Goal: Task Accomplishment & Management: Use online tool/utility

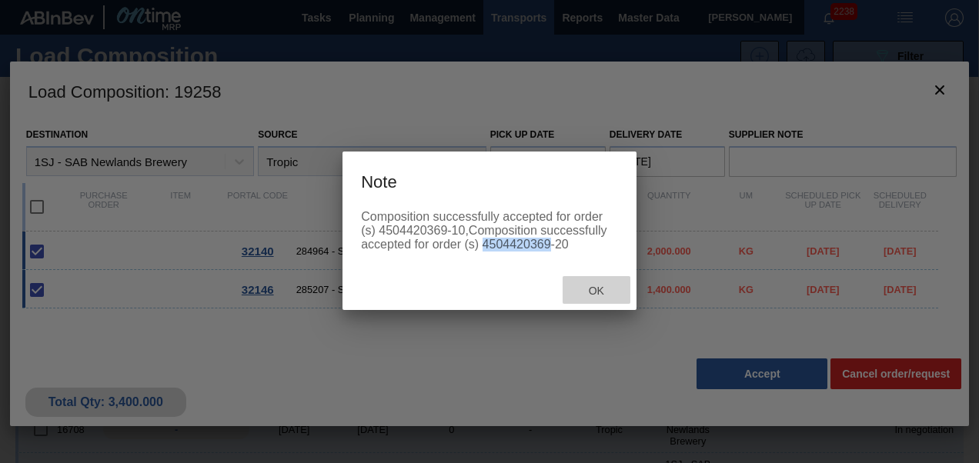
click at [585, 286] on div "Ok" at bounding box center [597, 290] width 68 height 28
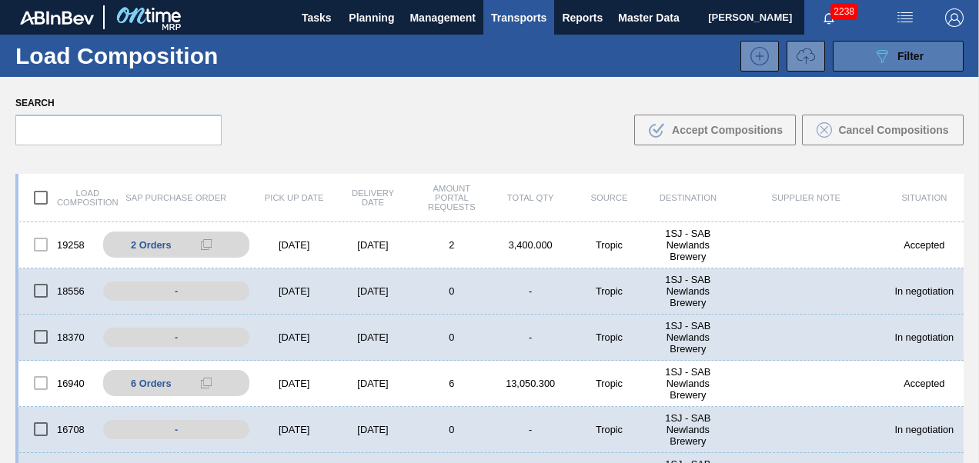
click at [894, 63] on div "089F7B8B-B2A5-4AFE-B5C0-19BA573D28AC Filter" at bounding box center [898, 56] width 51 height 18
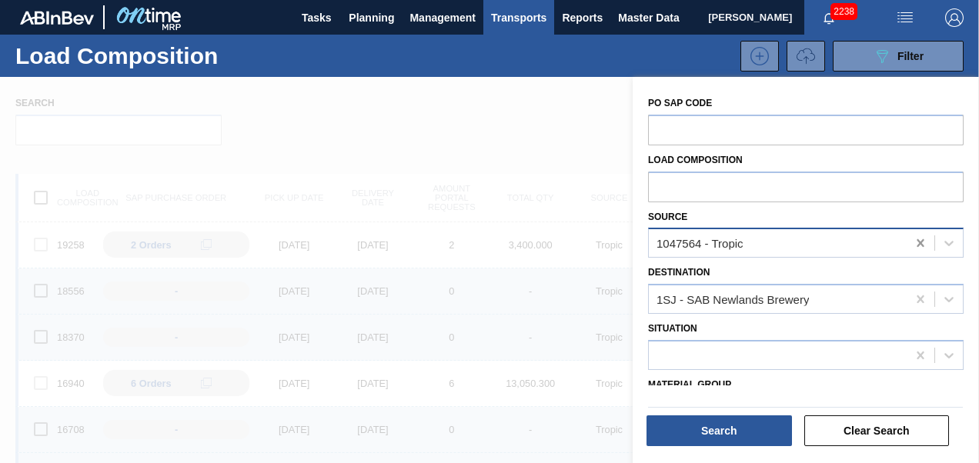
click at [918, 249] on icon at bounding box center [920, 243] width 15 height 15
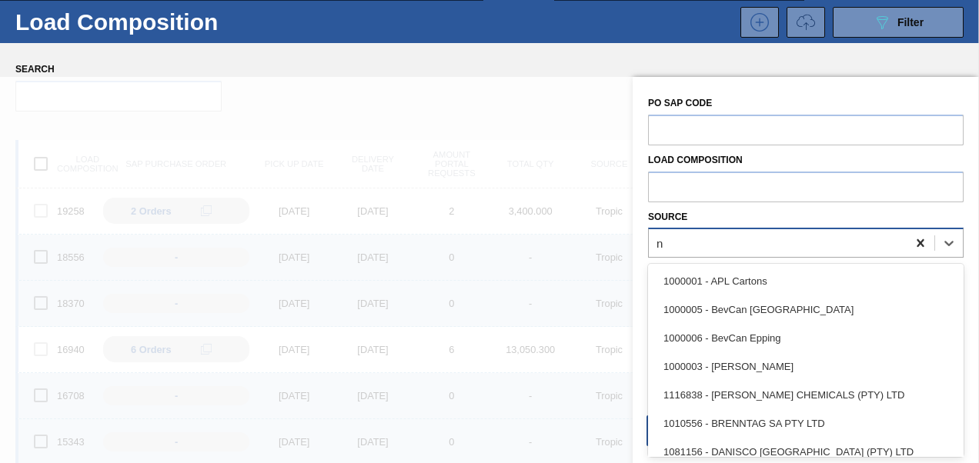
scroll to position [38, 0]
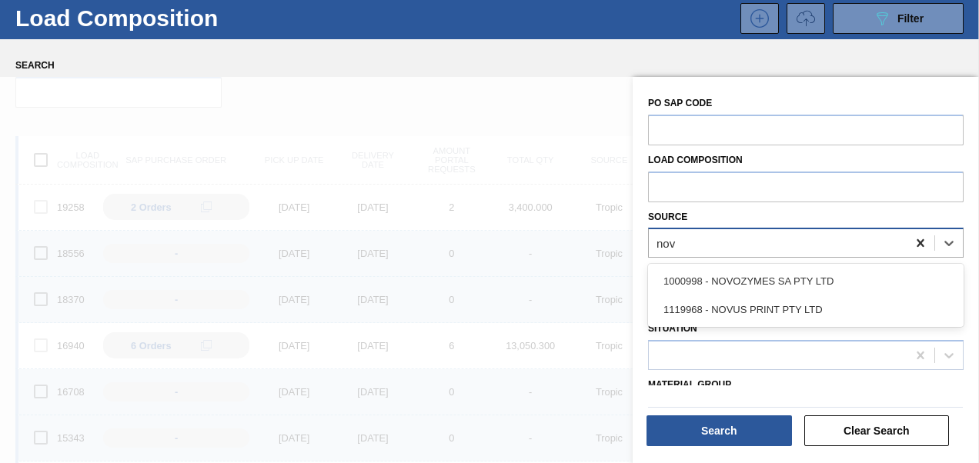
type input "novu"
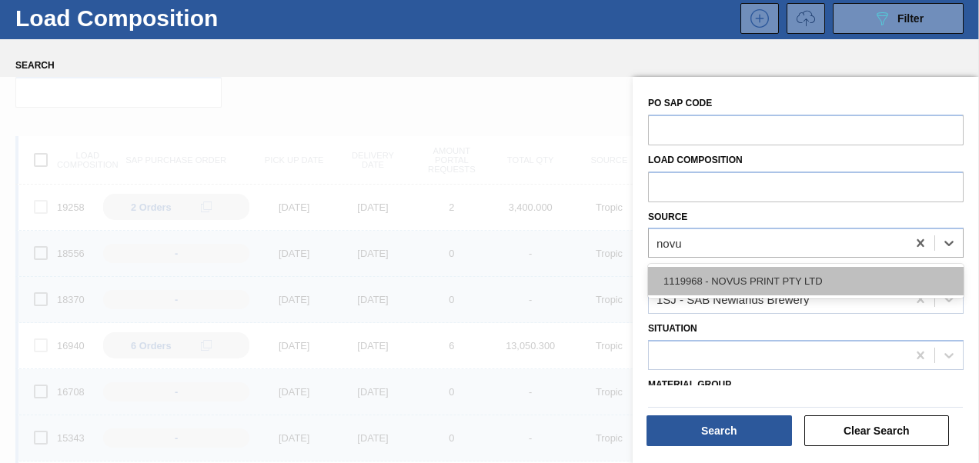
click at [807, 273] on div "1119968 - NOVUS PRINT PTY LTD" at bounding box center [806, 281] width 316 height 28
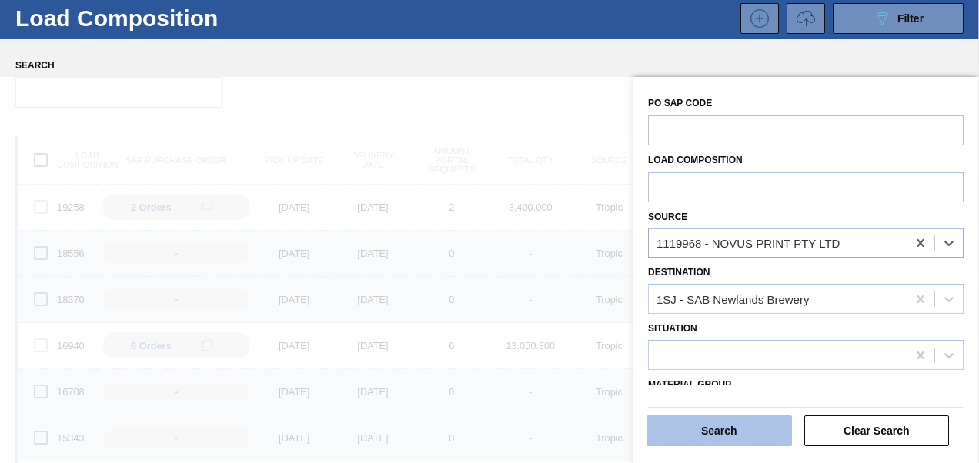
click at [721, 417] on button "Search" at bounding box center [720, 431] width 146 height 31
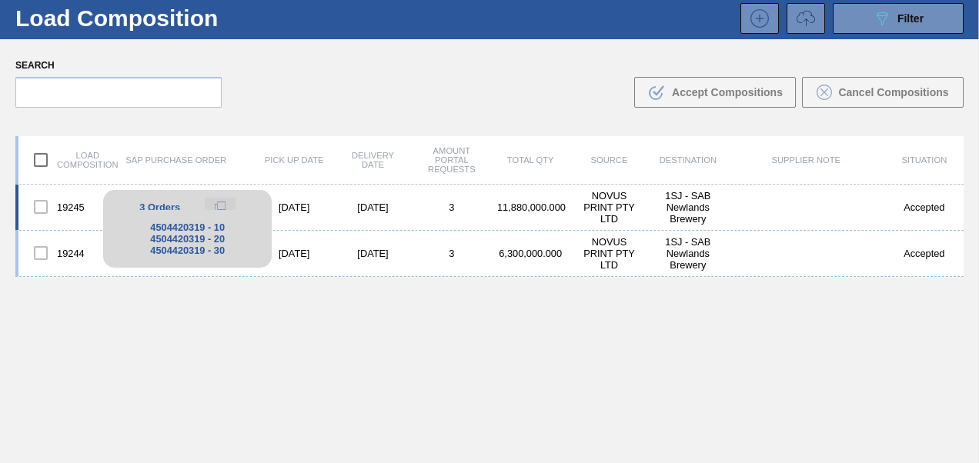
click at [225, 202] on icon at bounding box center [220, 207] width 11 height 11
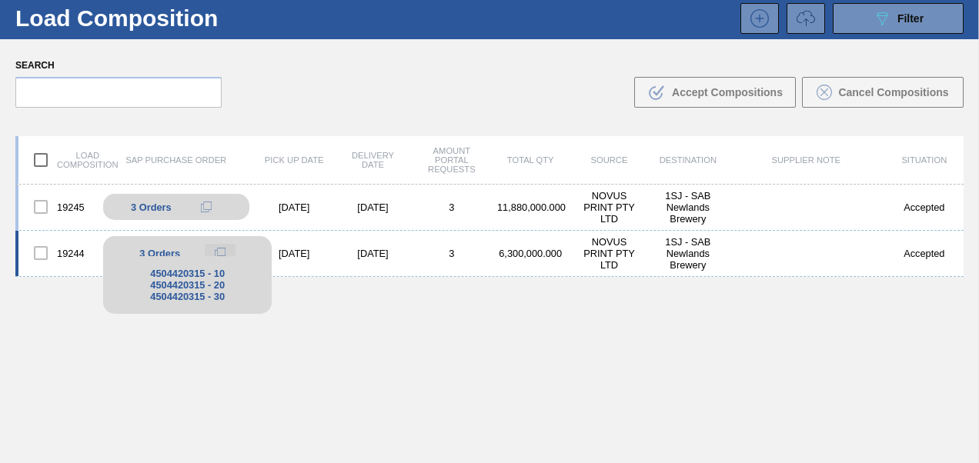
click at [219, 251] on icon at bounding box center [220, 253] width 11 height 11
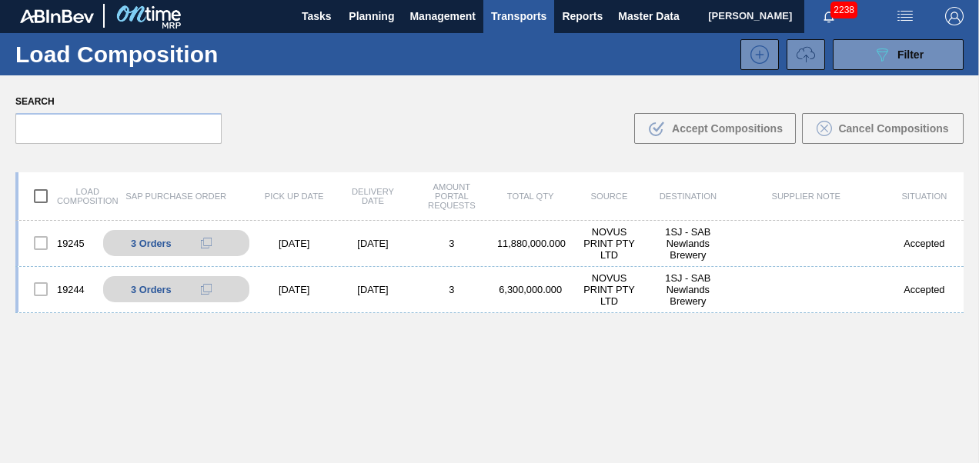
scroll to position [0, 0]
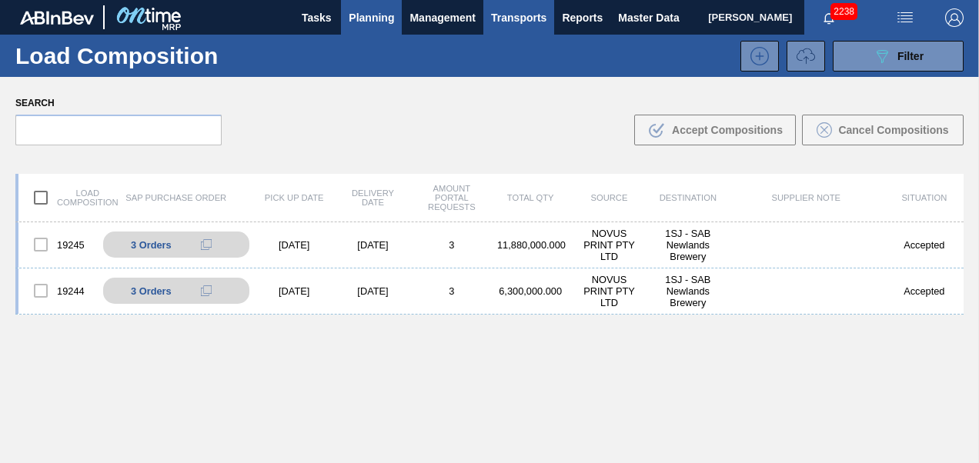
click at [350, 25] on span "Planning" at bounding box center [371, 17] width 45 height 18
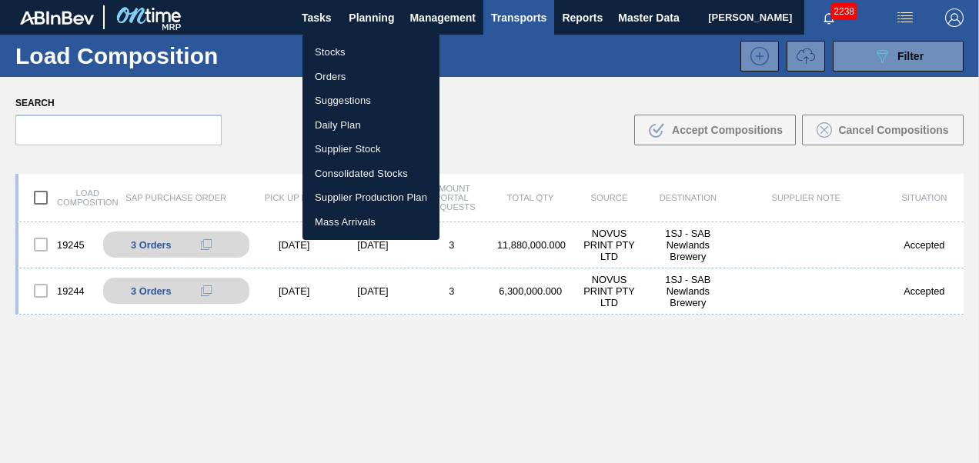
click at [340, 42] on li "Stocks" at bounding box center [371, 52] width 137 height 25
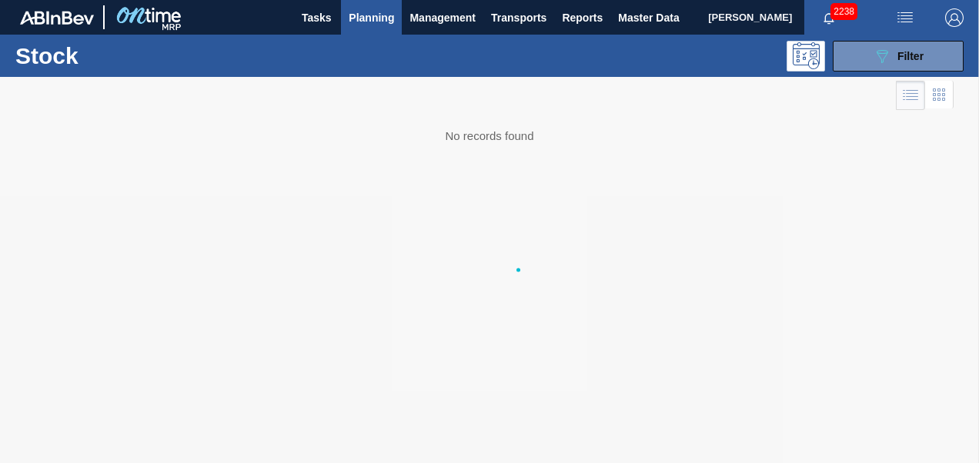
click at [336, 0] on body "Tasks Planning Management Transports Reports Master Data Lwando Giyose 2238 Mar…" at bounding box center [489, 0] width 979 height 0
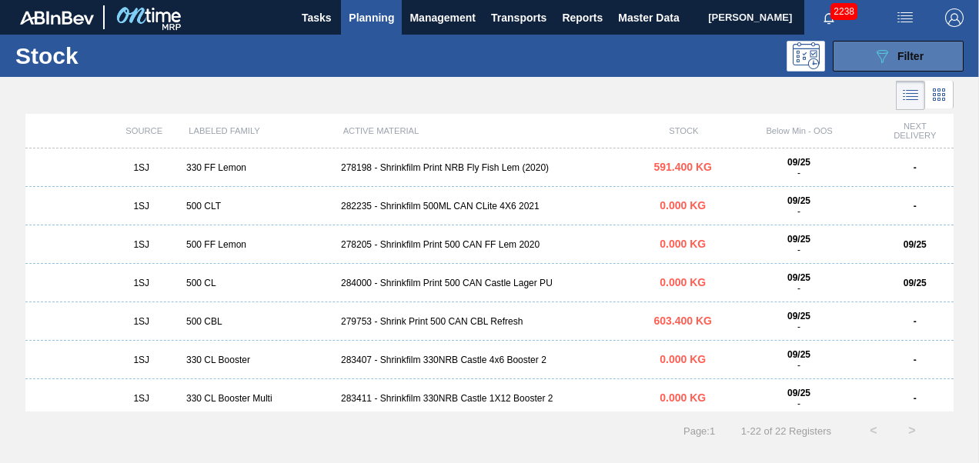
click at [880, 54] on icon "089F7B8B-B2A5-4AFE-B5C0-19BA573D28AC" at bounding box center [882, 56] width 18 height 18
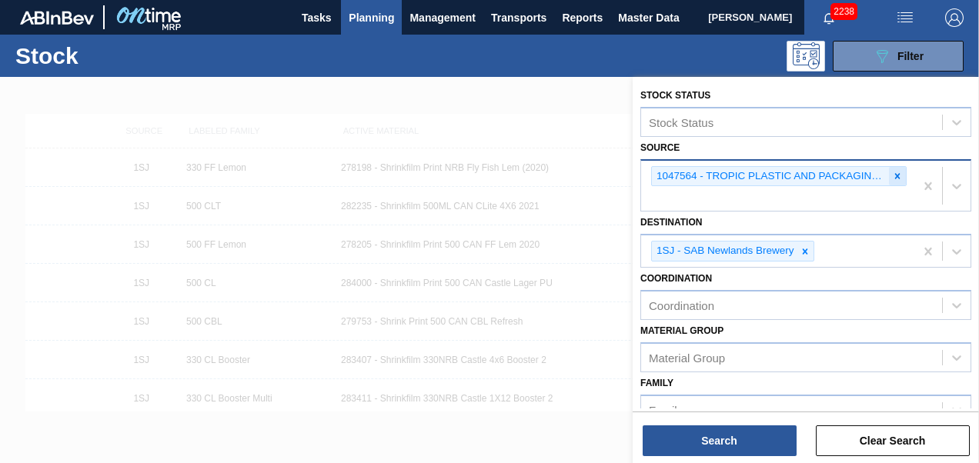
click at [893, 172] on icon at bounding box center [897, 176] width 11 height 11
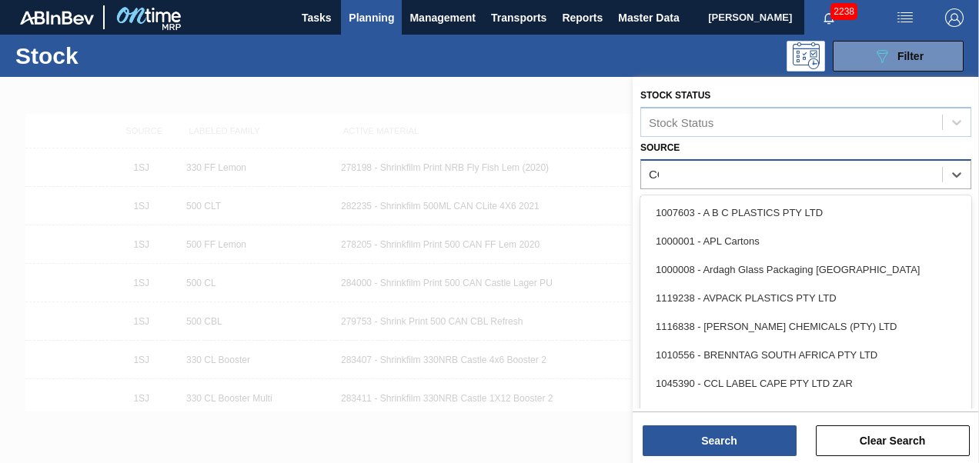
type input "COL"
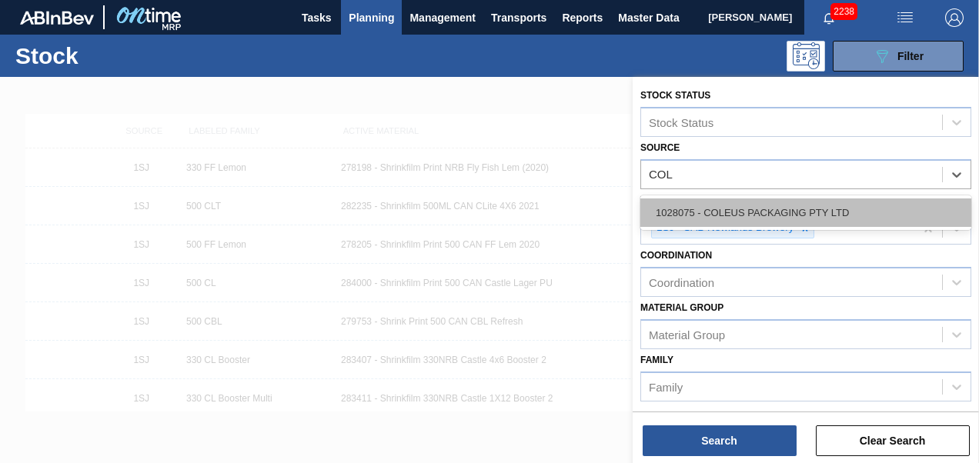
click at [845, 204] on div "1028075 - COLEUS PACKAGING PTY LTD" at bounding box center [806, 213] width 331 height 28
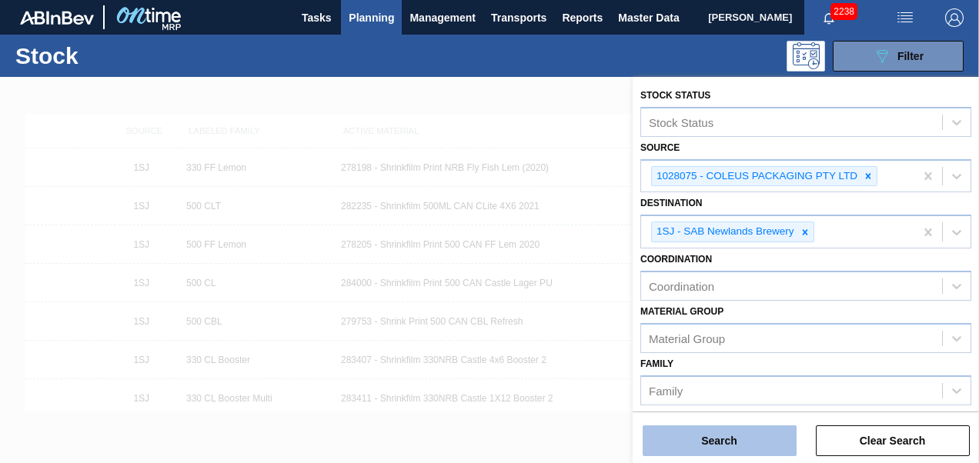
click at [697, 447] on button "Search" at bounding box center [720, 441] width 154 height 31
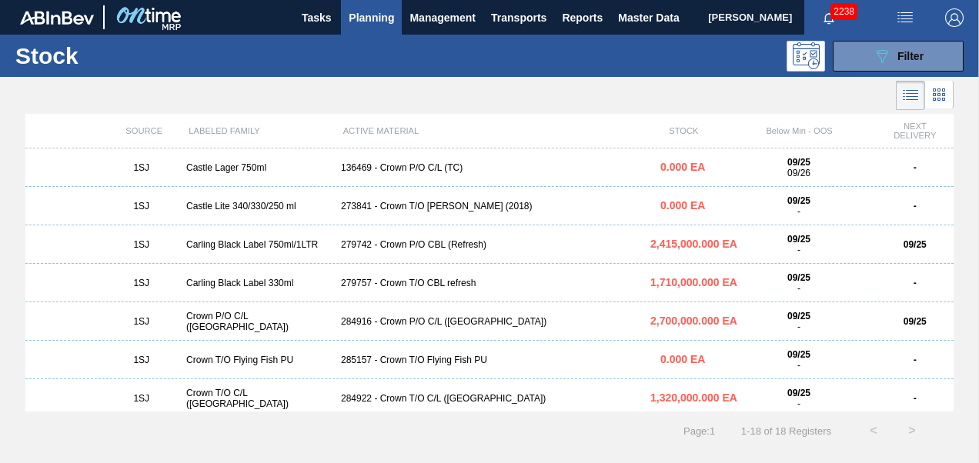
click at [453, 323] on div "284916 - Crown P/O C/L ([GEOGRAPHIC_DATA])" at bounding box center [489, 321] width 309 height 11
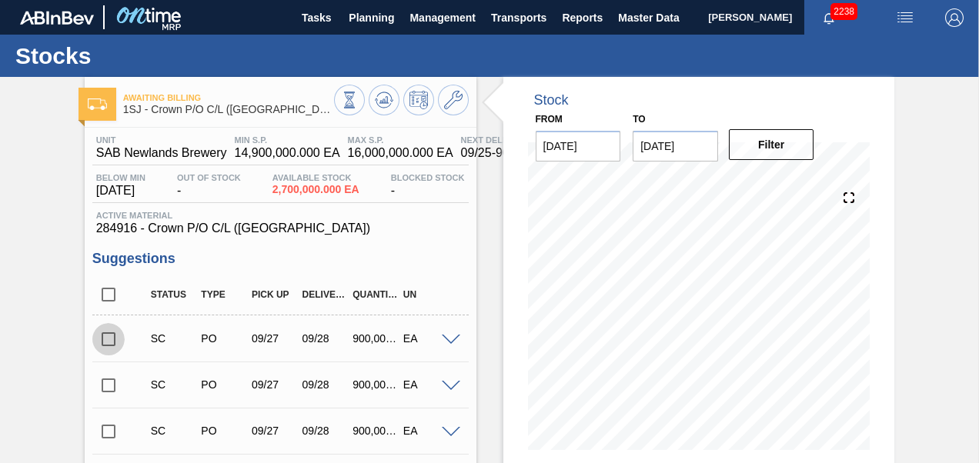
click at [111, 339] on input "checkbox" at bounding box center [108, 339] width 32 height 32
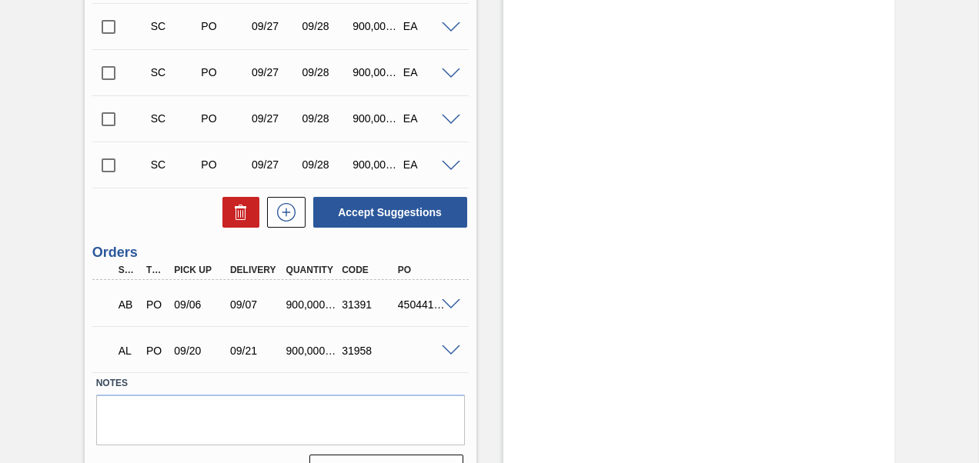
scroll to position [673, 0]
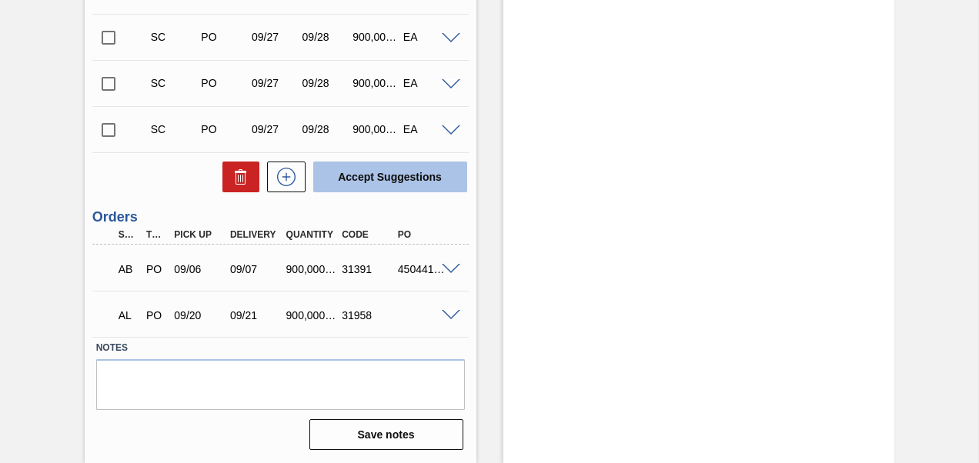
click at [399, 182] on button "Accept Suggestions" at bounding box center [390, 177] width 154 height 31
checkbox input "false"
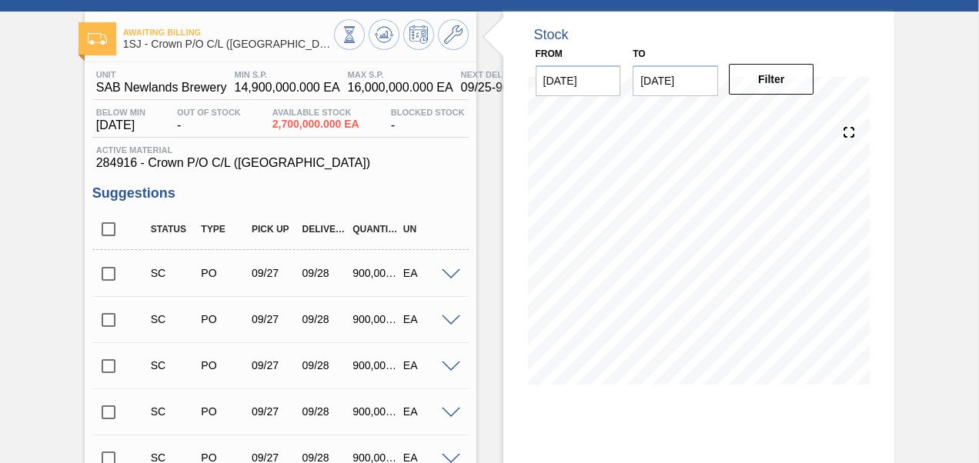
scroll to position [0, 0]
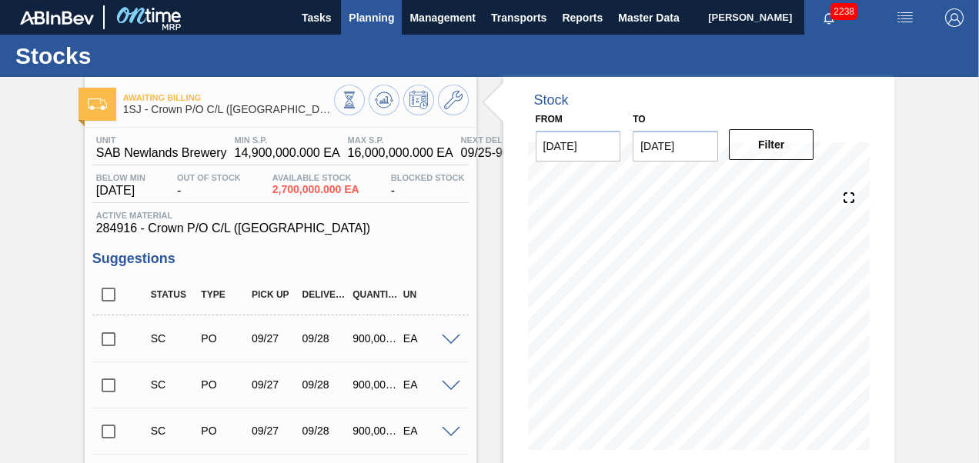
click at [374, 22] on span "Planning" at bounding box center [371, 17] width 45 height 18
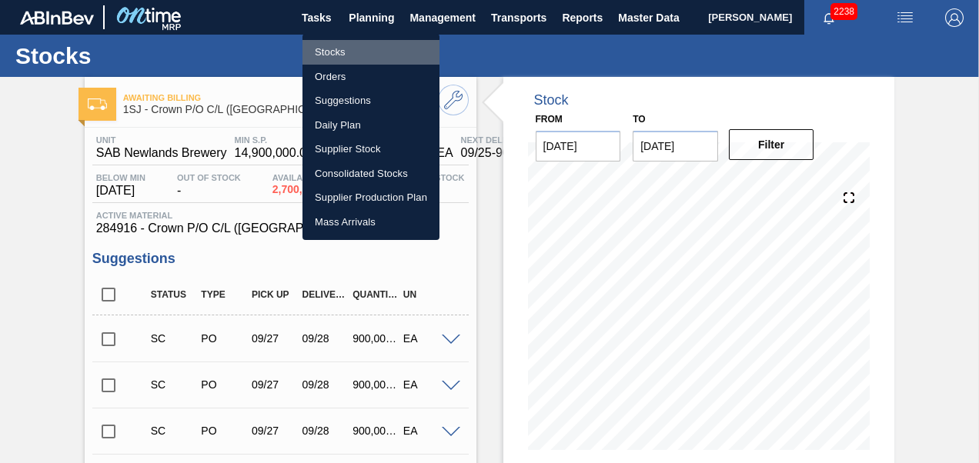
click at [330, 49] on li "Stocks" at bounding box center [371, 52] width 137 height 25
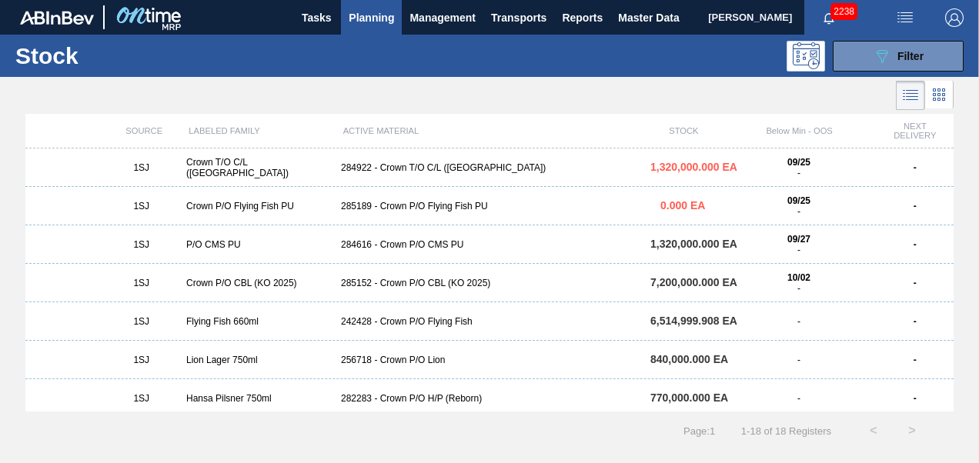
scroll to position [308, 0]
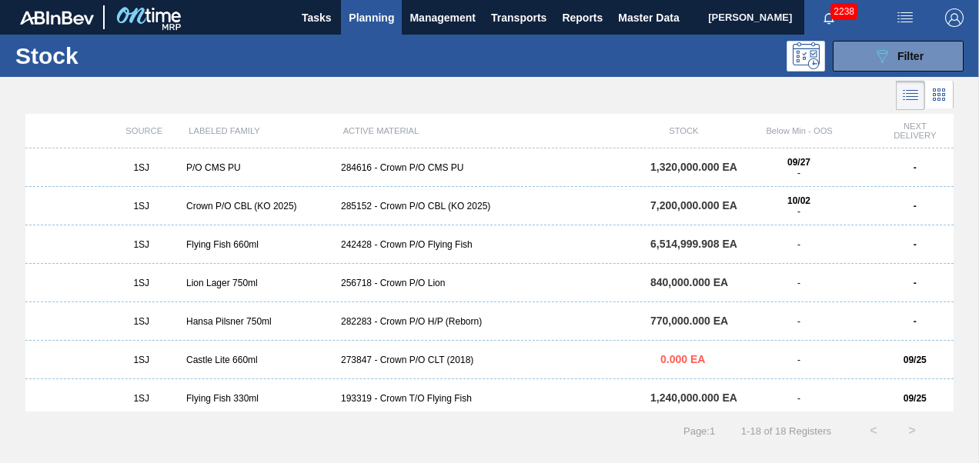
click at [416, 209] on div "285152 - Crown P/O CBL (KO 2025)" at bounding box center [489, 206] width 309 height 11
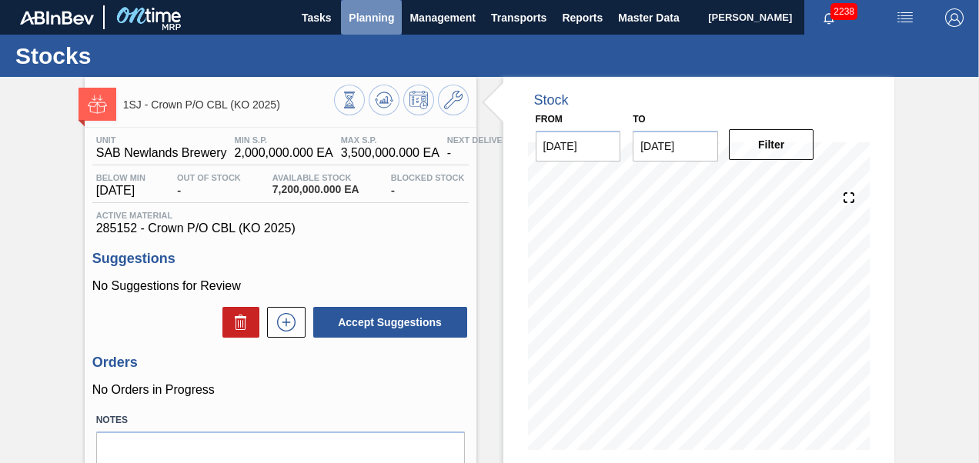
click at [383, 29] on button "Planning" at bounding box center [371, 17] width 61 height 35
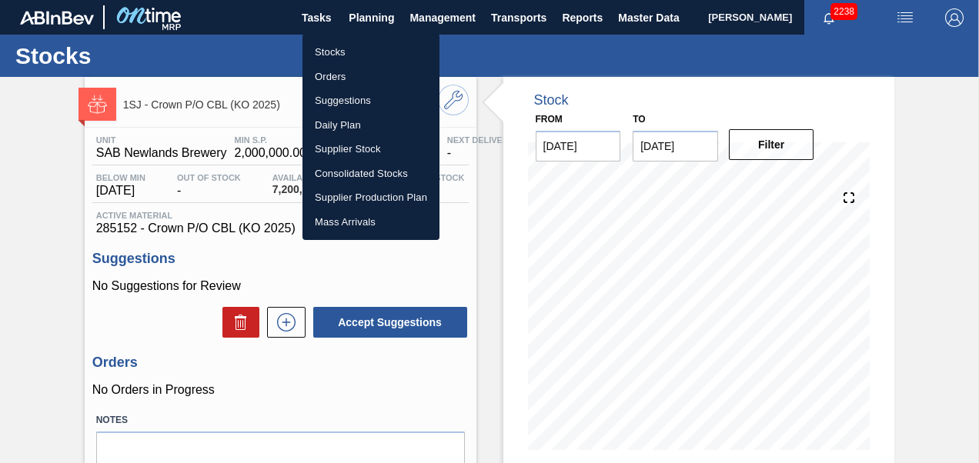
click at [370, 54] on li "Stocks" at bounding box center [371, 52] width 137 height 25
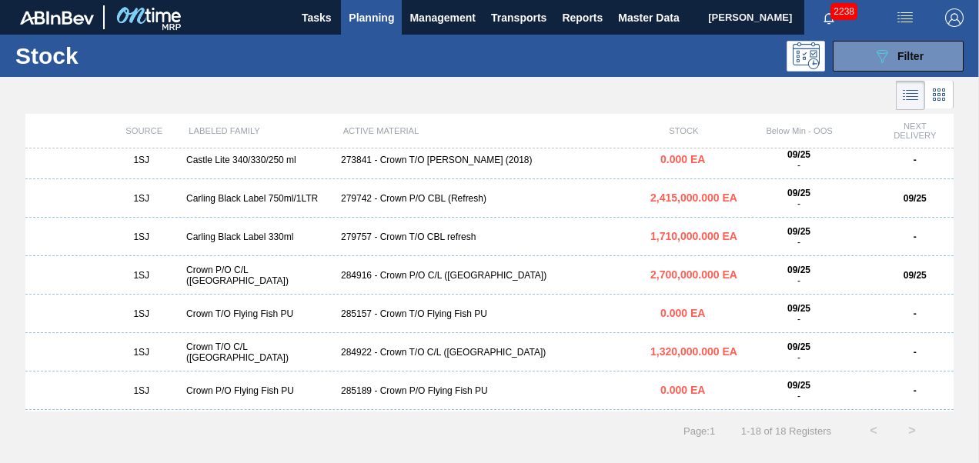
scroll to position [77, 0]
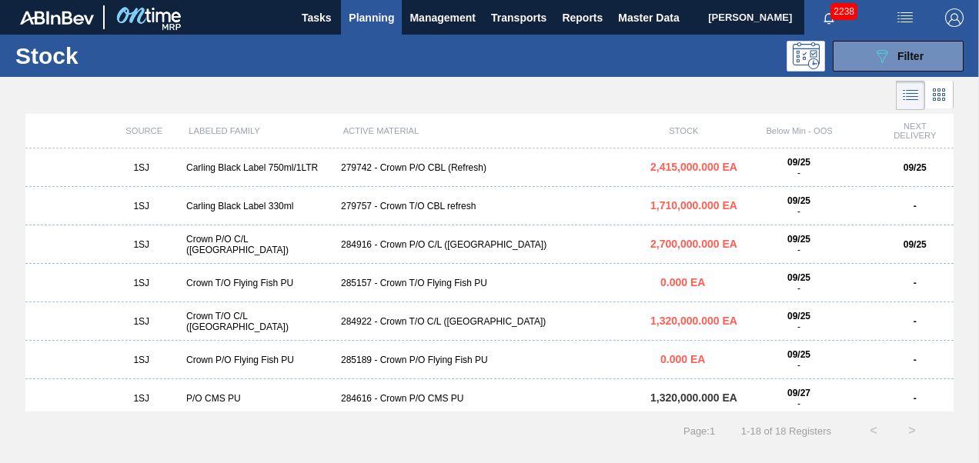
click at [356, 322] on div "284922 - Crown T/O C/L ([GEOGRAPHIC_DATA])" at bounding box center [489, 321] width 309 height 11
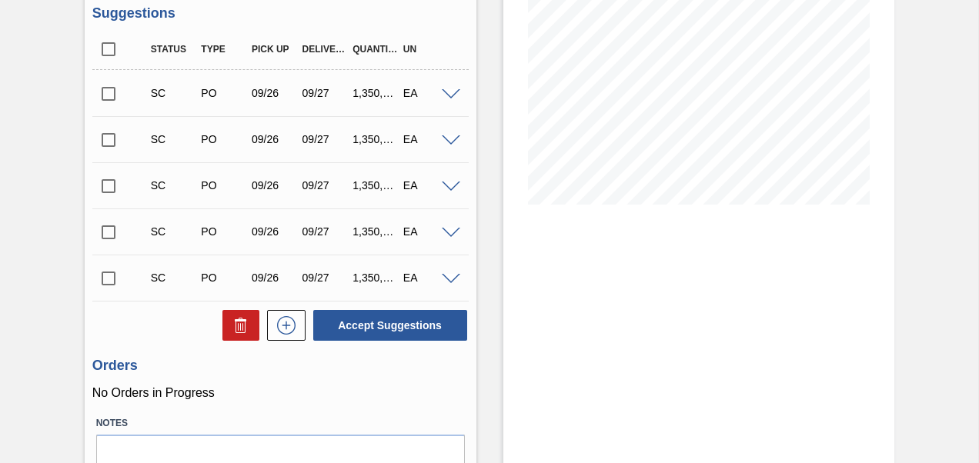
scroll to position [169, 0]
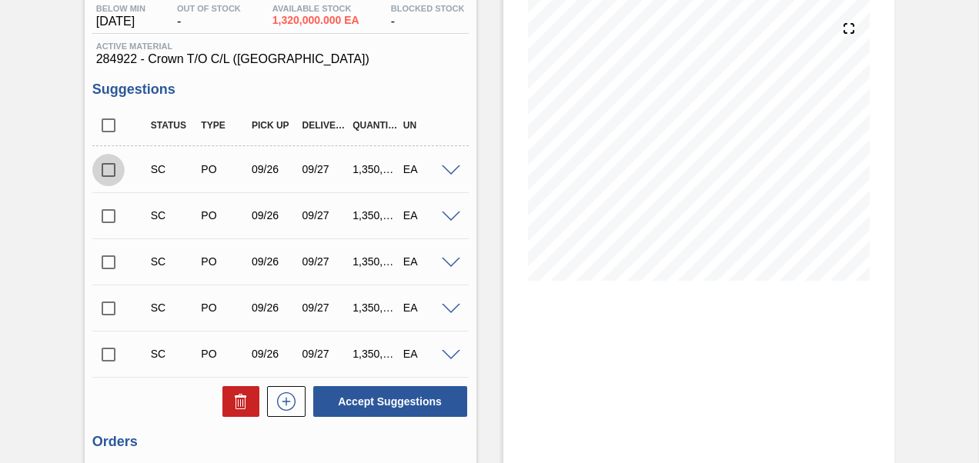
click at [111, 181] on input "checkbox" at bounding box center [108, 170] width 32 height 32
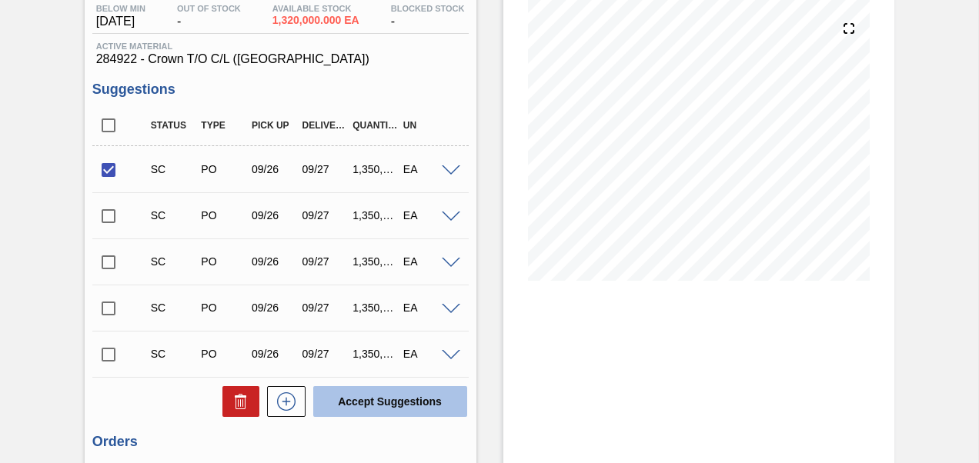
click at [400, 410] on button "Accept Suggestions" at bounding box center [390, 401] width 154 height 31
checkbox input "false"
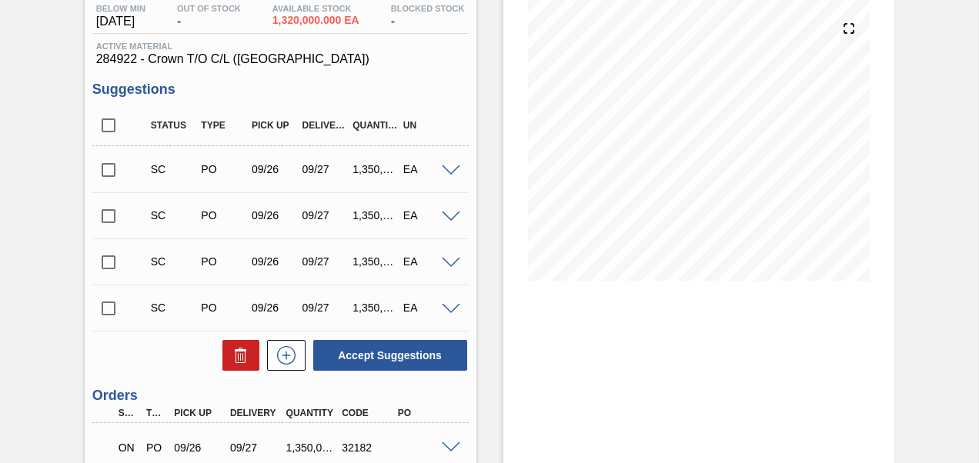
scroll to position [0, 0]
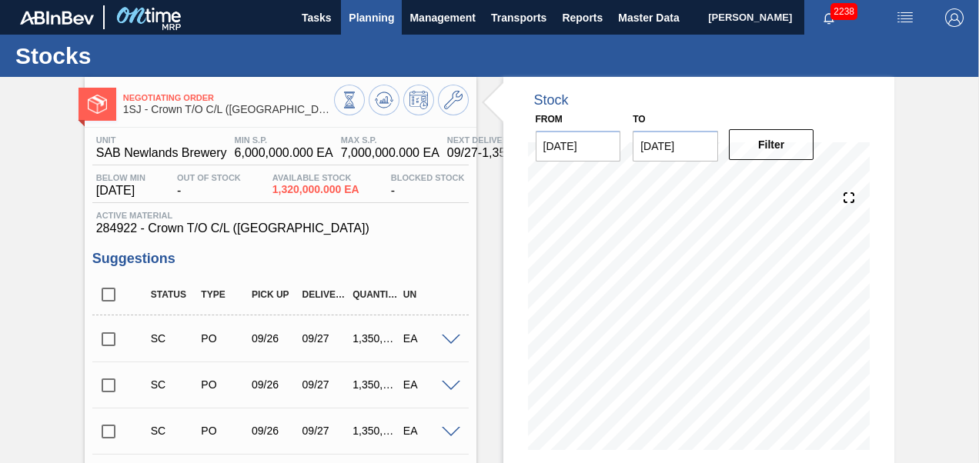
click at [373, 17] on span "Planning" at bounding box center [371, 17] width 45 height 18
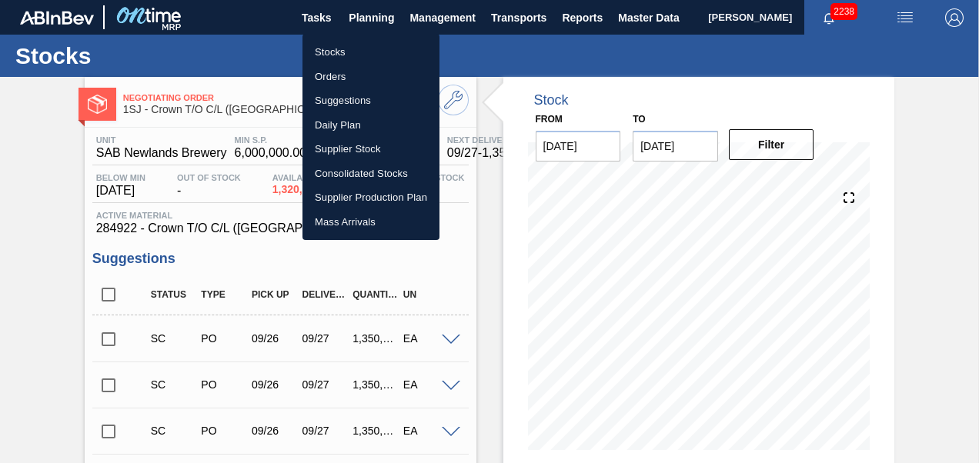
drag, startPoint x: 326, startPoint y: 52, endPoint x: 353, endPoint y: 129, distance: 82.5
click at [326, 52] on li "Stocks" at bounding box center [371, 52] width 137 height 25
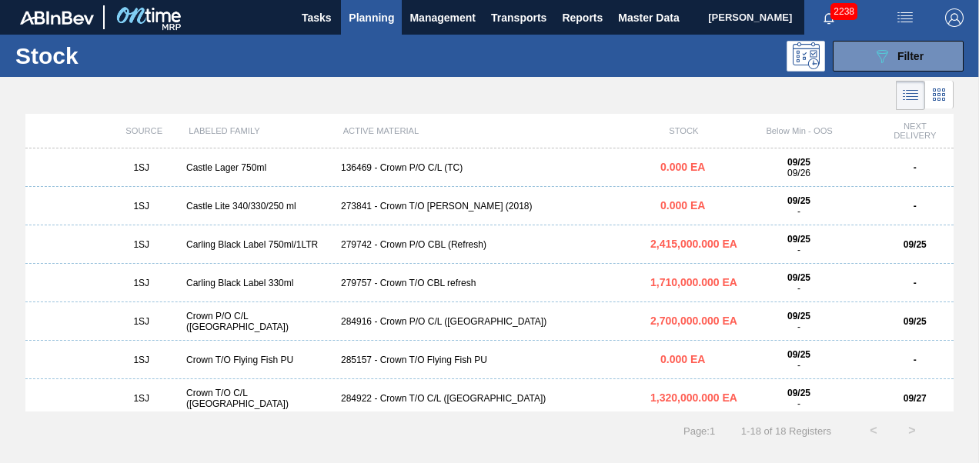
click at [397, 282] on div "279757 - Crown T/O CBL refresh" at bounding box center [489, 283] width 309 height 11
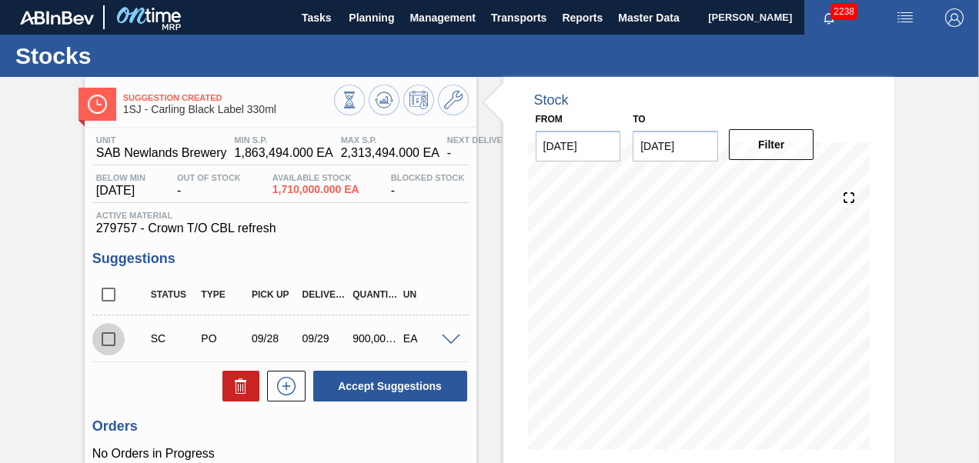
click at [114, 336] on input "checkbox" at bounding box center [108, 339] width 32 height 32
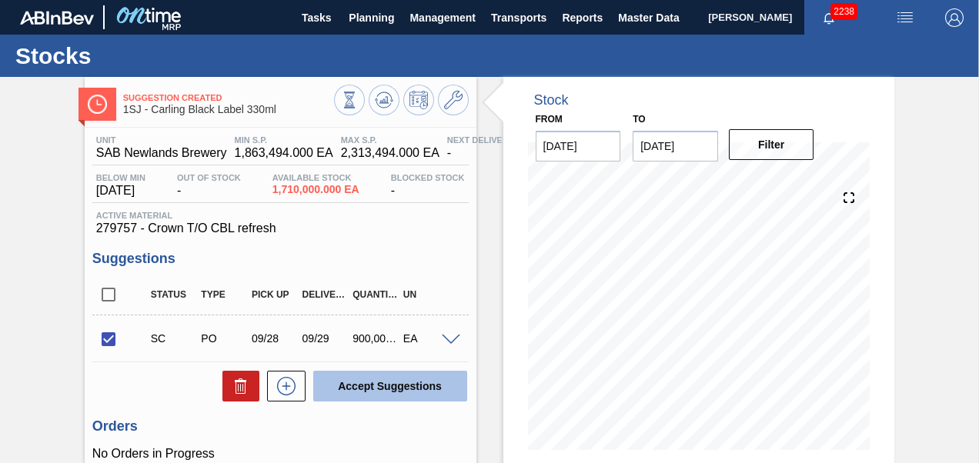
click at [350, 383] on button "Accept Suggestions" at bounding box center [390, 386] width 154 height 31
checkbox input "false"
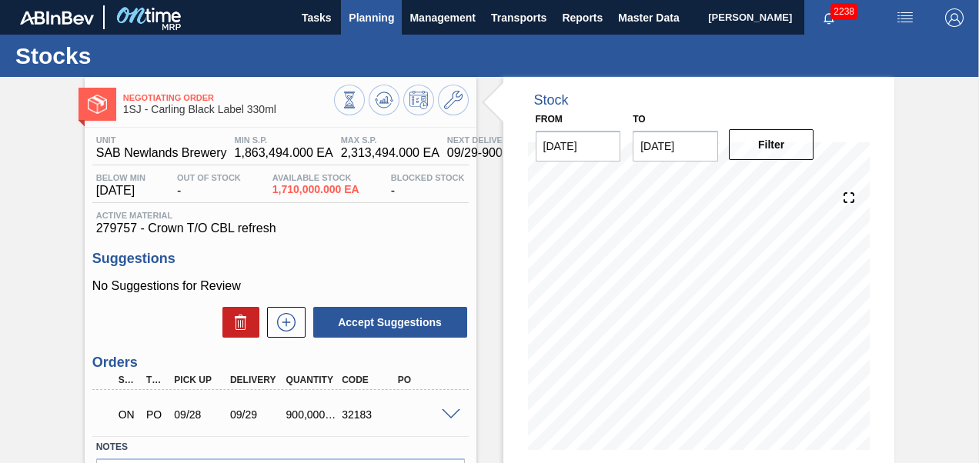
click at [376, 20] on span "Planning" at bounding box center [371, 17] width 45 height 18
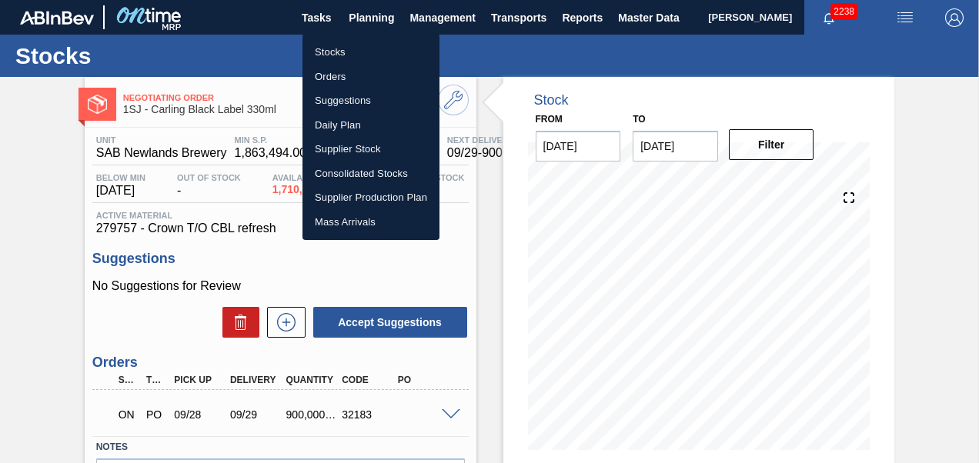
drag, startPoint x: 346, startPoint y: 48, endPoint x: 413, endPoint y: 139, distance: 112.4
click at [346, 48] on li "Stocks" at bounding box center [371, 52] width 137 height 25
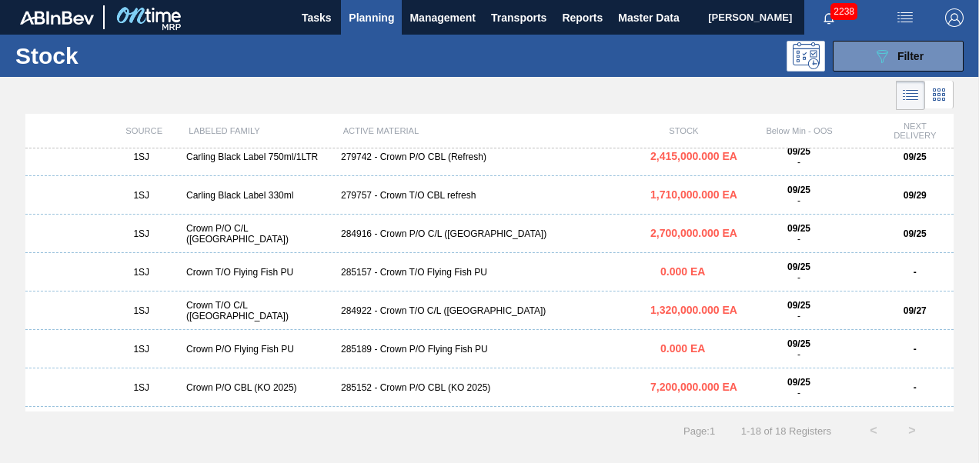
scroll to position [231, 0]
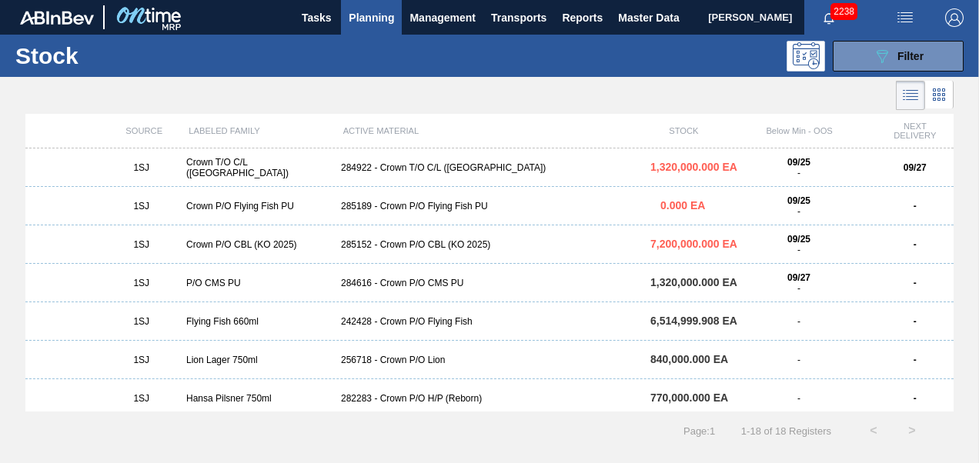
click at [420, 262] on div "1SJ Crown P/O CBL (KO 2025) 285152 - Crown P/O CBL (KO 2025) 7,200,000.000 EA 0…" at bounding box center [489, 245] width 928 height 38
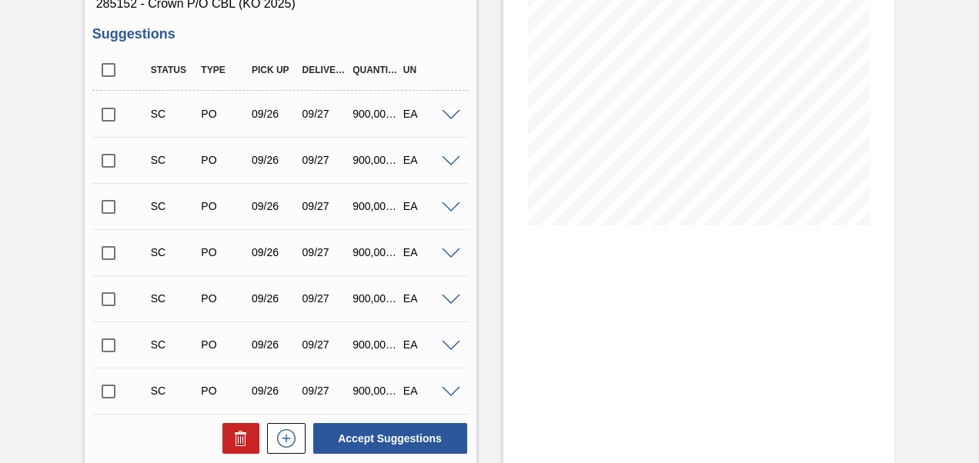
scroll to position [231, 0]
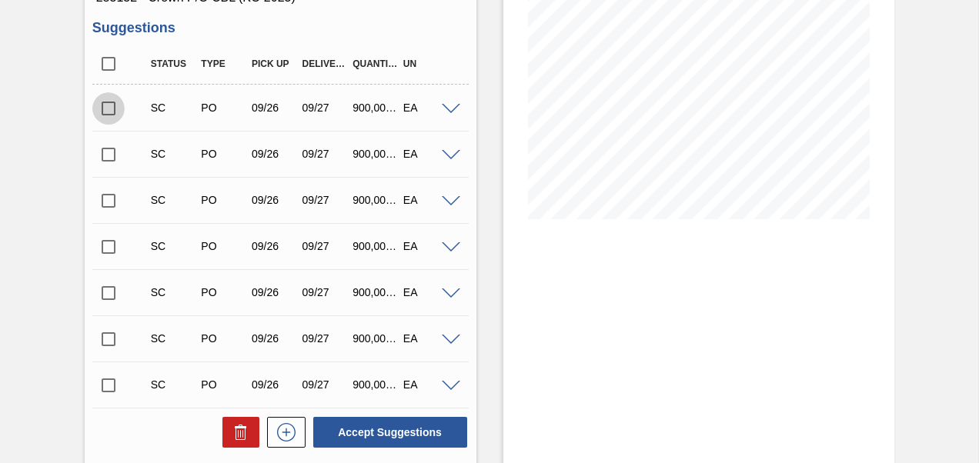
click at [119, 105] on input "checkbox" at bounding box center [108, 108] width 32 height 32
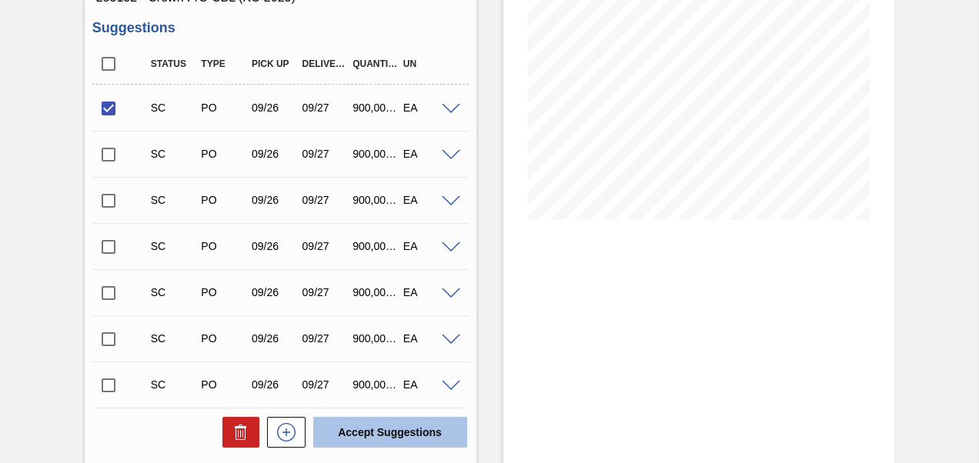
click at [393, 445] on button "Accept Suggestions" at bounding box center [390, 432] width 154 height 31
checkbox input "false"
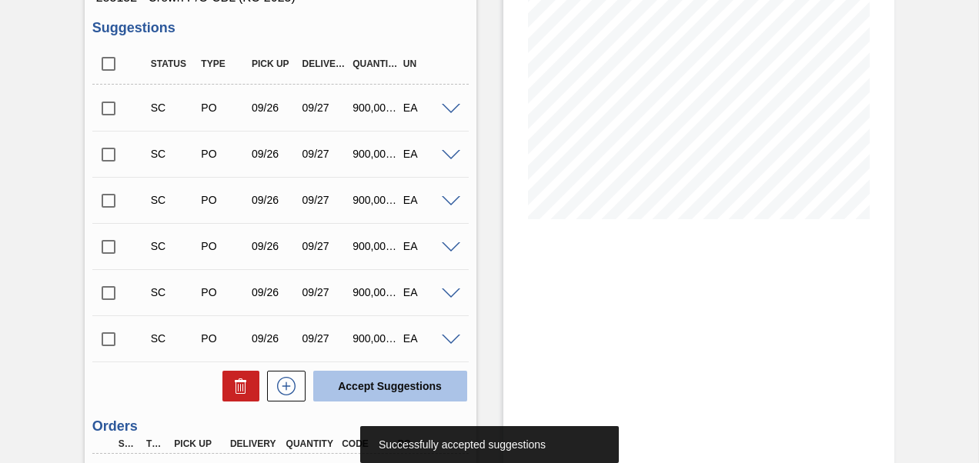
scroll to position [0, 0]
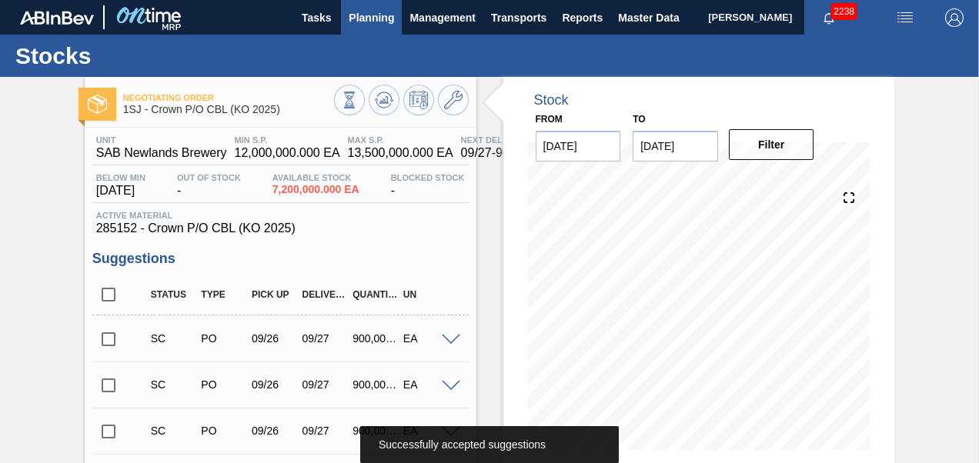
click at [375, 15] on span "Planning" at bounding box center [371, 17] width 45 height 18
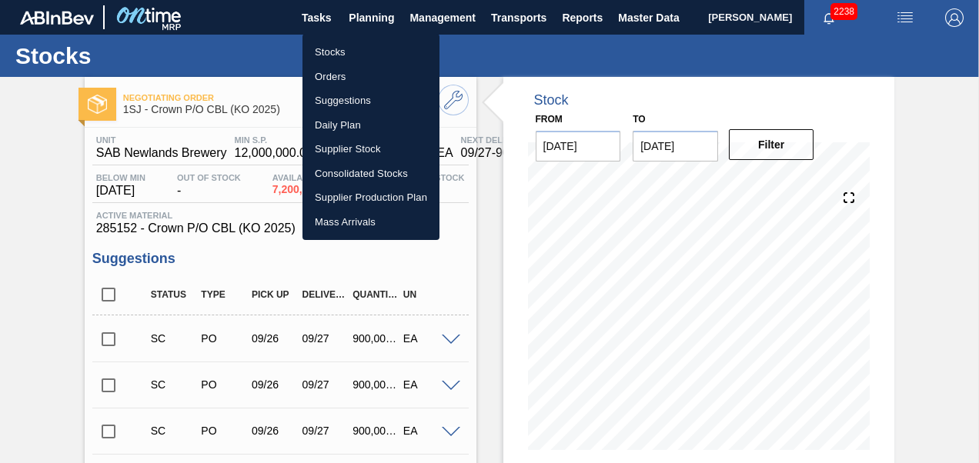
click at [326, 72] on li "Orders" at bounding box center [371, 77] width 137 height 25
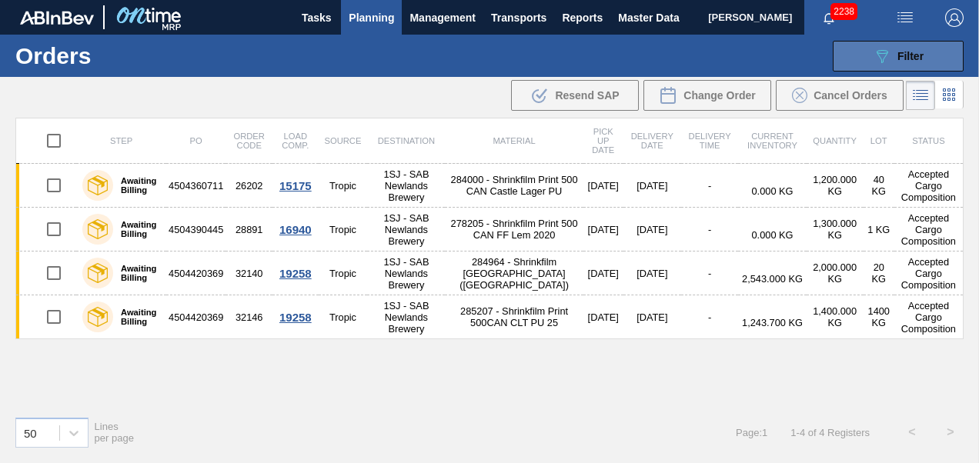
click at [895, 52] on div "089F7B8B-B2A5-4AFE-B5C0-19BA573D28AC Filter" at bounding box center [898, 56] width 51 height 18
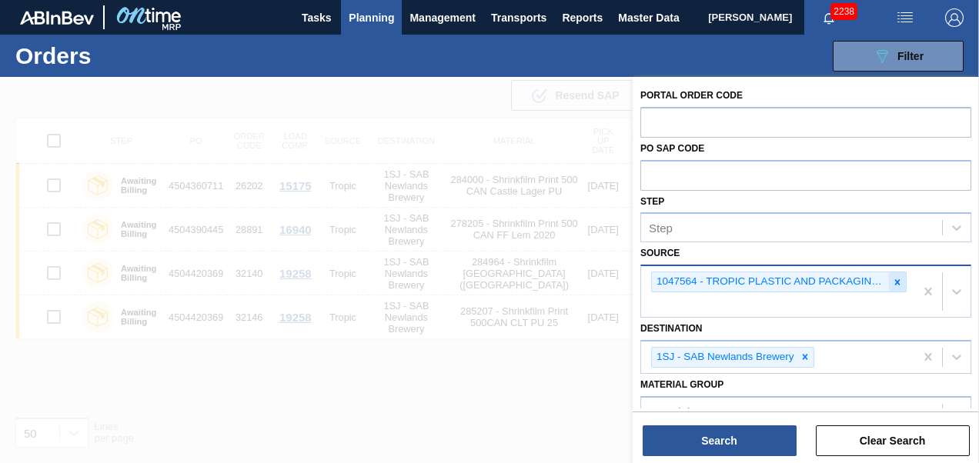
click at [893, 279] on icon at bounding box center [897, 282] width 11 height 11
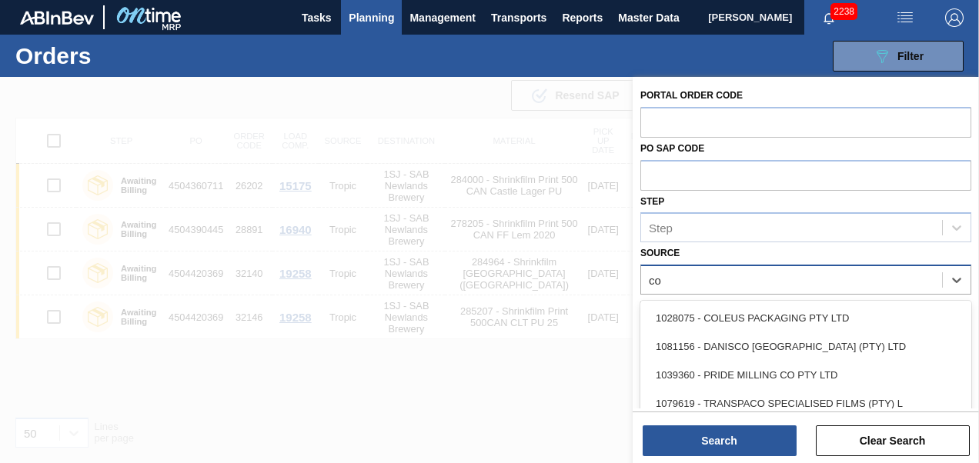
type input "col"
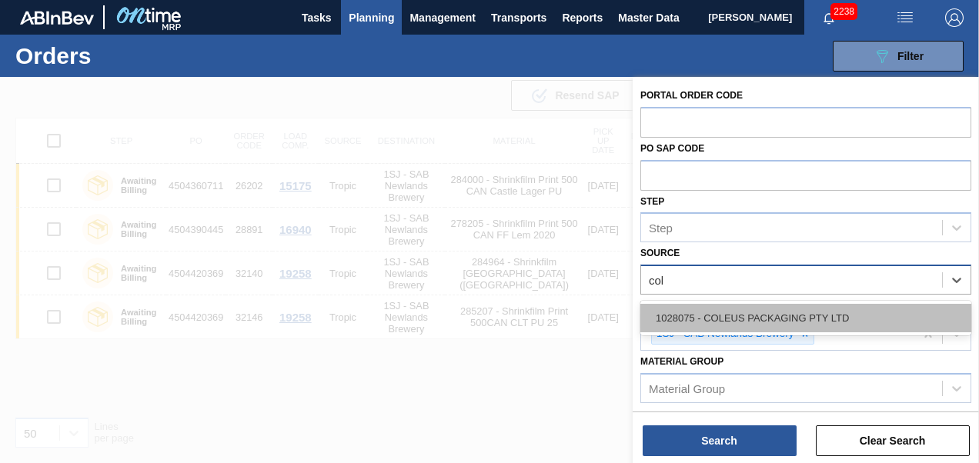
click at [828, 313] on div "1028075 - COLEUS PACKAGING PTY LTD" at bounding box center [806, 318] width 331 height 28
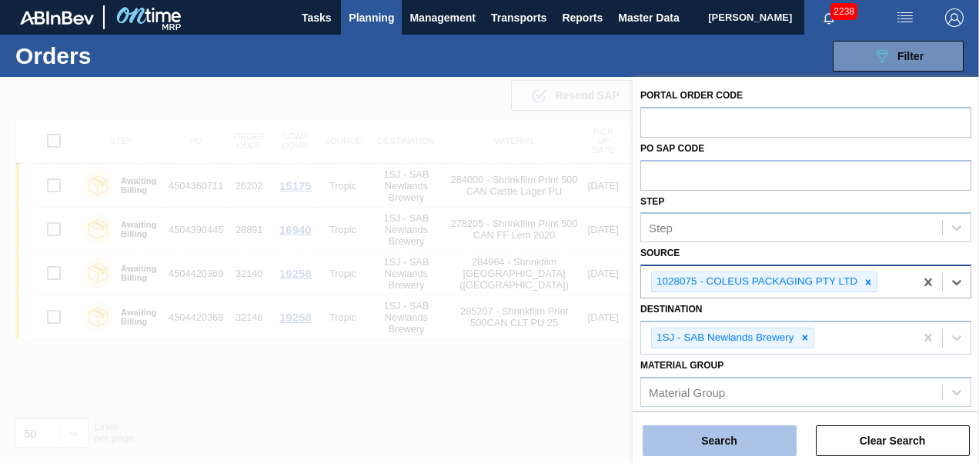
click at [739, 442] on button "Search" at bounding box center [720, 441] width 154 height 31
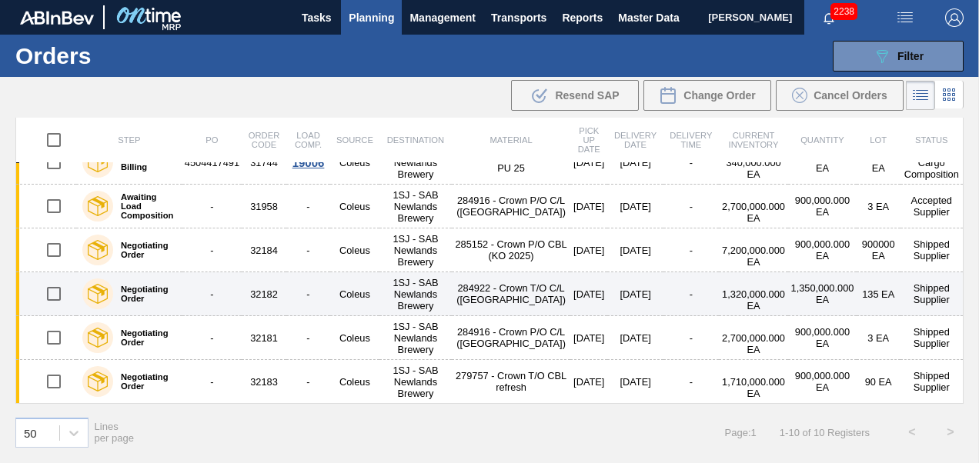
scroll to position [229, 0]
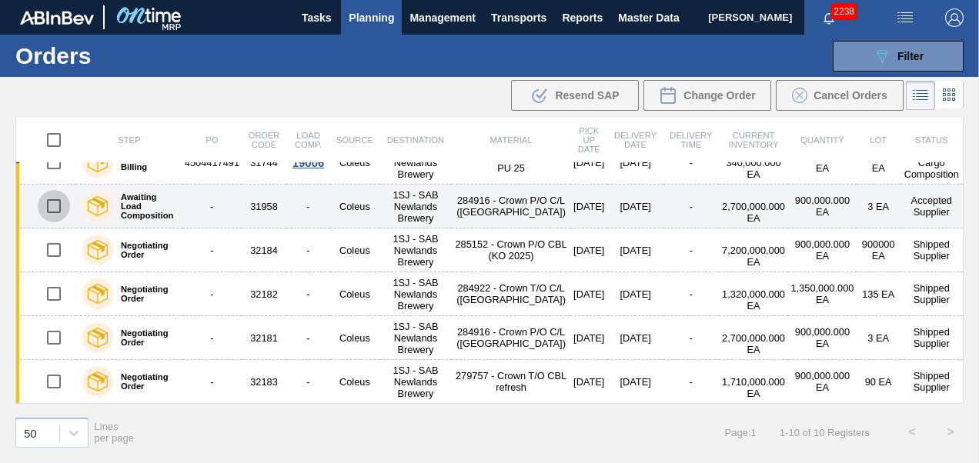
click at [57, 190] on input "checkbox" at bounding box center [54, 206] width 32 height 32
checkbox input "true"
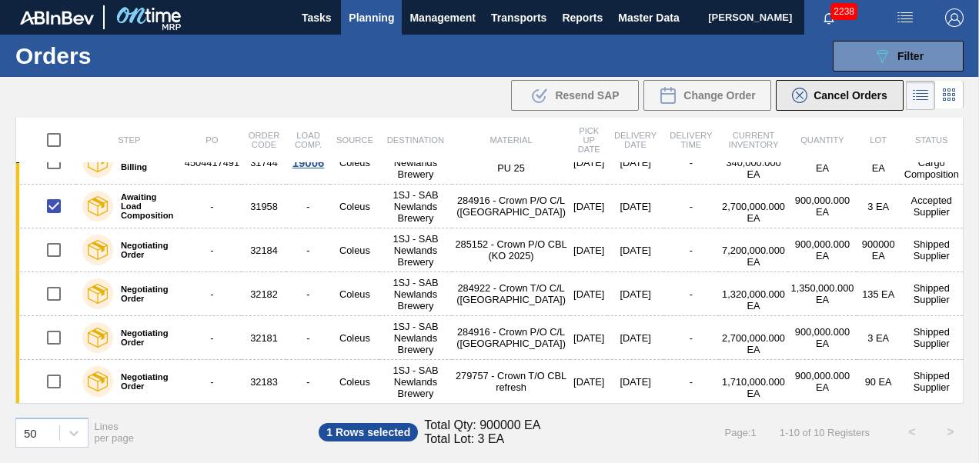
click at [821, 89] on span "Cancel Orders" at bounding box center [851, 95] width 74 height 12
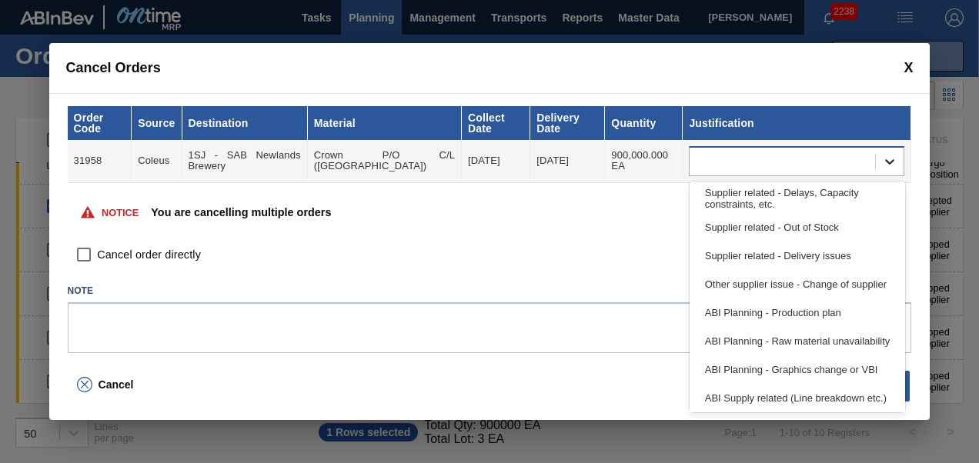
click at [888, 148] on div at bounding box center [890, 162] width 28 height 28
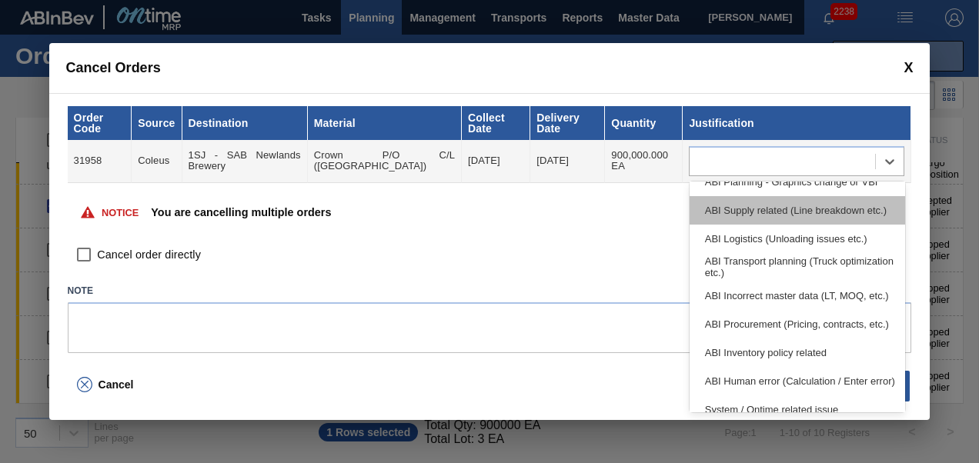
scroll to position [288, 0]
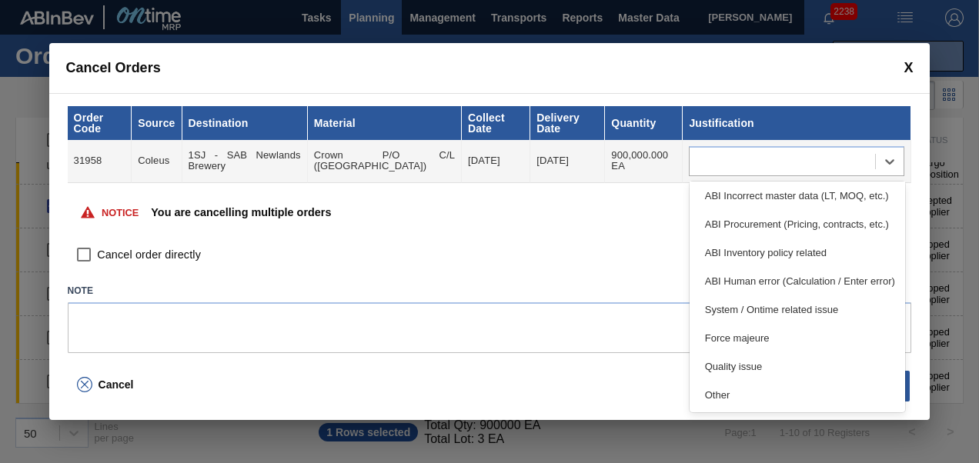
click at [754, 399] on div "Other" at bounding box center [798, 395] width 216 height 28
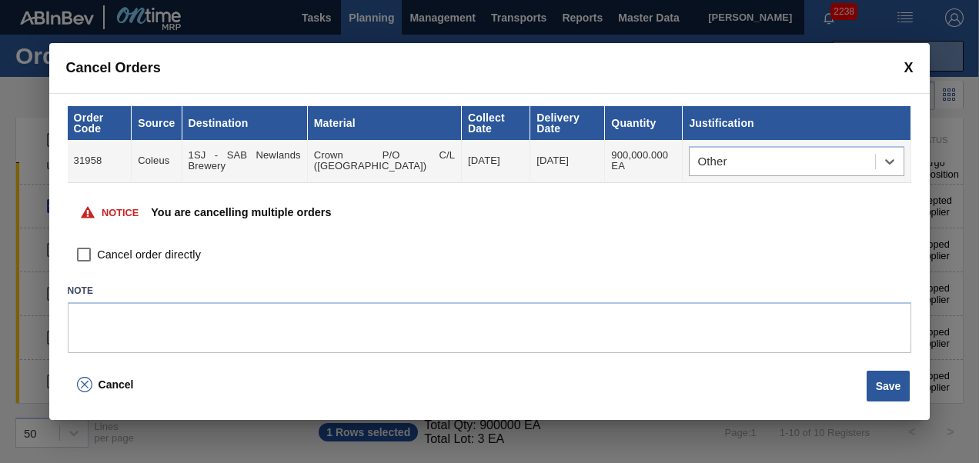
click at [86, 259] on input "Cancel order directly" at bounding box center [85, 256] width 26 height 26
checkbox input "true"
click at [881, 386] on button "Save" at bounding box center [889, 386] width 44 height 31
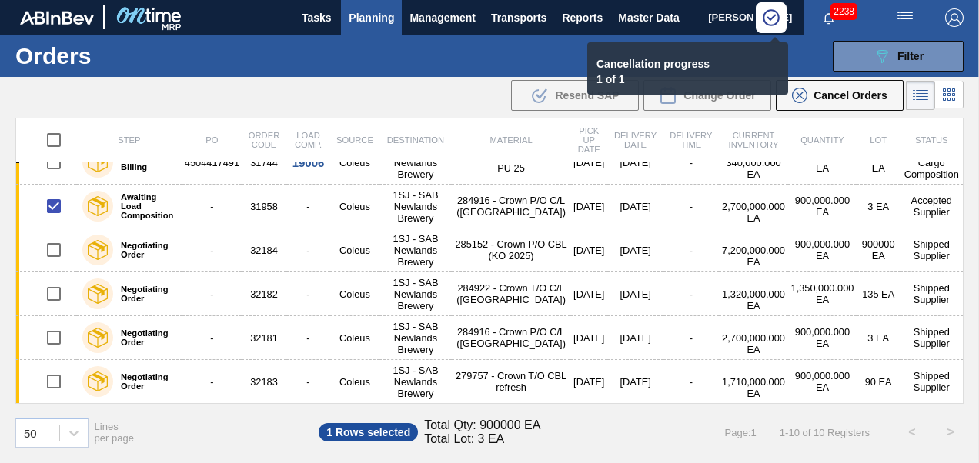
click at [402, 92] on div ".b{fill:var(--color-action-default)} Resend SAP Change Order Cancel Orders" at bounding box center [489, 95] width 979 height 37
checkbox input "false"
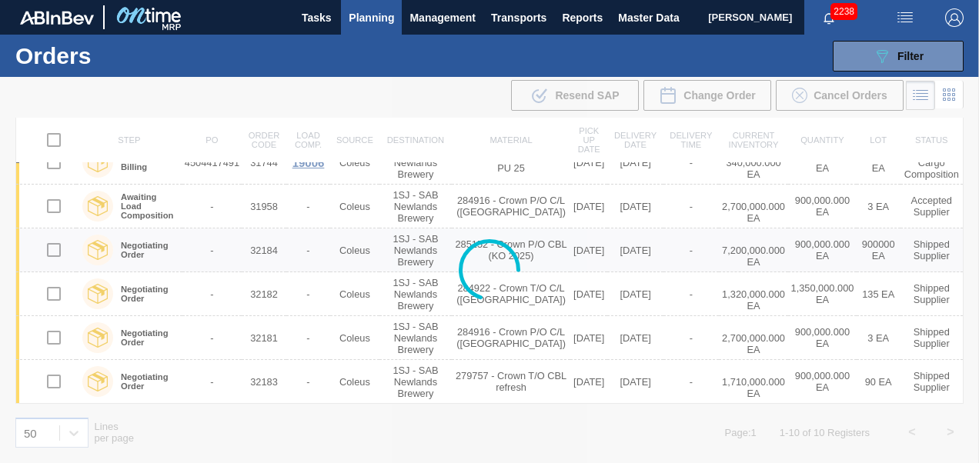
scroll to position [159, 0]
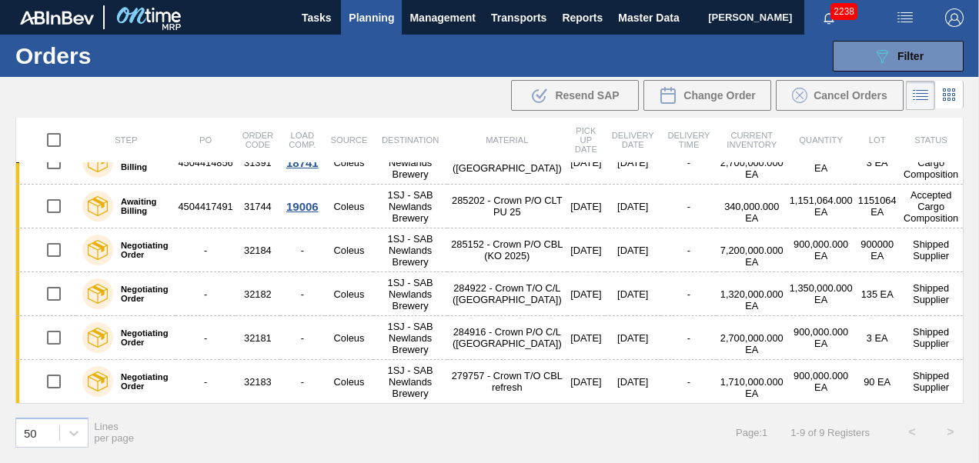
click at [359, 18] on span "Planning" at bounding box center [371, 17] width 45 height 18
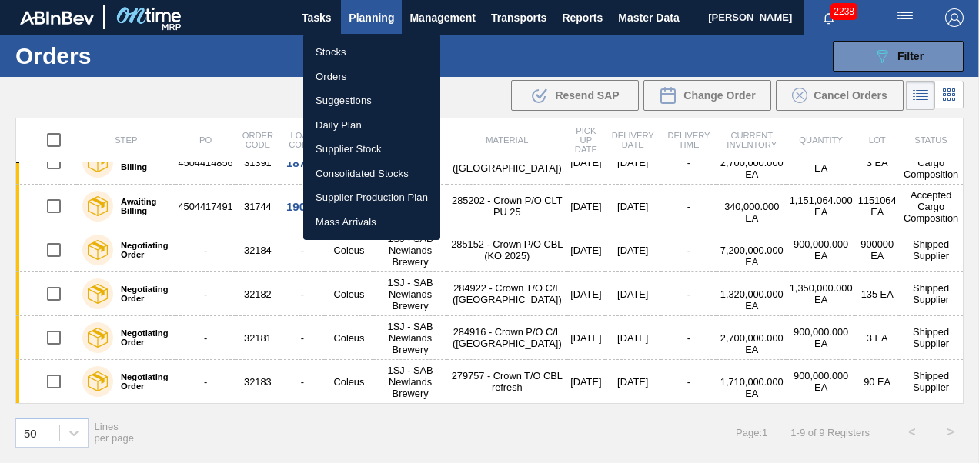
click at [330, 54] on li "Stocks" at bounding box center [371, 52] width 137 height 25
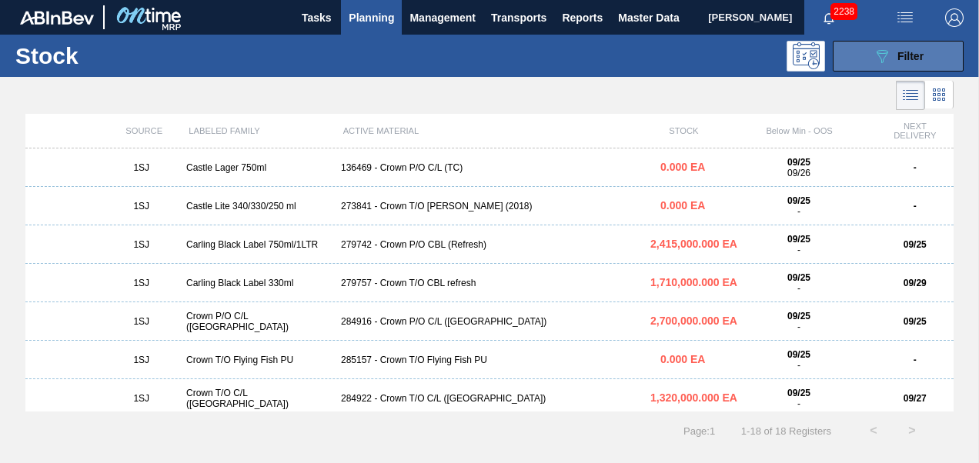
click at [927, 54] on button "089F7B8B-B2A5-4AFE-B5C0-19BA573D28AC Filter" at bounding box center [898, 56] width 131 height 31
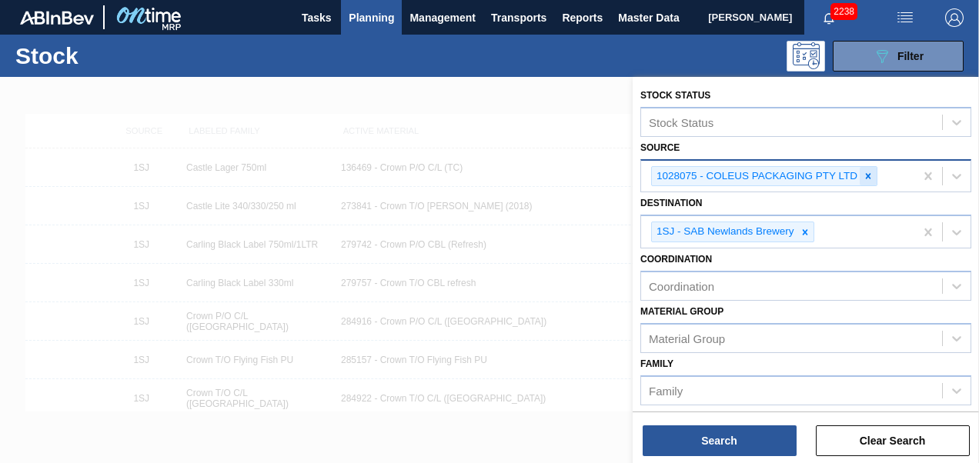
click at [873, 169] on div at bounding box center [868, 176] width 17 height 19
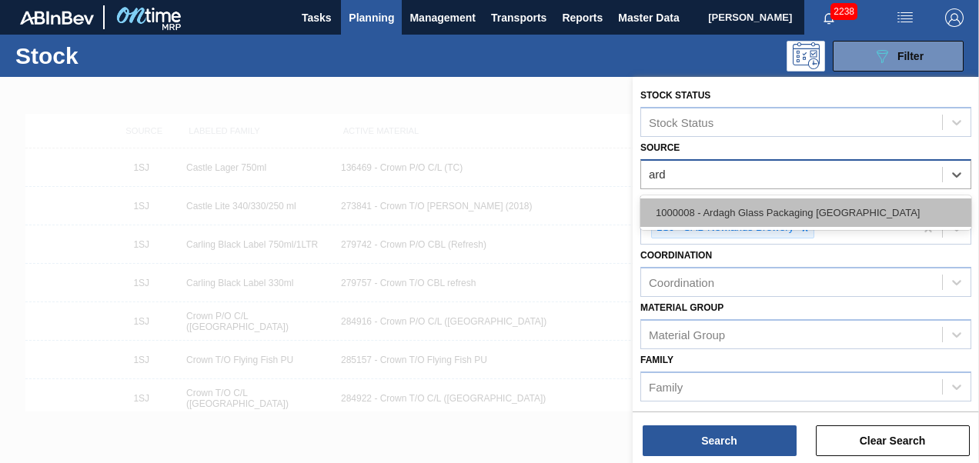
type input "arda"
click at [838, 219] on div "1000008 - Ardagh Glass Packaging [GEOGRAPHIC_DATA]" at bounding box center [806, 213] width 331 height 28
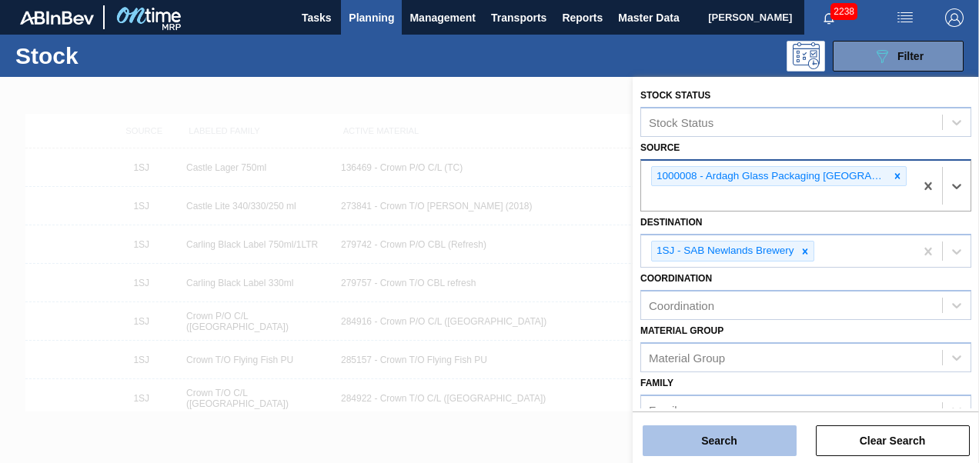
click at [731, 434] on button "Search" at bounding box center [720, 441] width 154 height 31
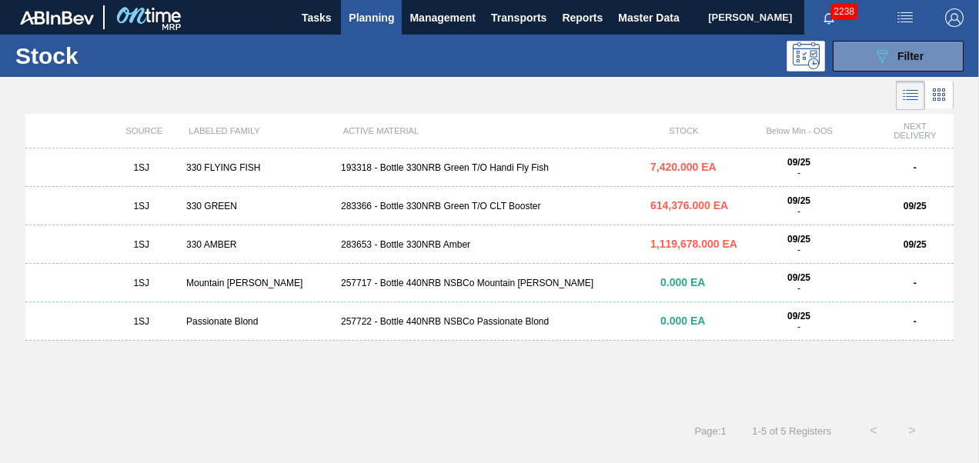
click at [502, 212] on div "283366 - Bottle 330NRB Green T/O CLT Booster" at bounding box center [489, 206] width 309 height 11
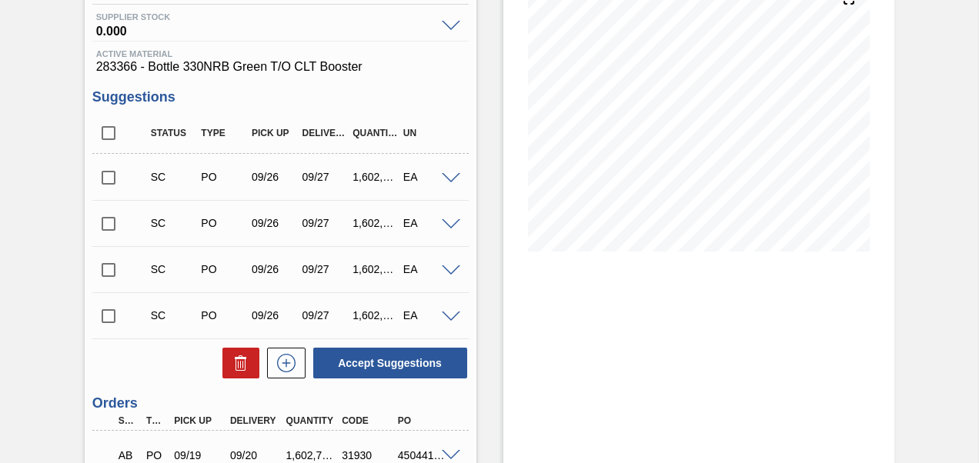
scroll to position [231, 0]
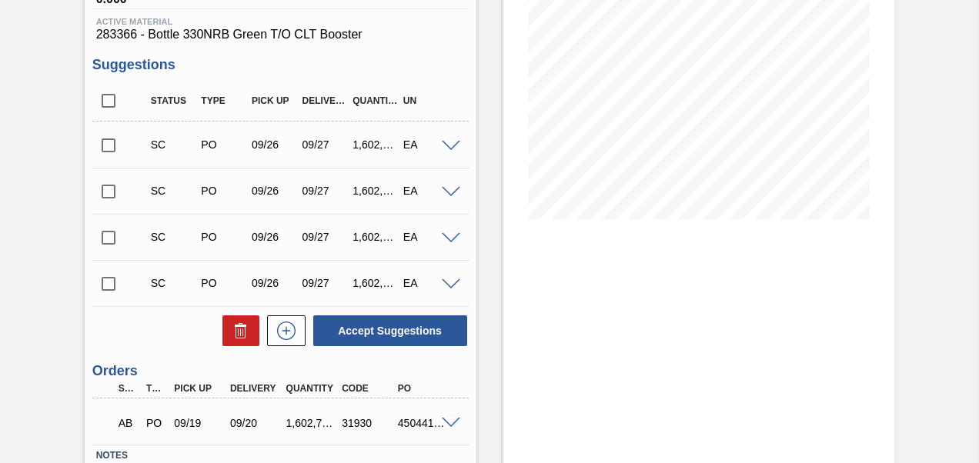
click at [105, 148] on input "checkbox" at bounding box center [108, 145] width 32 height 32
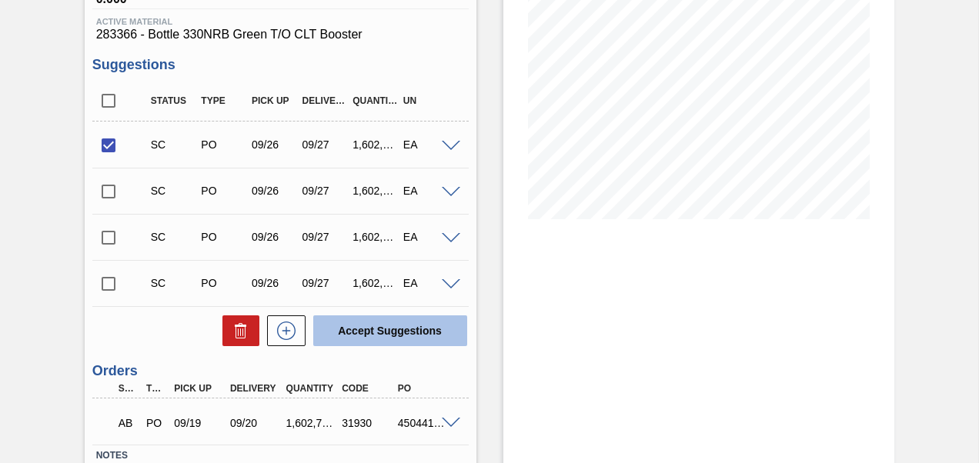
click at [375, 326] on button "Accept Suggestions" at bounding box center [390, 331] width 154 height 31
checkbox input "false"
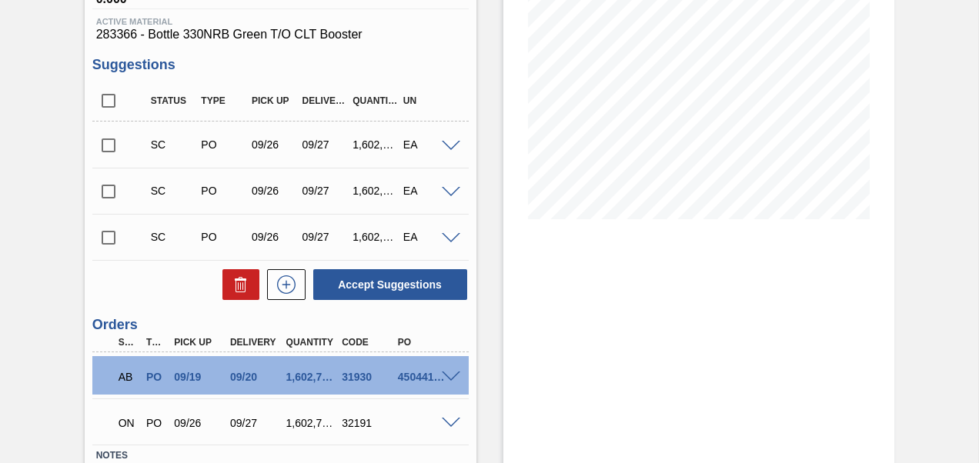
click at [450, 375] on span at bounding box center [451, 378] width 18 height 12
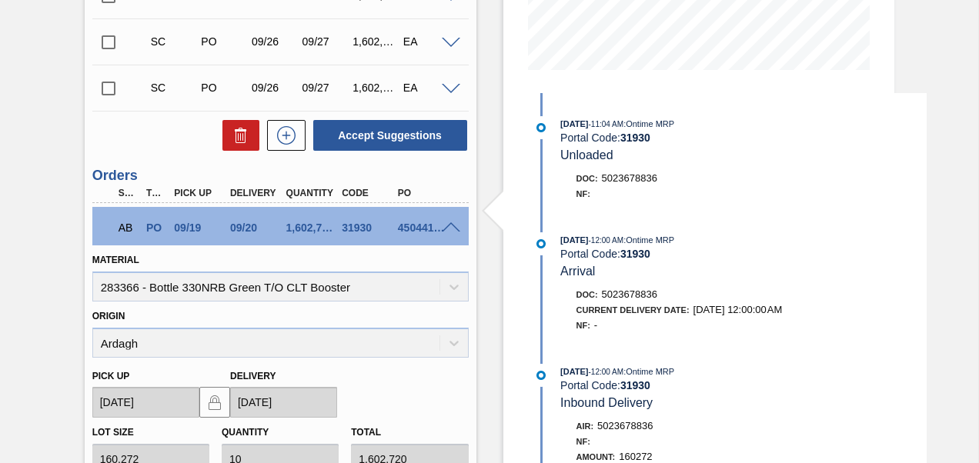
scroll to position [385, 0]
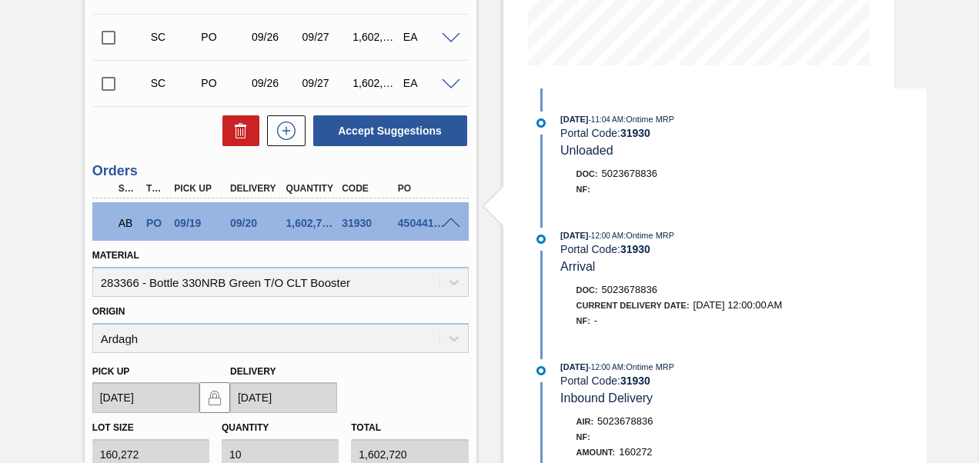
click at [457, 225] on span at bounding box center [451, 224] width 18 height 12
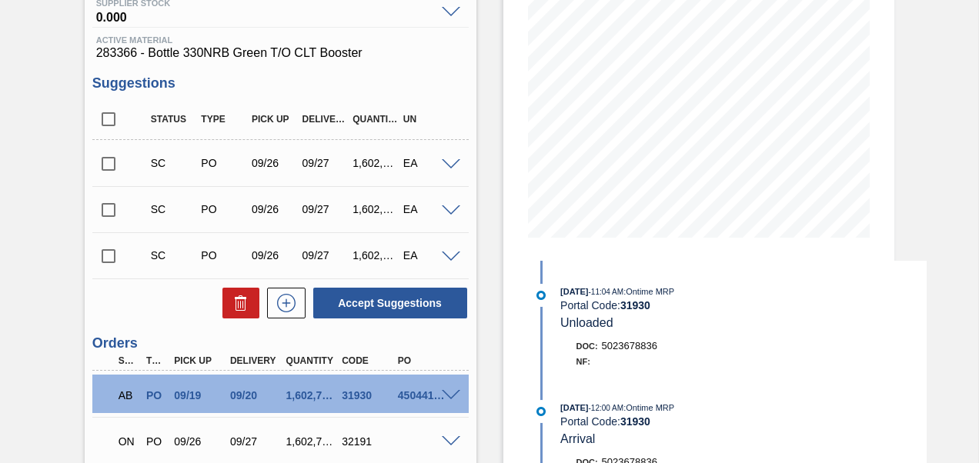
scroll to position [0, 0]
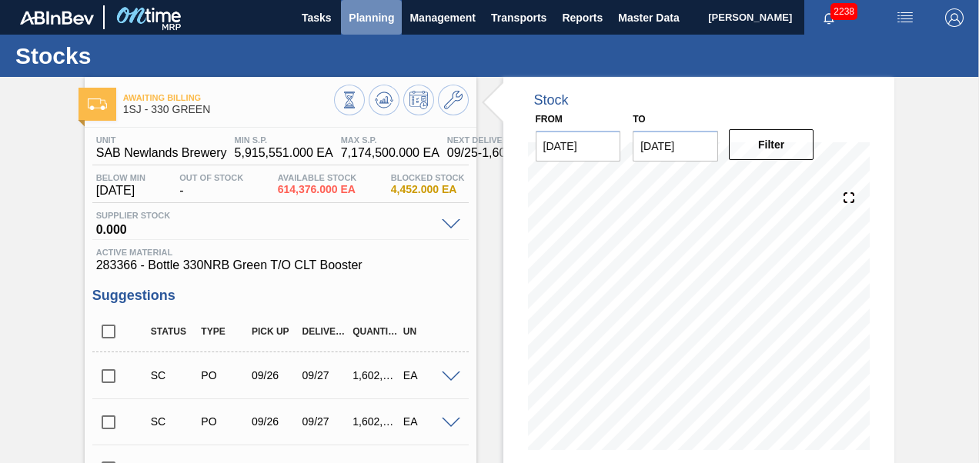
click at [361, 20] on span "Planning" at bounding box center [371, 17] width 45 height 18
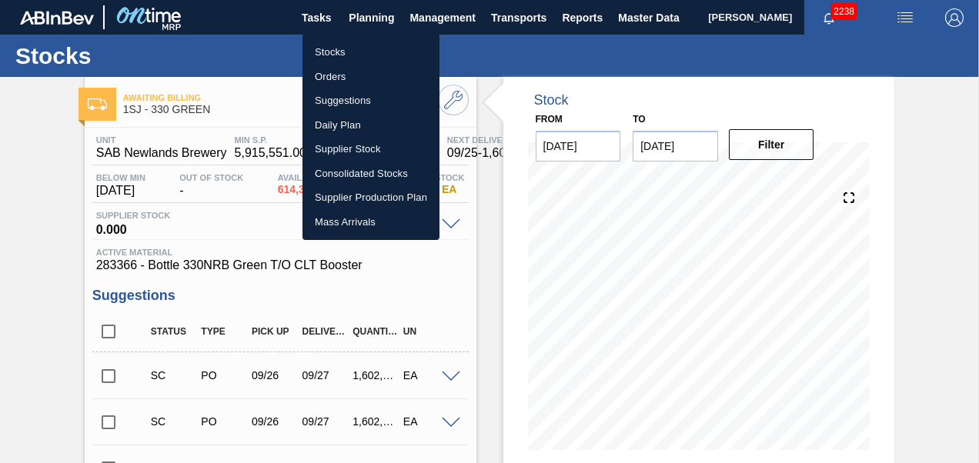
click at [353, 75] on li "Orders" at bounding box center [371, 77] width 137 height 25
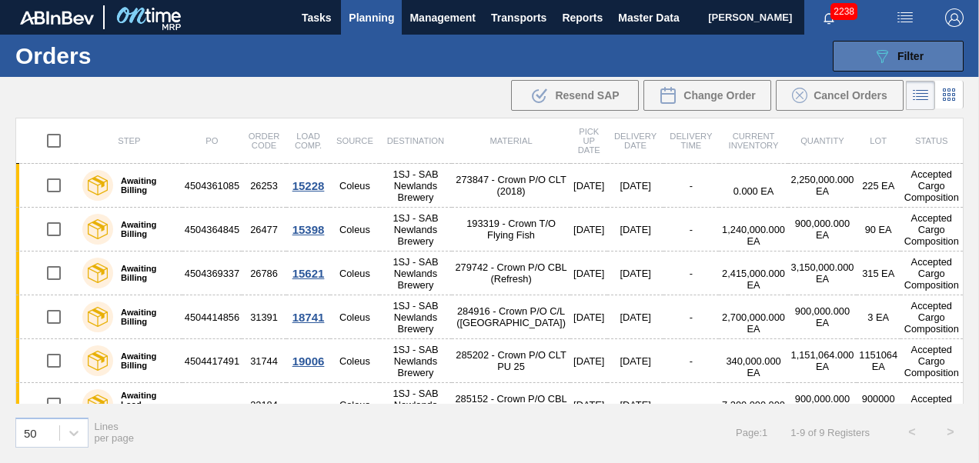
click at [898, 55] on span "Filter" at bounding box center [911, 56] width 26 height 12
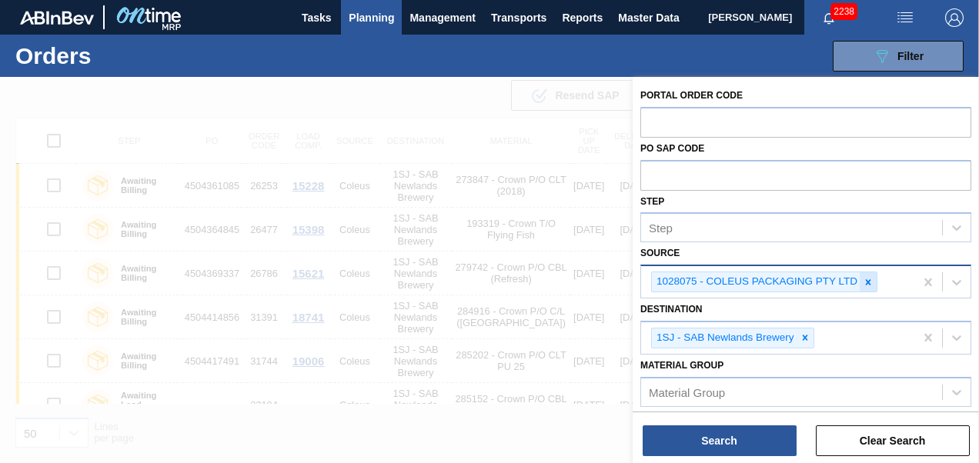
click at [868, 280] on icon at bounding box center [868, 282] width 11 height 11
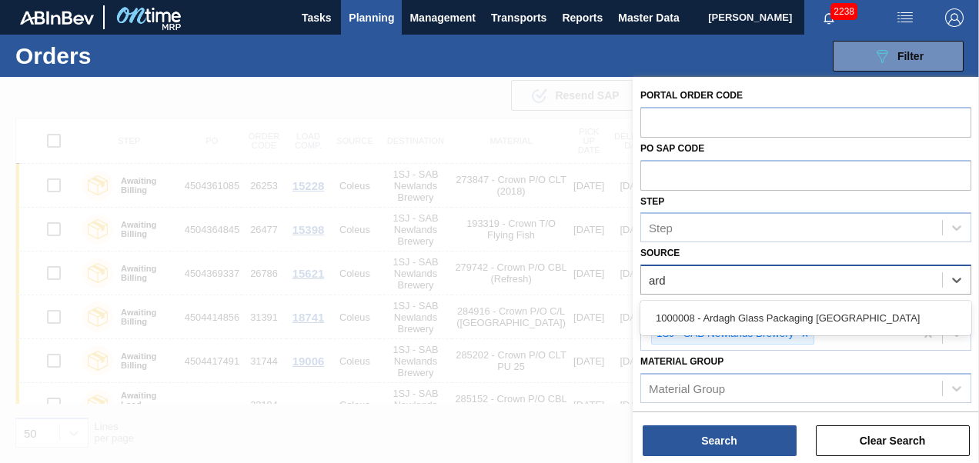
type input "arda"
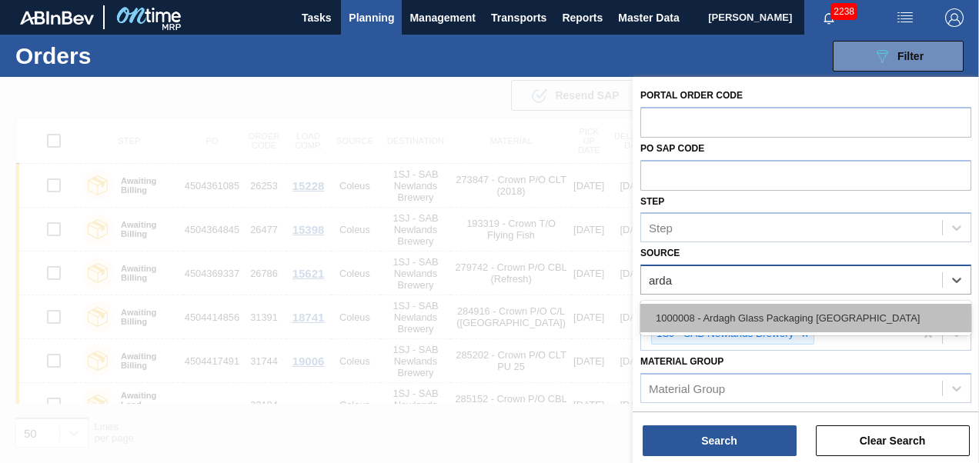
click at [671, 313] on div "1000008 - Ardagh Glass Packaging [GEOGRAPHIC_DATA]" at bounding box center [806, 318] width 331 height 28
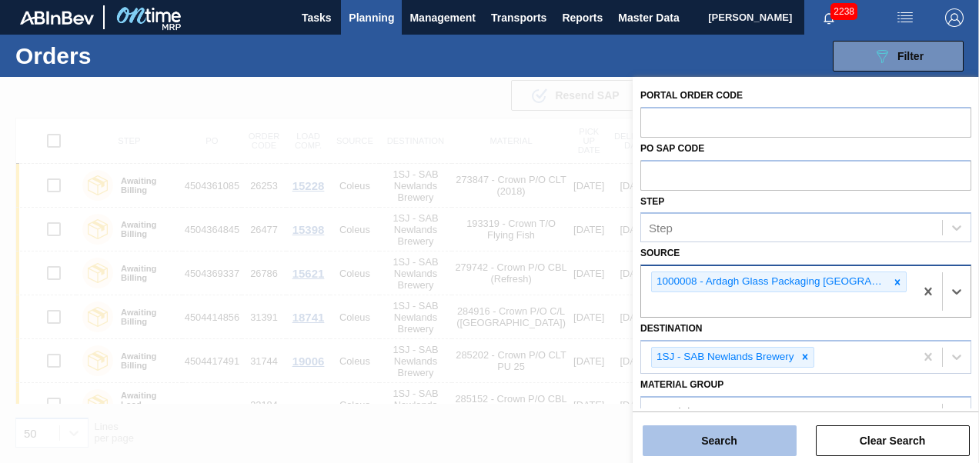
click at [662, 434] on button "Search" at bounding box center [720, 441] width 154 height 31
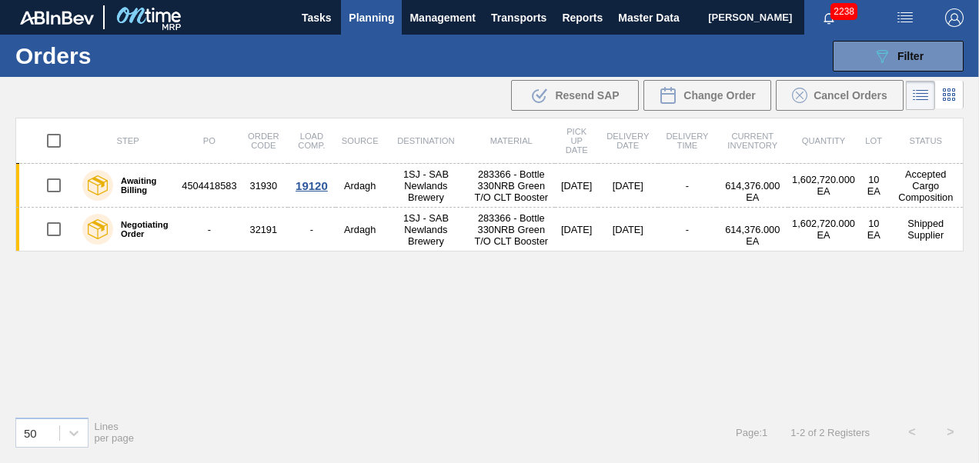
click at [360, 8] on span "Planning" at bounding box center [371, 17] width 45 height 18
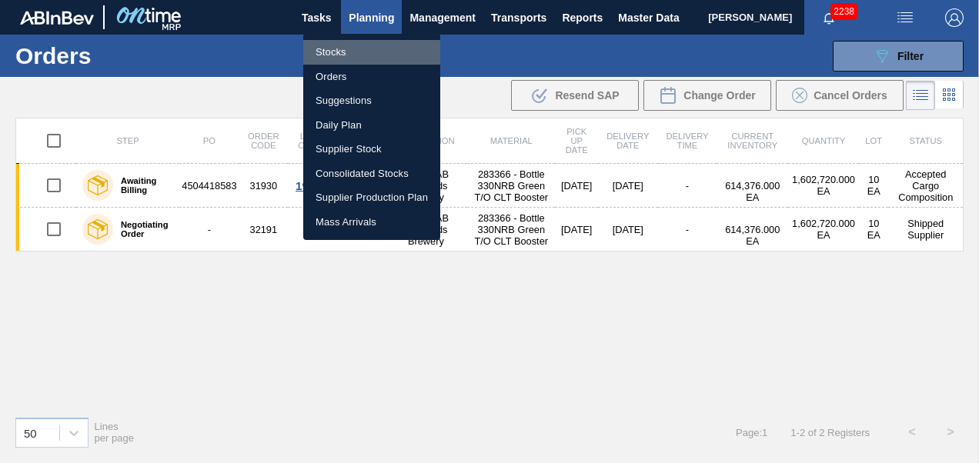
click at [333, 49] on li "Stocks" at bounding box center [371, 52] width 137 height 25
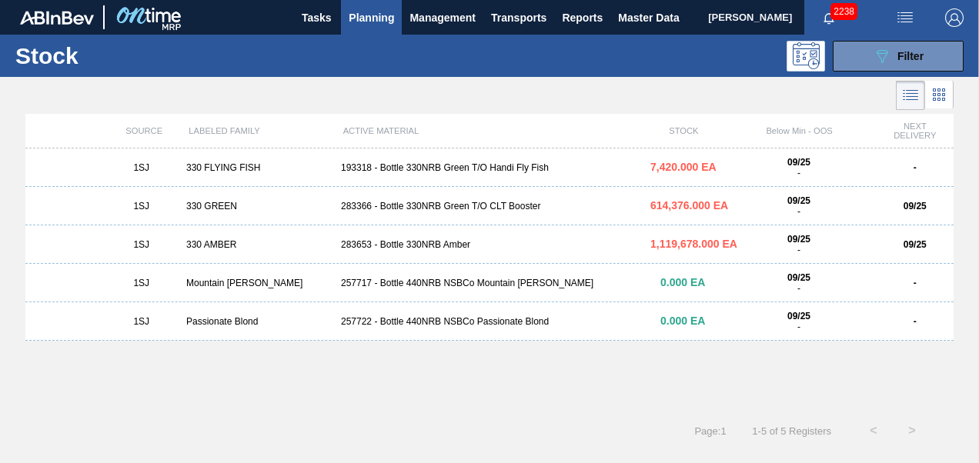
click at [447, 249] on div "283653 - Bottle 330NRB Amber" at bounding box center [489, 244] width 309 height 11
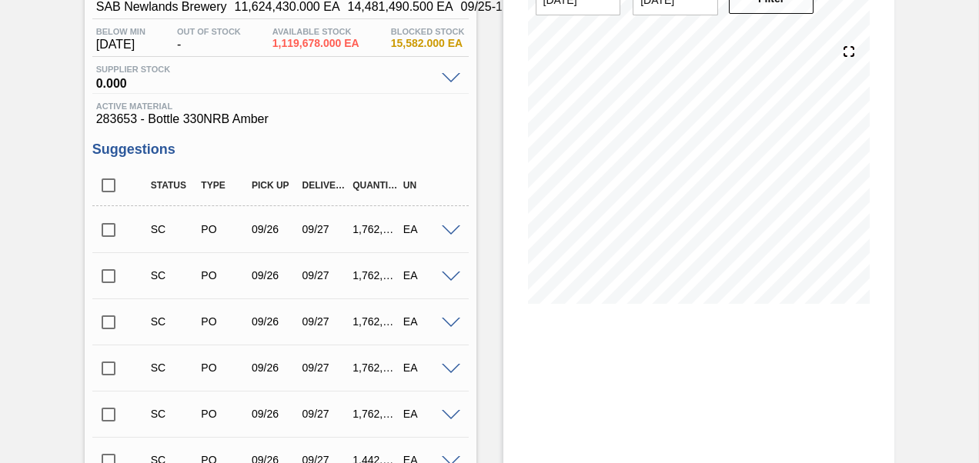
scroll to position [308, 0]
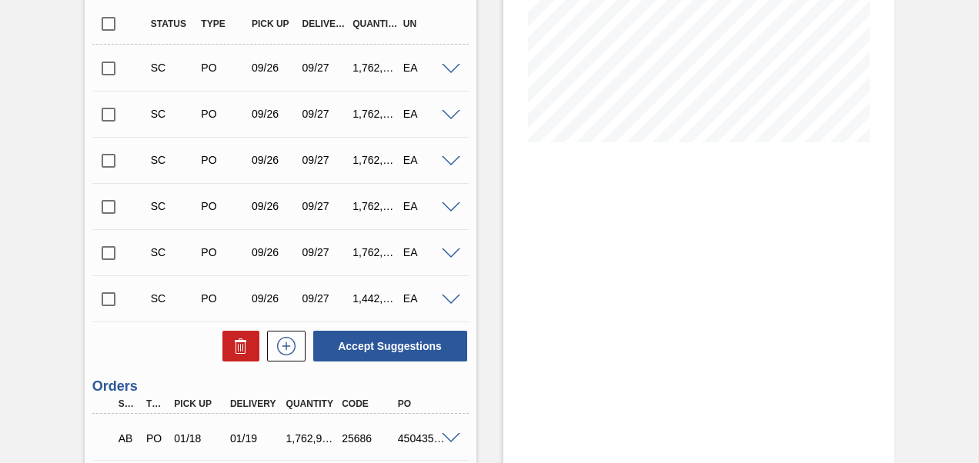
click at [443, 301] on span at bounding box center [451, 301] width 18 height 12
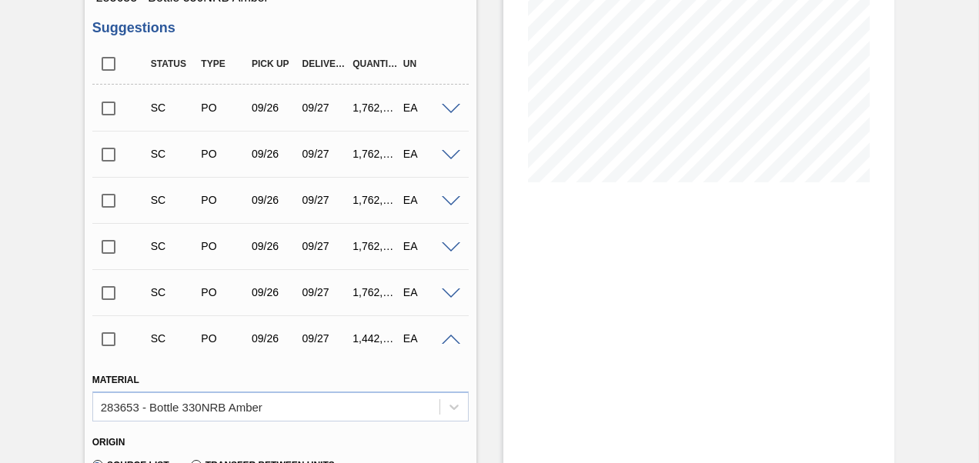
scroll to position [231, 0]
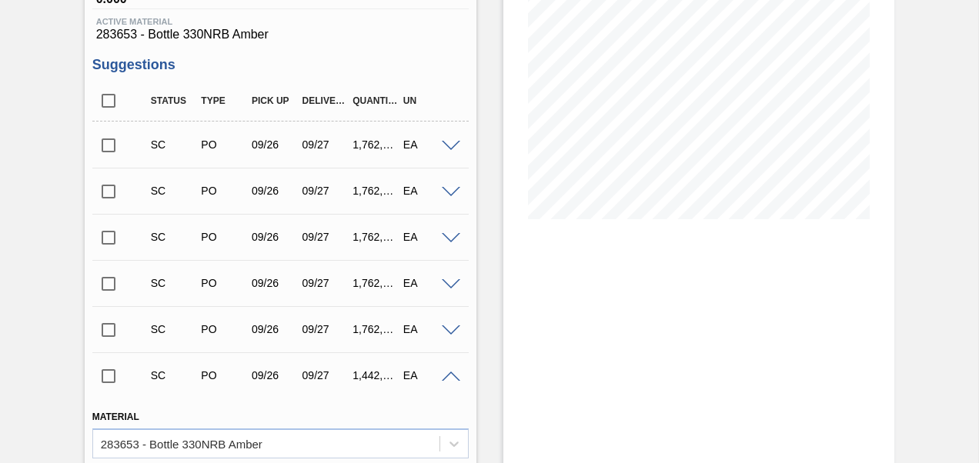
click at [442, 370] on div "SC PO 09/26 09/27 1,442,448.000 EA" at bounding box center [292, 375] width 303 height 31
click at [448, 375] on span at bounding box center [451, 378] width 18 height 12
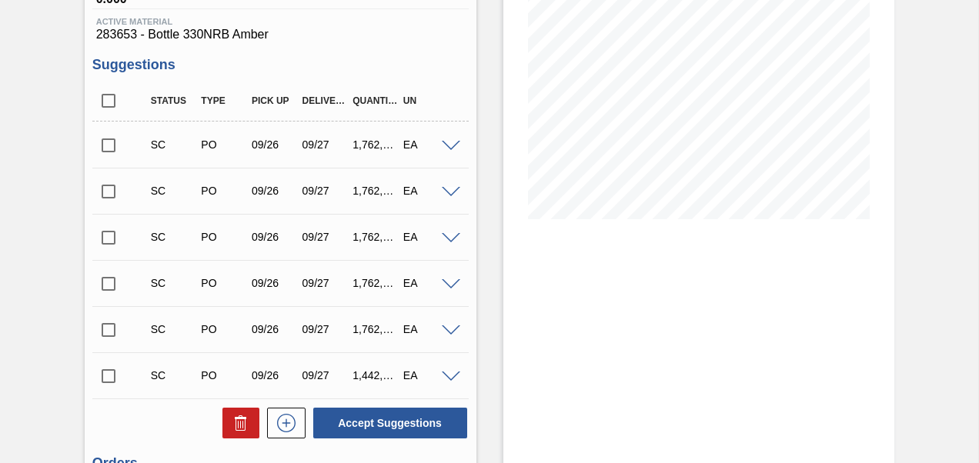
click at [447, 337] on div "SC PO 09/26 09/27 1,762,992.000 EA" at bounding box center [280, 329] width 376 height 38
click at [446, 333] on span at bounding box center [451, 332] width 18 height 12
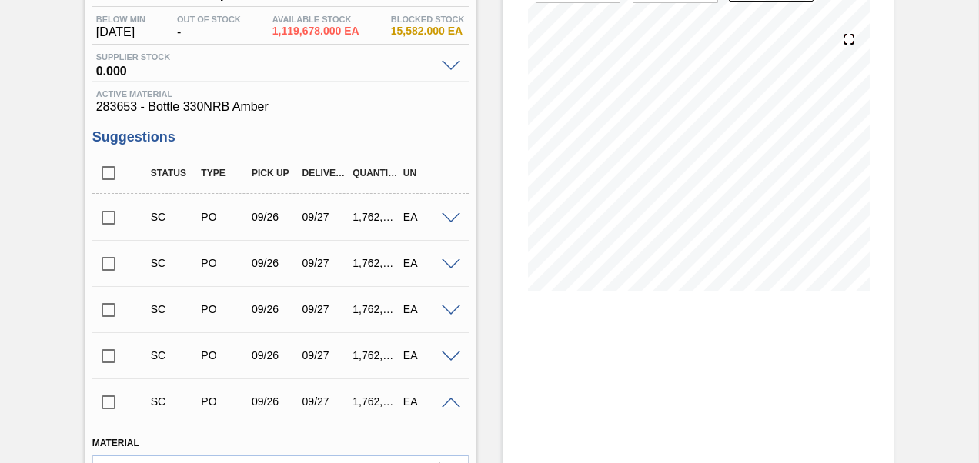
scroll to position [154, 0]
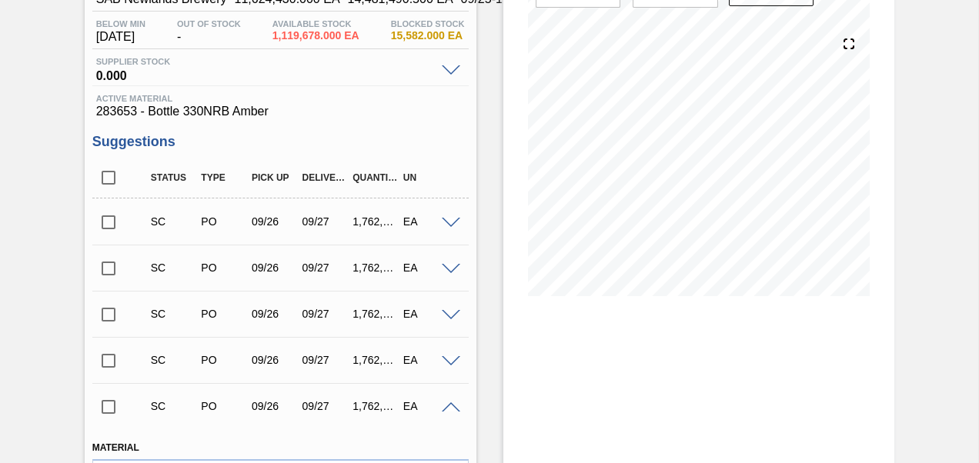
click at [450, 406] on span at bounding box center [451, 409] width 18 height 12
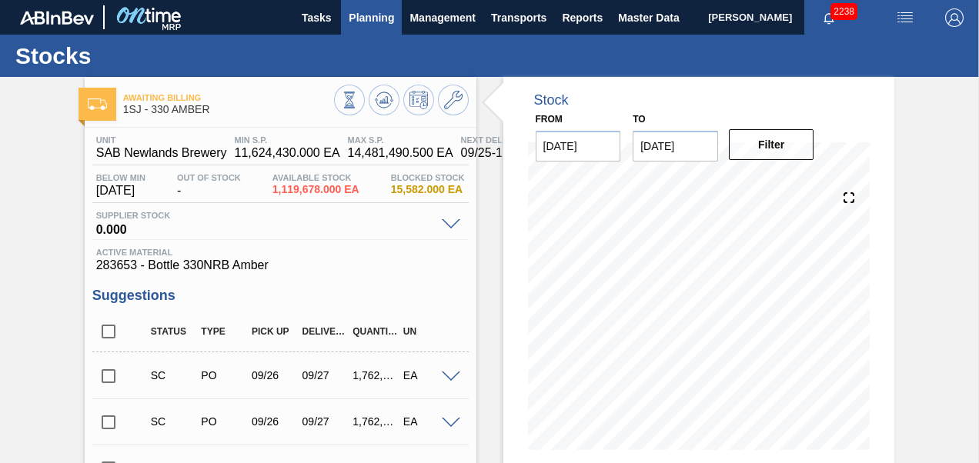
click at [350, 22] on span "Planning" at bounding box center [371, 17] width 45 height 18
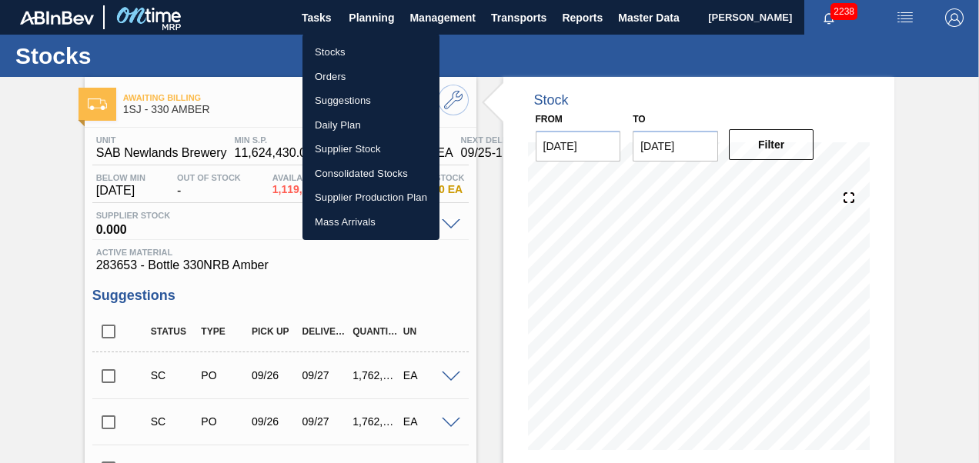
click at [320, 51] on li "Stocks" at bounding box center [371, 52] width 137 height 25
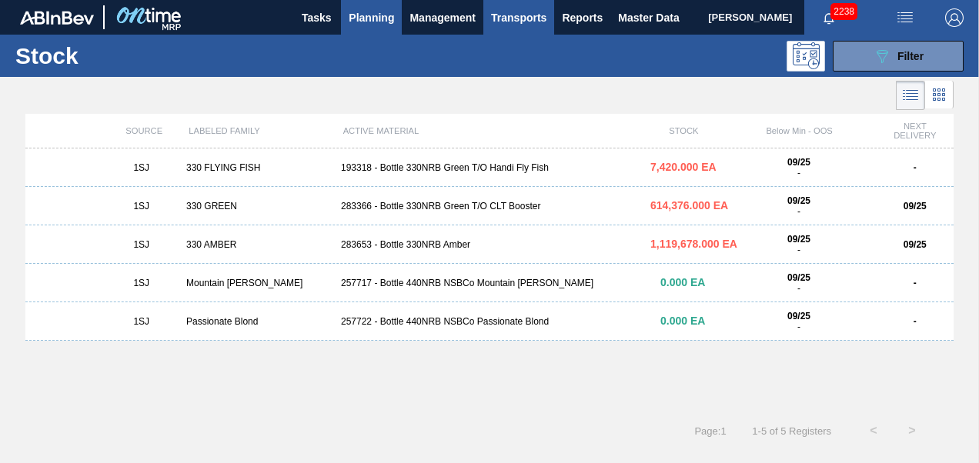
click at [507, 23] on span "Transports" at bounding box center [518, 17] width 55 height 18
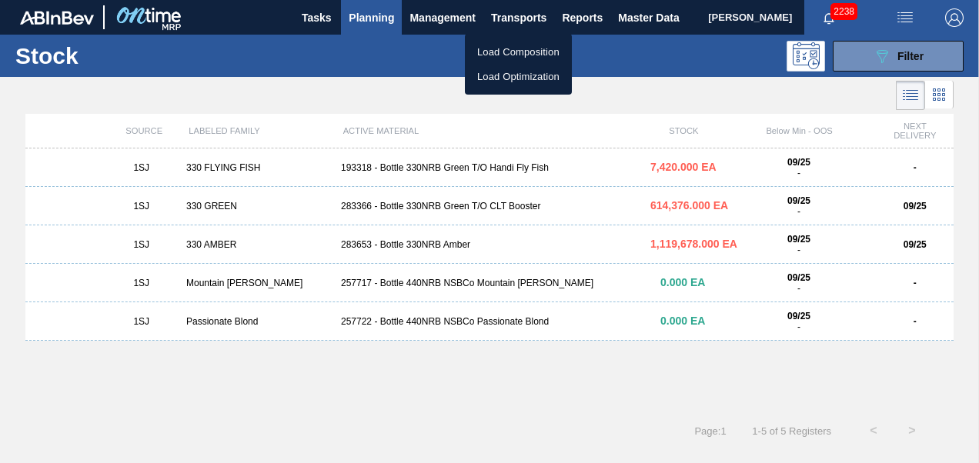
click at [509, 45] on li "Load Composition" at bounding box center [518, 52] width 107 height 25
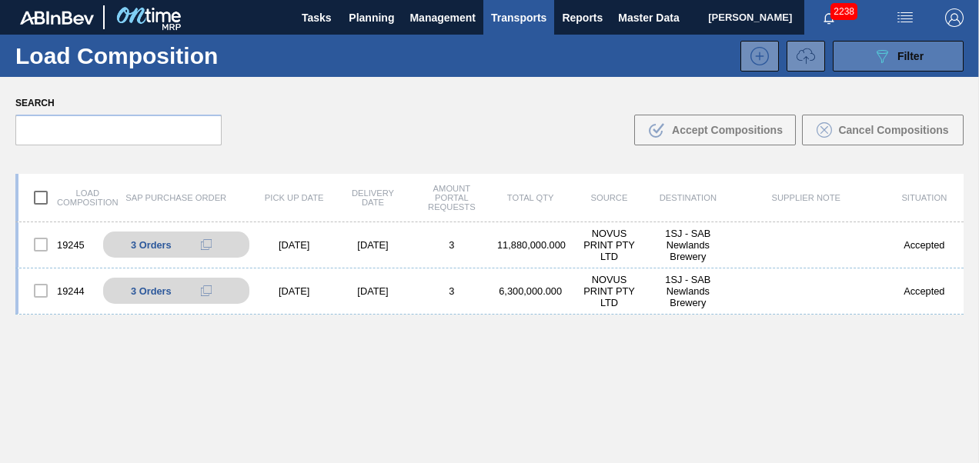
click at [876, 60] on icon "089F7B8B-B2A5-4AFE-B5C0-19BA573D28AC" at bounding box center [882, 56] width 18 height 18
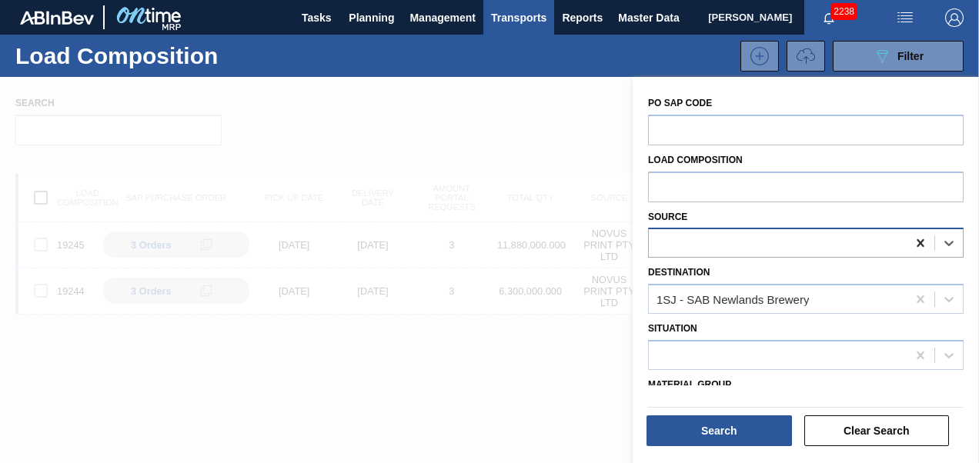
click at [917, 240] on icon at bounding box center [920, 243] width 7 height 8
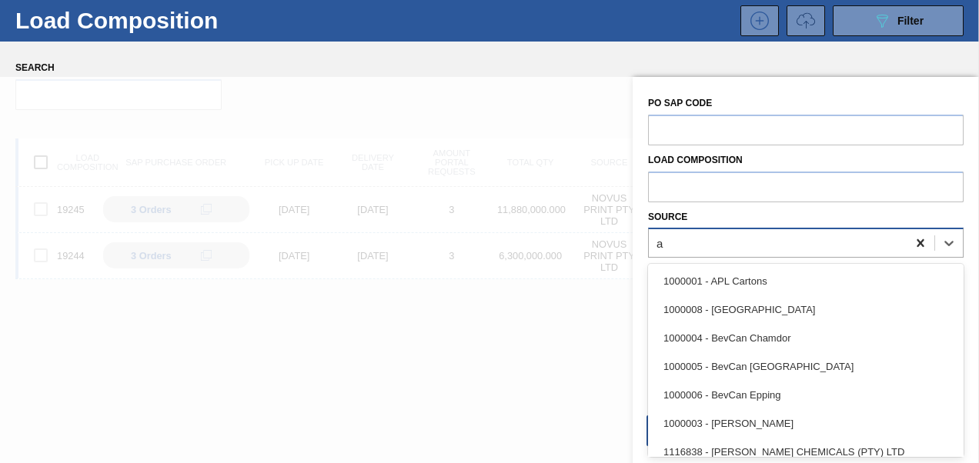
scroll to position [38, 0]
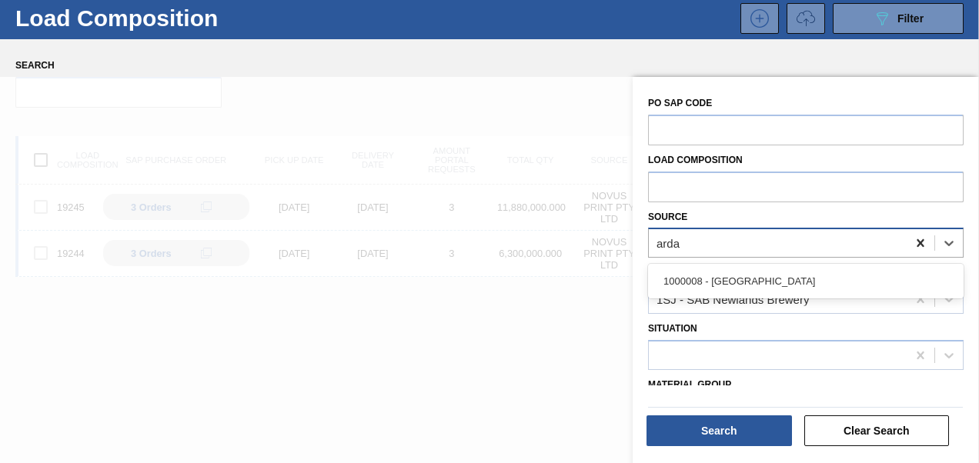
type input "ardag"
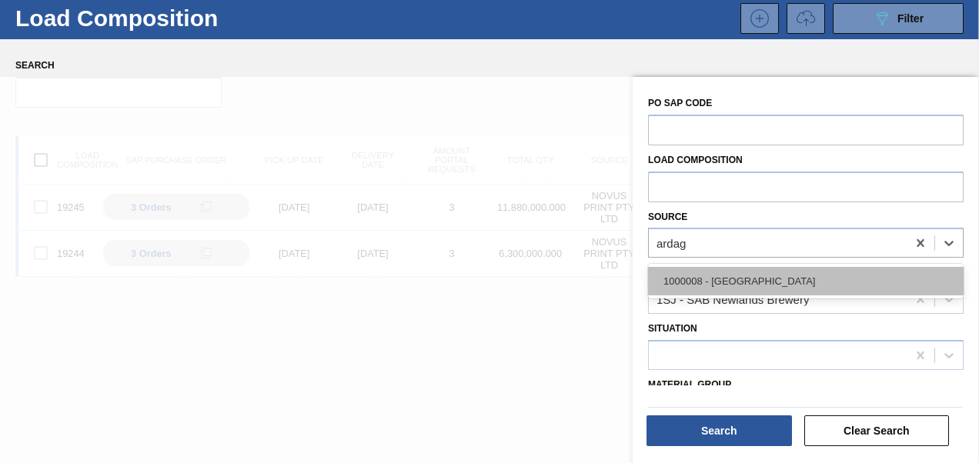
click at [796, 271] on div "1000008 - [GEOGRAPHIC_DATA]" at bounding box center [806, 281] width 316 height 28
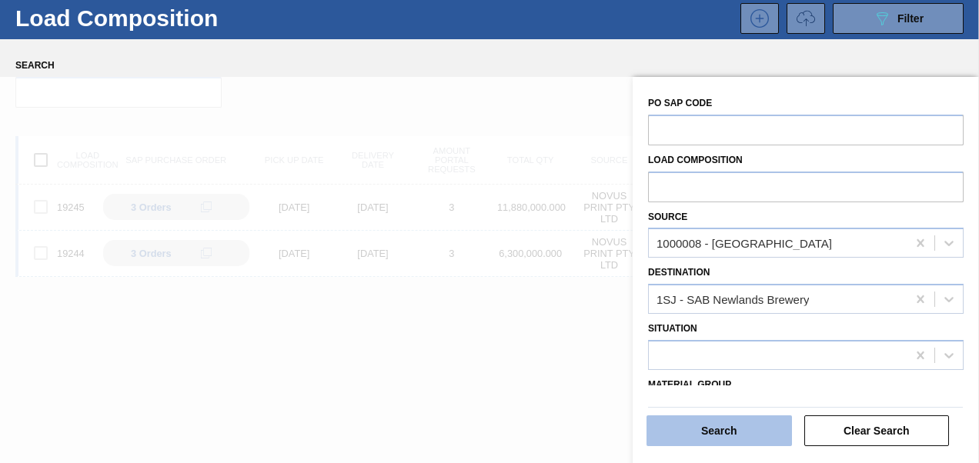
click at [739, 437] on button "Search" at bounding box center [720, 431] width 146 height 31
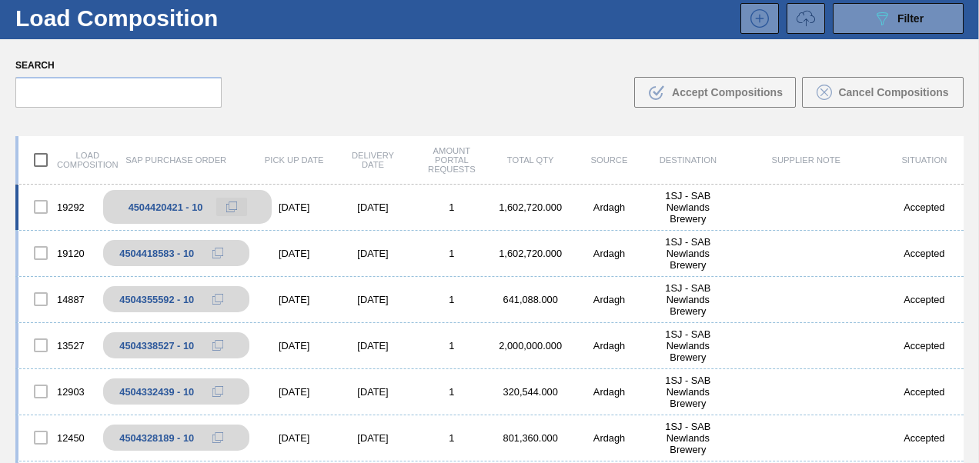
click at [230, 202] on icon at bounding box center [231, 207] width 11 height 11
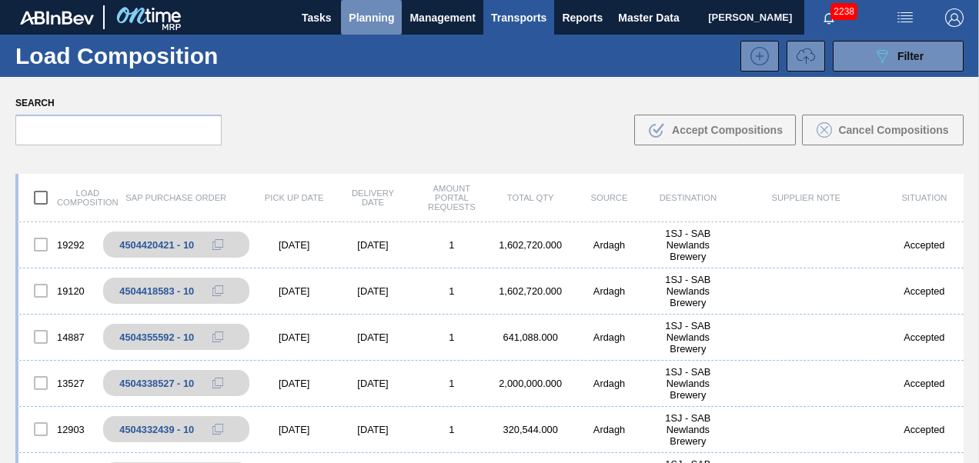
click at [378, 21] on span "Planning" at bounding box center [371, 17] width 45 height 18
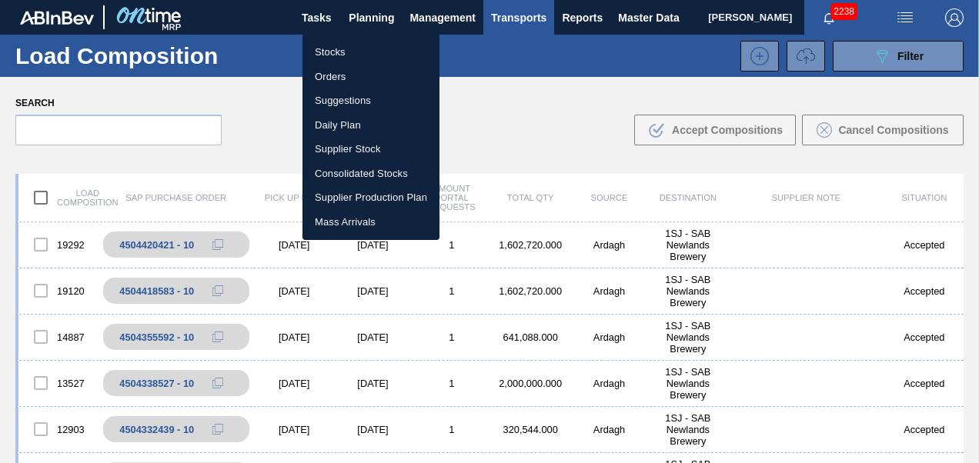
click at [323, 52] on li "Stocks" at bounding box center [371, 52] width 137 height 25
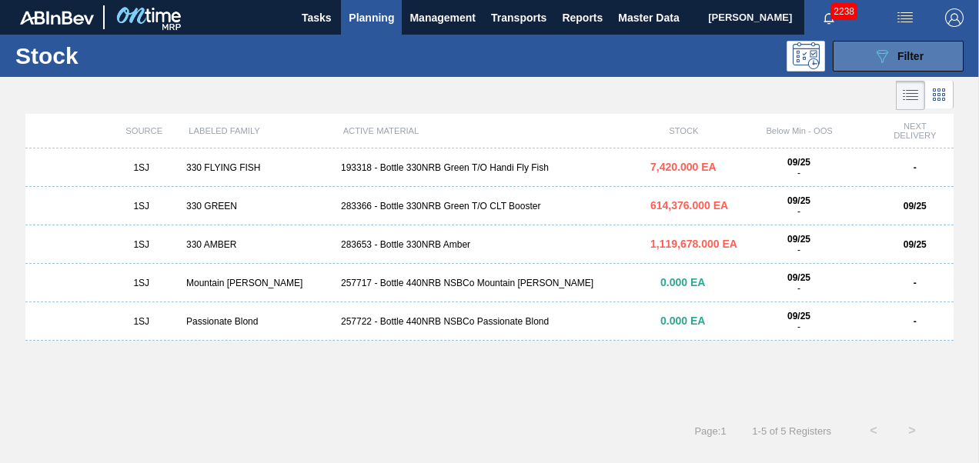
click at [891, 53] on icon "089F7B8B-B2A5-4AFE-B5C0-19BA573D28AC" at bounding box center [882, 56] width 18 height 18
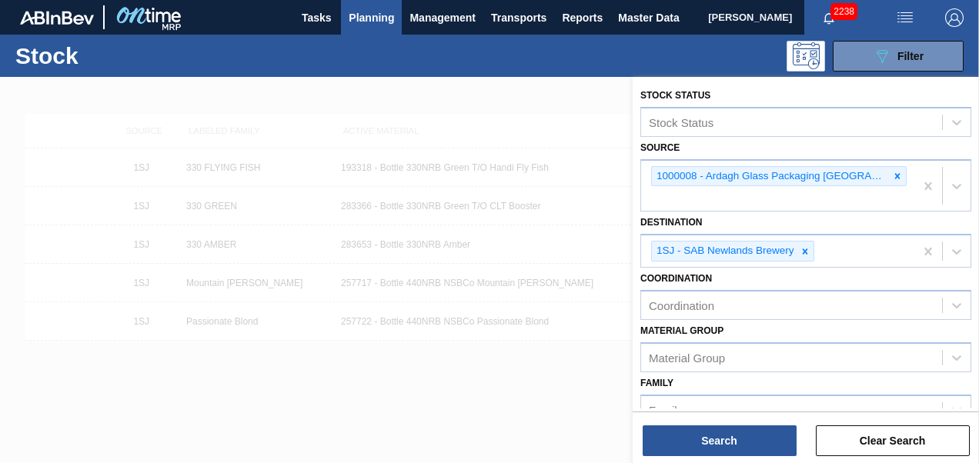
drag, startPoint x: 490, startPoint y: 434, endPoint x: 450, endPoint y: 353, distance: 91.2
click at [491, 428] on div at bounding box center [489, 308] width 979 height 463
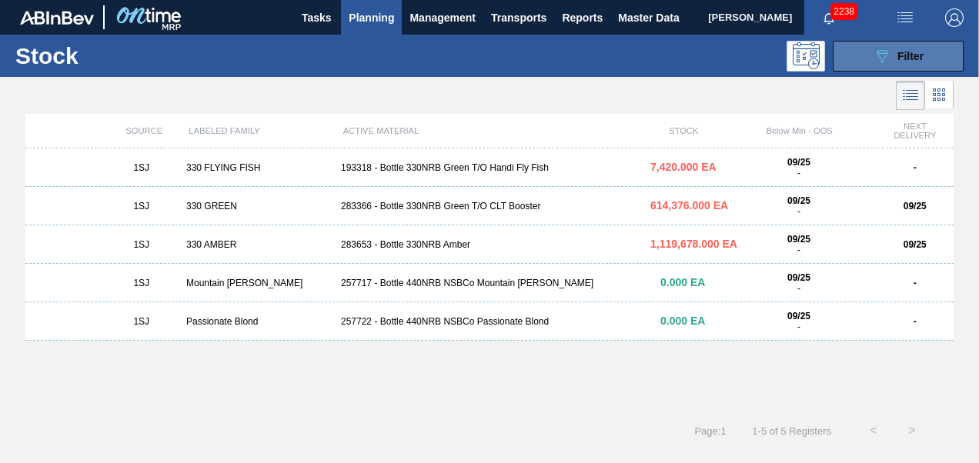
click at [871, 49] on button "089F7B8B-B2A5-4AFE-B5C0-19BA573D28AC Filter" at bounding box center [898, 56] width 131 height 31
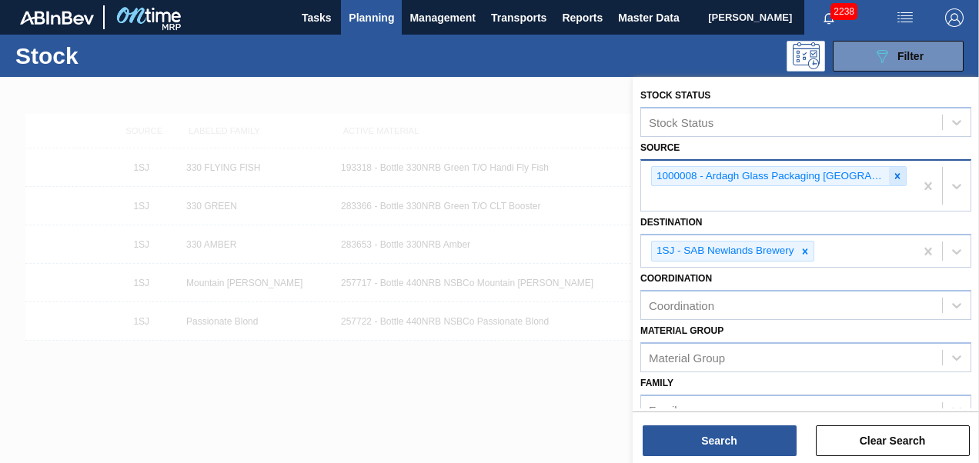
click at [893, 174] on icon at bounding box center [897, 176] width 11 height 11
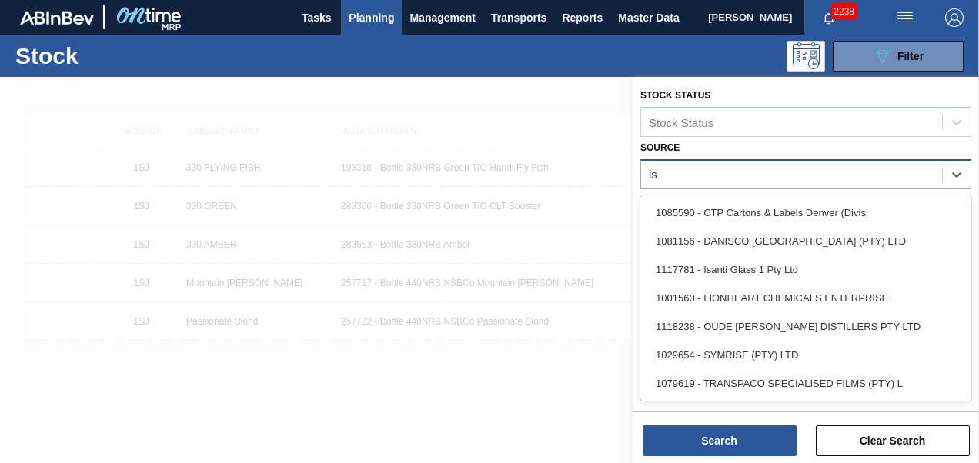
type input "isa"
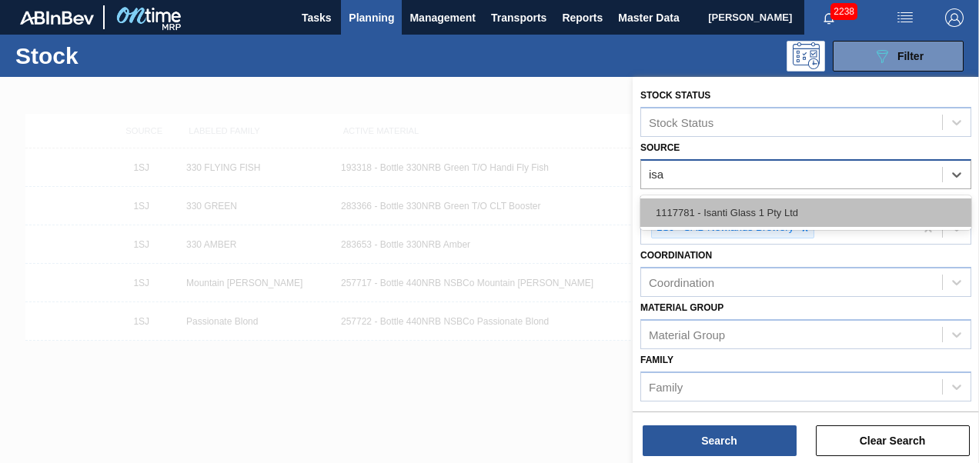
click at [802, 205] on div "1117781 - Isanti Glass 1 Pty Ltd" at bounding box center [806, 213] width 331 height 28
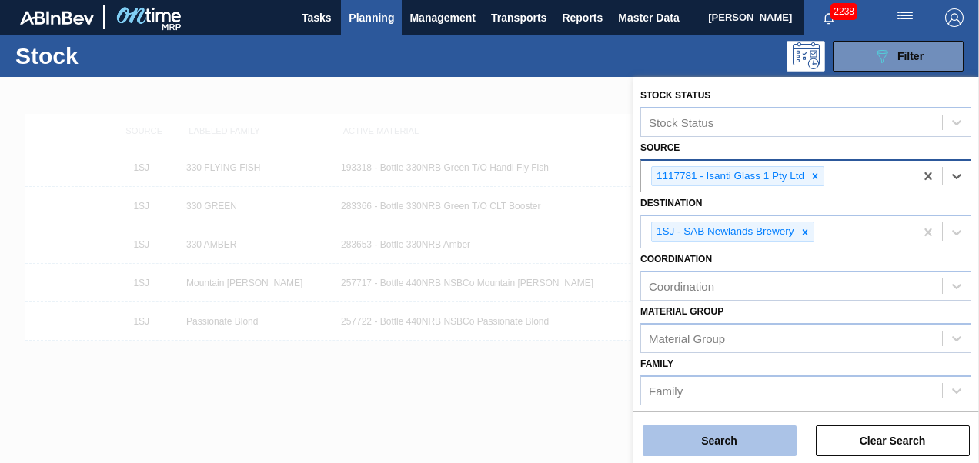
click at [741, 447] on button "Search" at bounding box center [720, 441] width 154 height 31
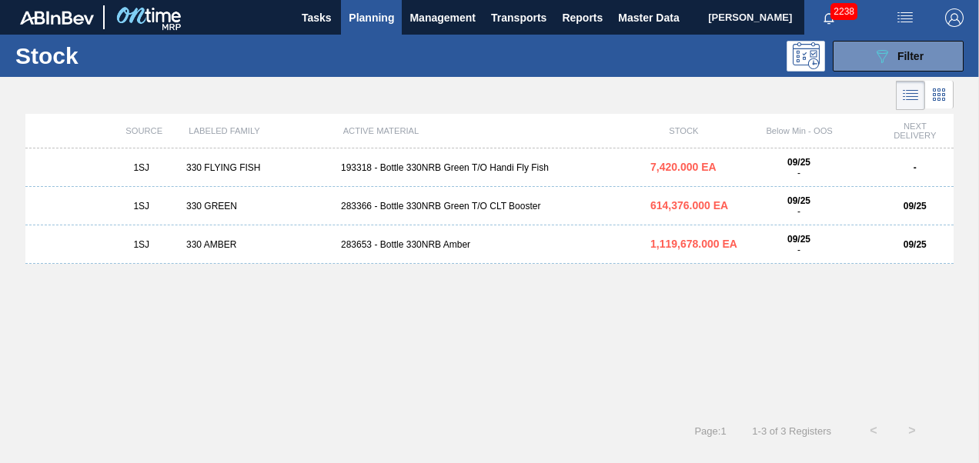
click at [422, 239] on div "1SJ 330 AMBER 283653 - Bottle 330NRB Amber 1,119,678.000 EA 09/25 - 09/25" at bounding box center [489, 245] width 928 height 38
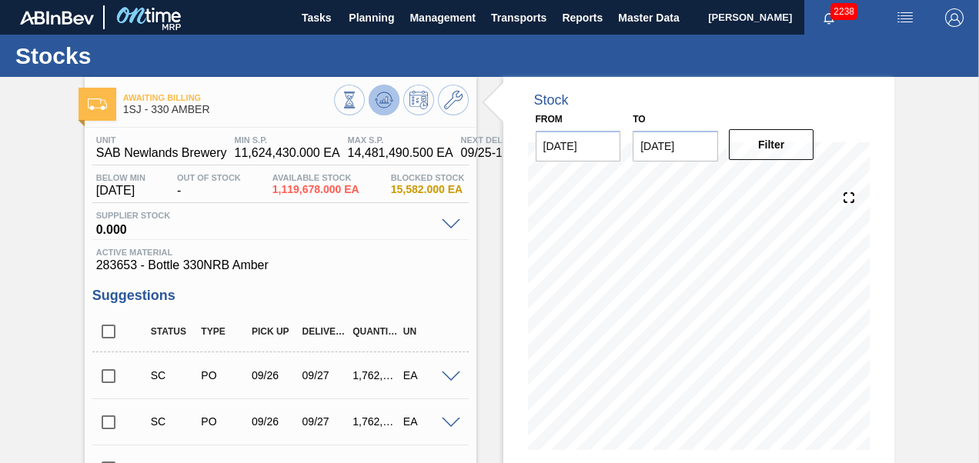
click at [383, 101] on icon at bounding box center [384, 99] width 10 height 7
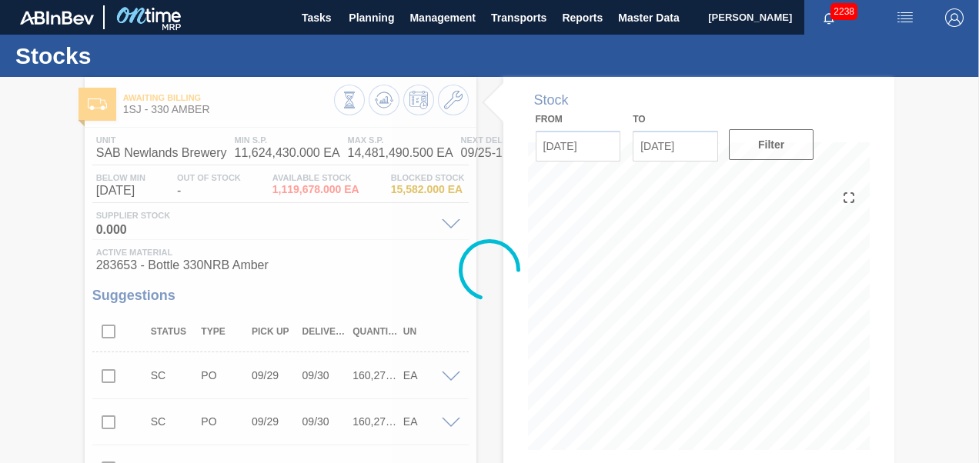
type up3252649147 "[DATE]"
type input "[DATE]"
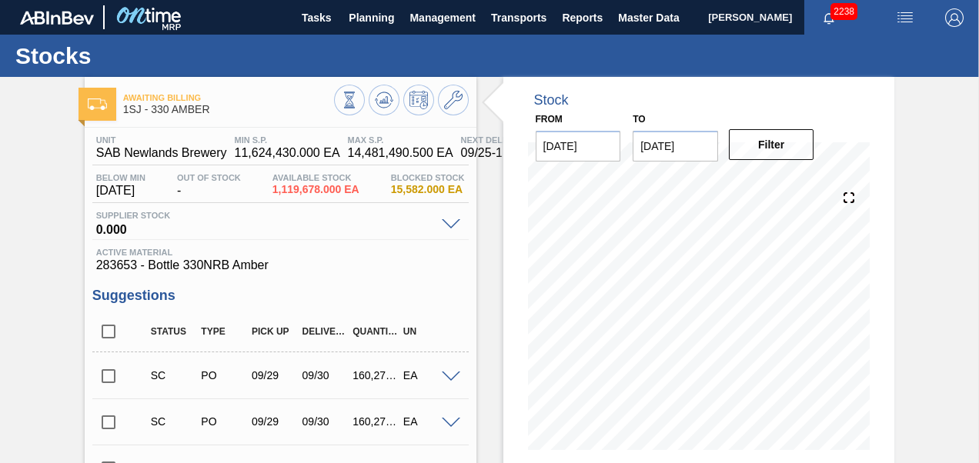
click at [451, 382] on span at bounding box center [451, 378] width 18 height 12
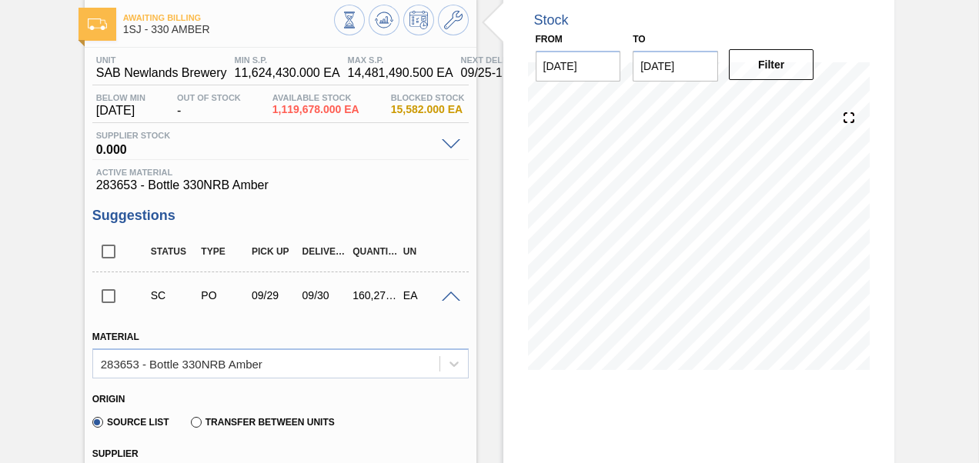
scroll to position [77, 0]
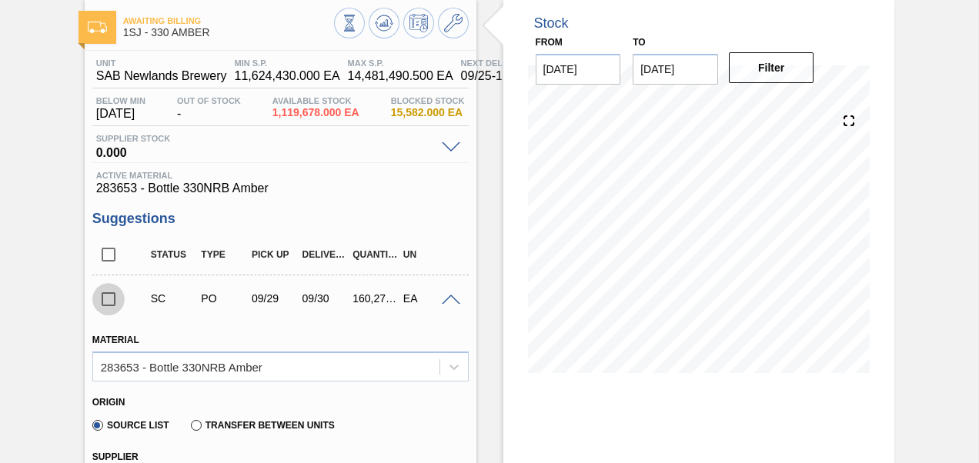
click at [106, 300] on input "checkbox" at bounding box center [108, 299] width 32 height 32
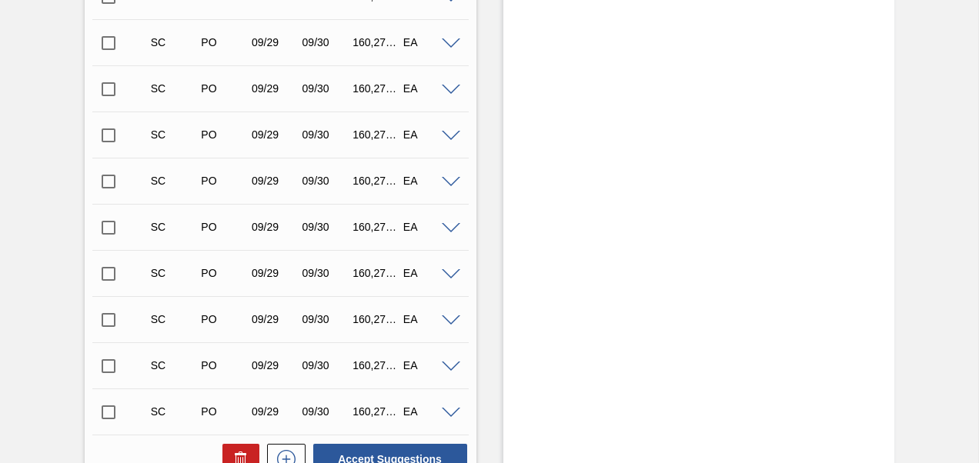
scroll to position [3778, 0]
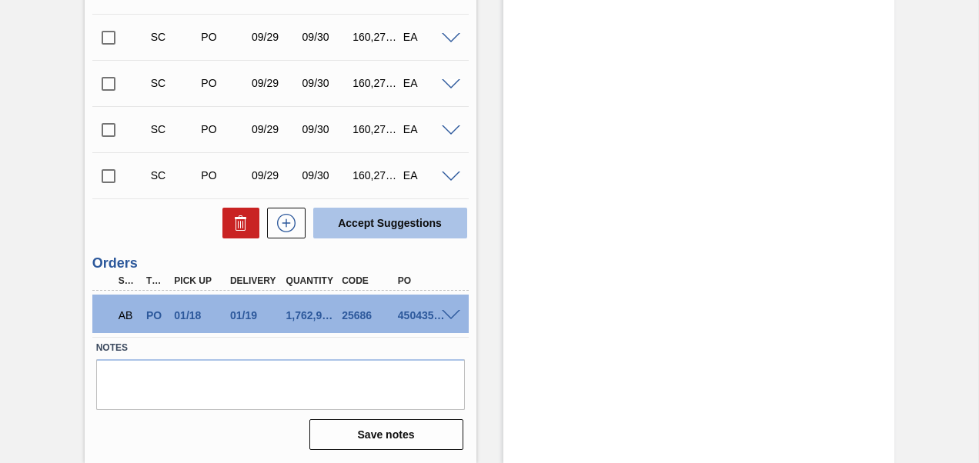
click at [355, 223] on button "Accept Suggestions" at bounding box center [390, 223] width 154 height 31
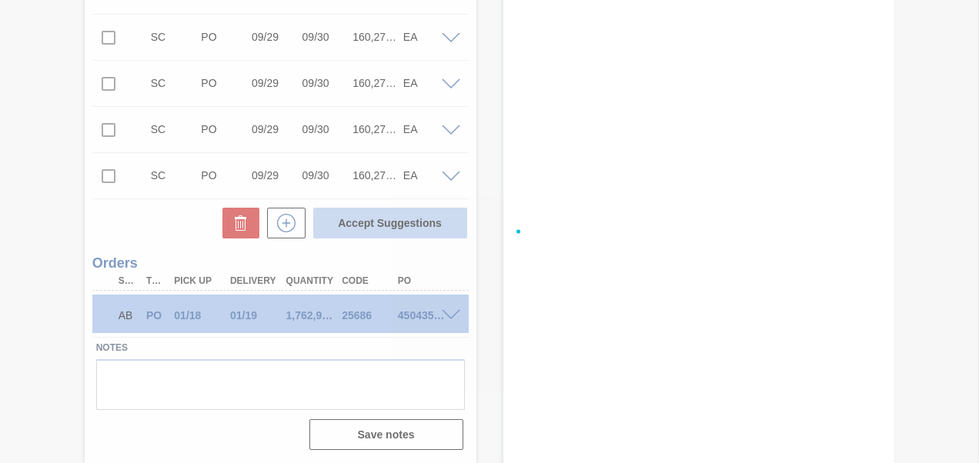
checkbox input "false"
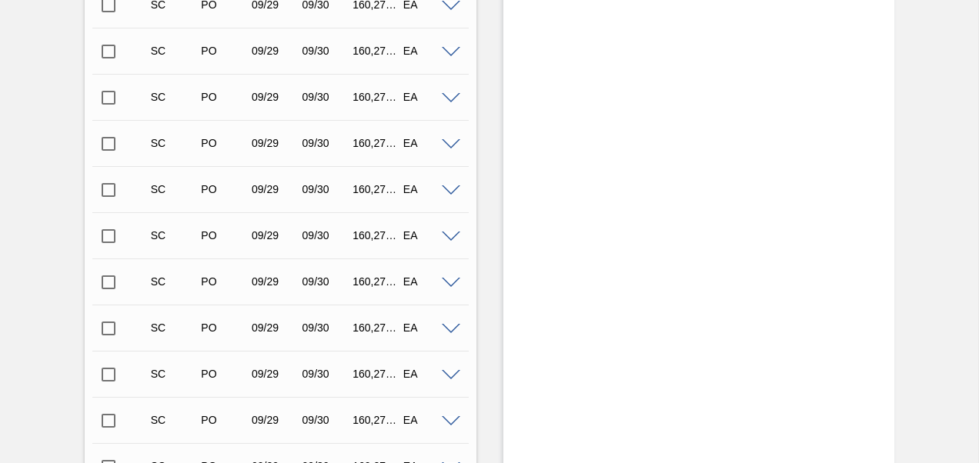
scroll to position [0, 0]
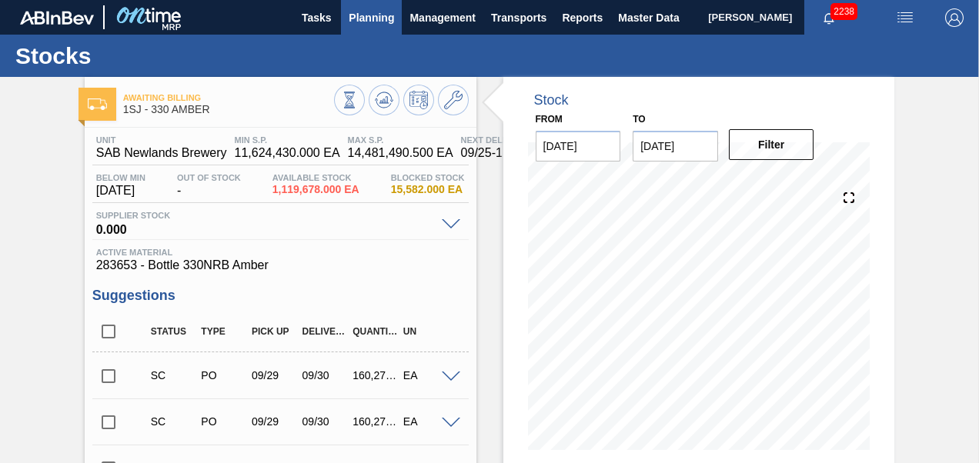
click at [359, 24] on span "Planning" at bounding box center [371, 17] width 45 height 18
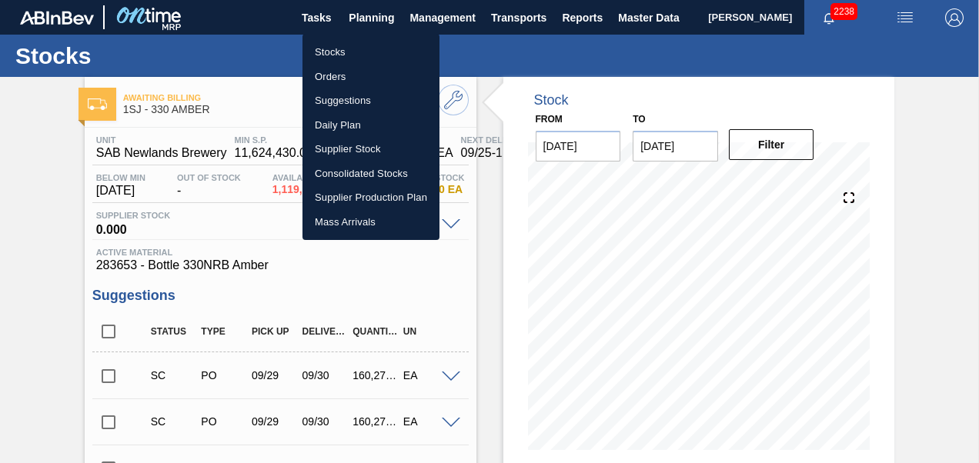
drag, startPoint x: 363, startPoint y: 72, endPoint x: 939, endPoint y: 54, distance: 576.2
click at [363, 72] on li "Orders" at bounding box center [371, 77] width 137 height 25
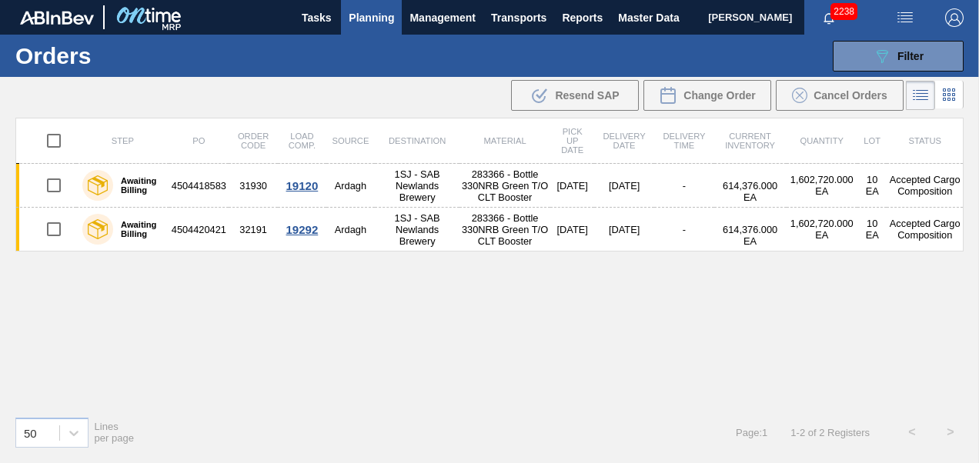
drag, startPoint x: 898, startPoint y: 46, endPoint x: 887, endPoint y: 74, distance: 29.7
click at [898, 47] on div "089F7B8B-B2A5-4AFE-B5C0-19BA573D28AC Filter" at bounding box center [898, 56] width 51 height 18
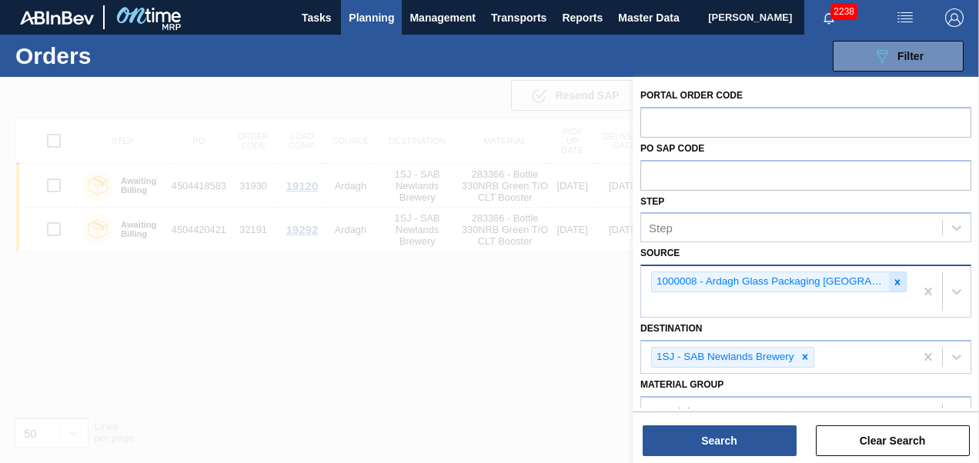
click at [892, 279] on icon at bounding box center [897, 282] width 11 height 11
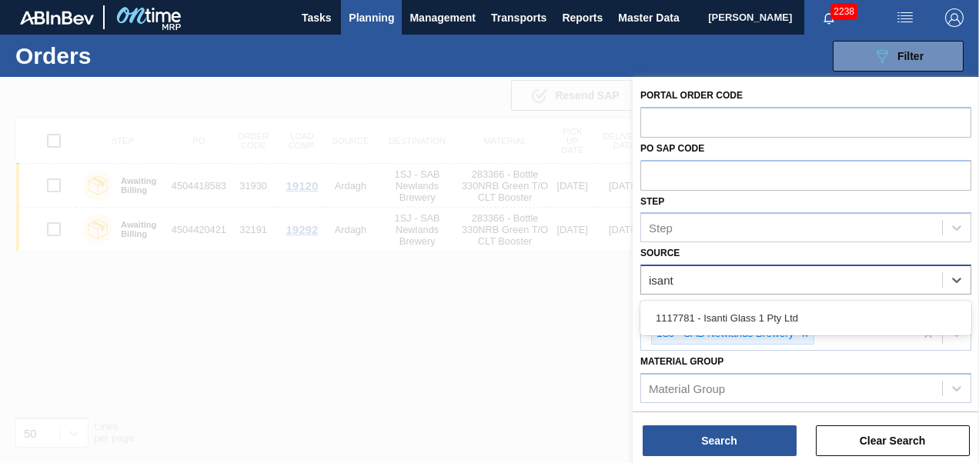
type input "isanti"
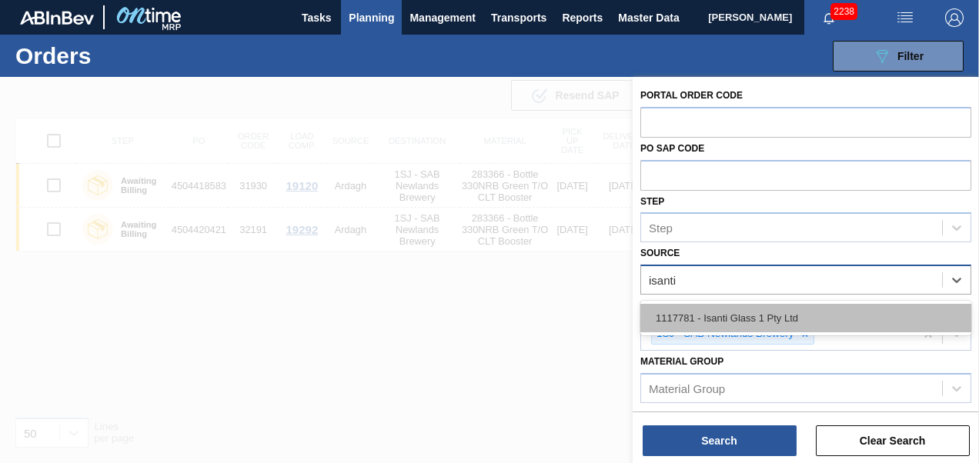
click at [774, 315] on div "1117781 - Isanti Glass 1 Pty Ltd" at bounding box center [806, 318] width 331 height 28
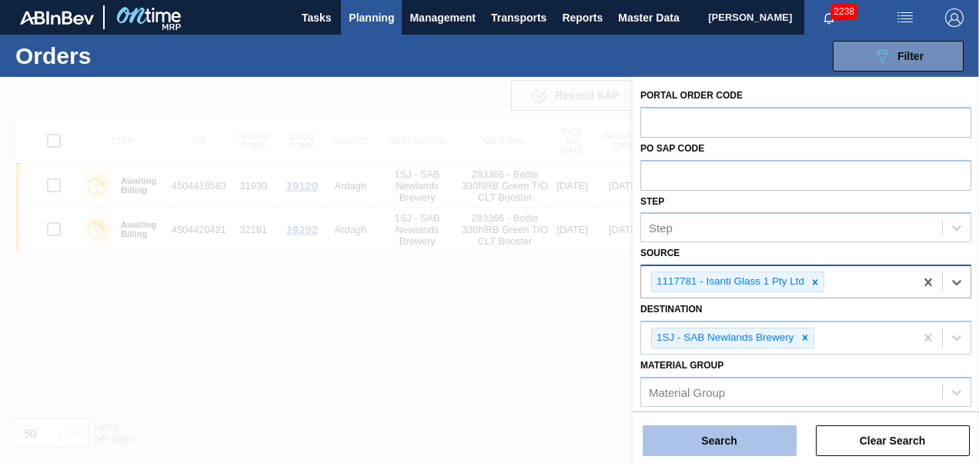
click at [730, 447] on button "Search" at bounding box center [720, 441] width 154 height 31
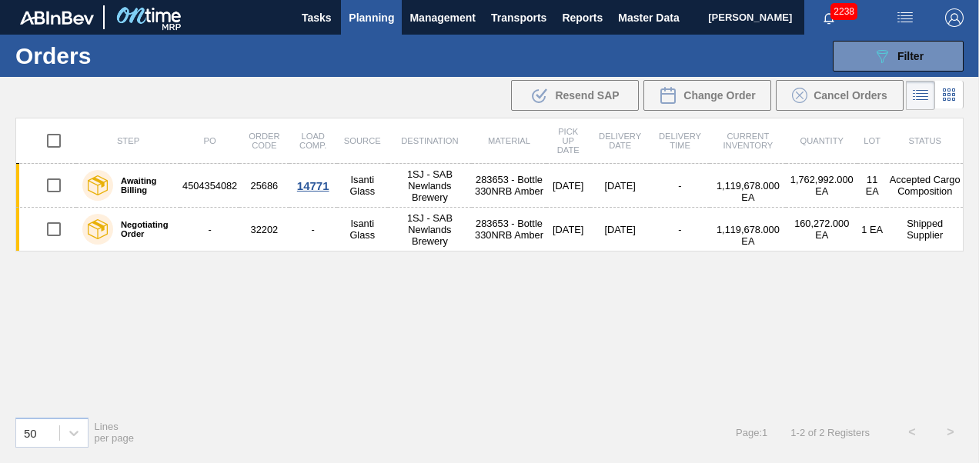
click at [437, 279] on div "Step PO Order Code Load Comp. Source Destination Material Pick up Date Delivery…" at bounding box center [489, 261] width 948 height 286
click at [528, 15] on span "Transports" at bounding box center [518, 17] width 55 height 18
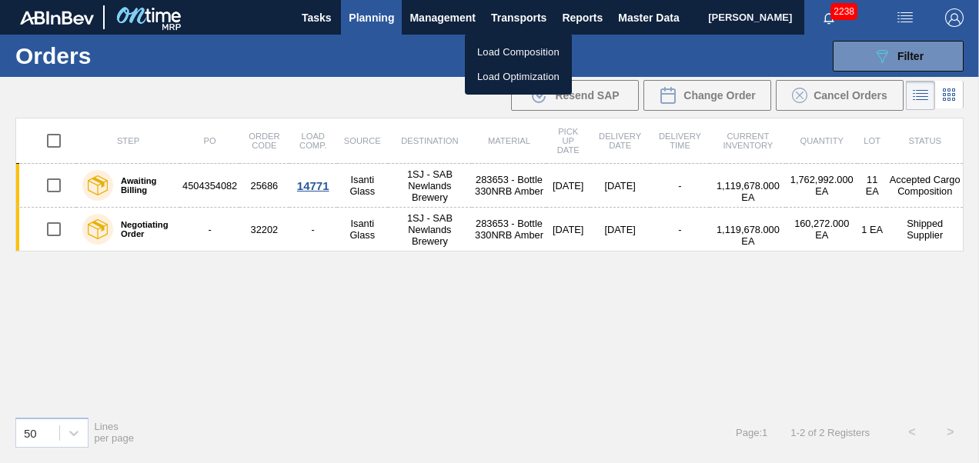
click at [512, 45] on li "Load Composition" at bounding box center [518, 52] width 107 height 25
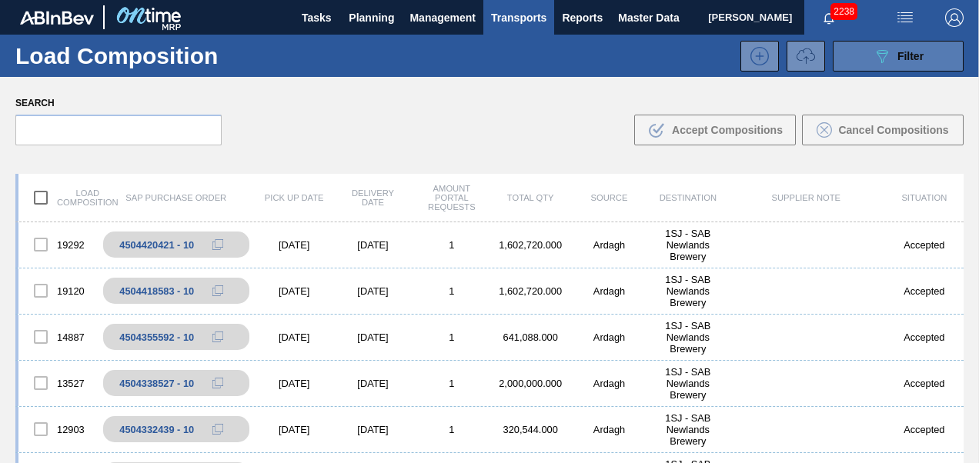
click at [884, 60] on icon "089F7B8B-B2A5-4AFE-B5C0-19BA573D28AC" at bounding box center [882, 56] width 18 height 18
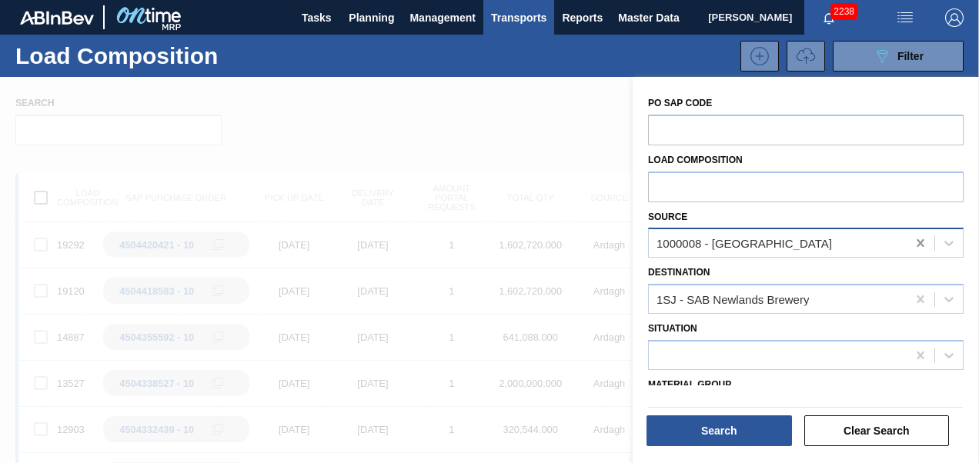
click at [918, 246] on icon at bounding box center [920, 243] width 15 height 15
click at [710, 232] on div at bounding box center [778, 243] width 258 height 22
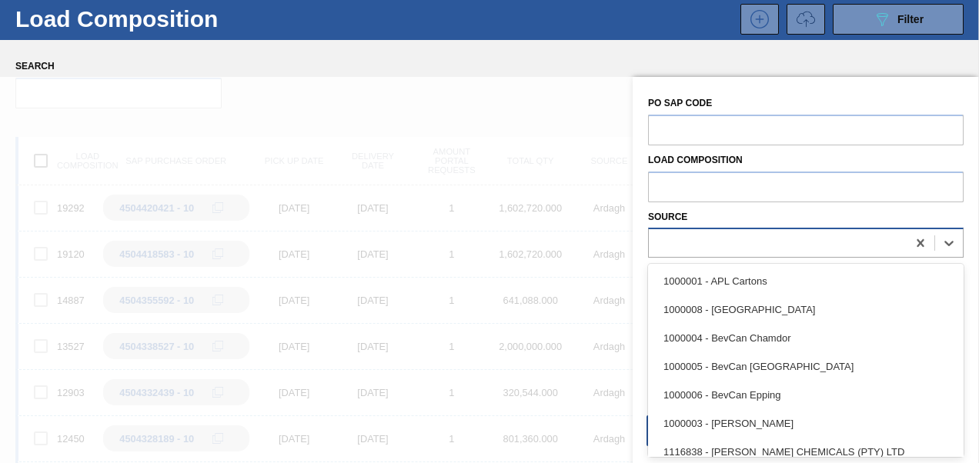
scroll to position [38, 0]
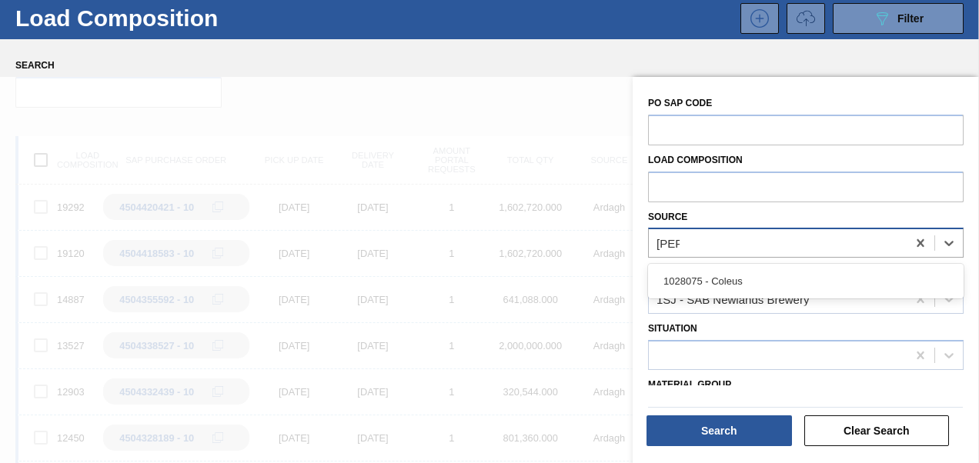
type input "coleu"
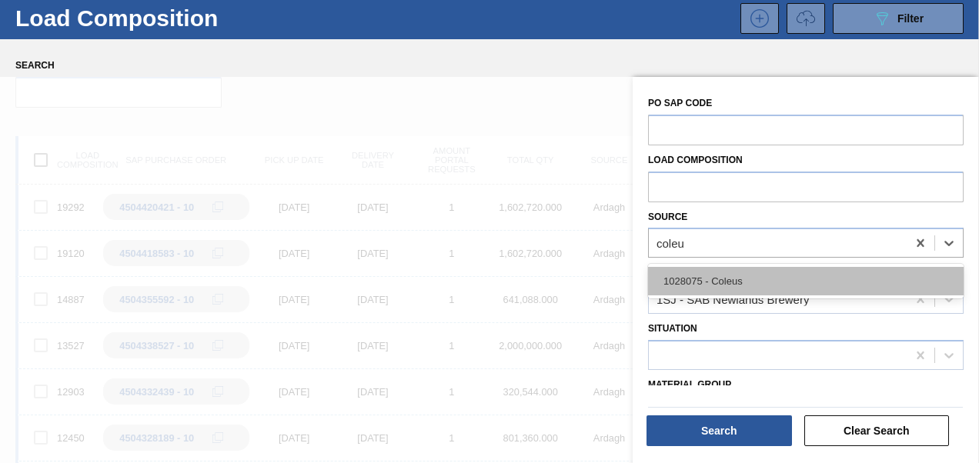
click at [746, 273] on div "1028075 - Coleus" at bounding box center [806, 281] width 316 height 28
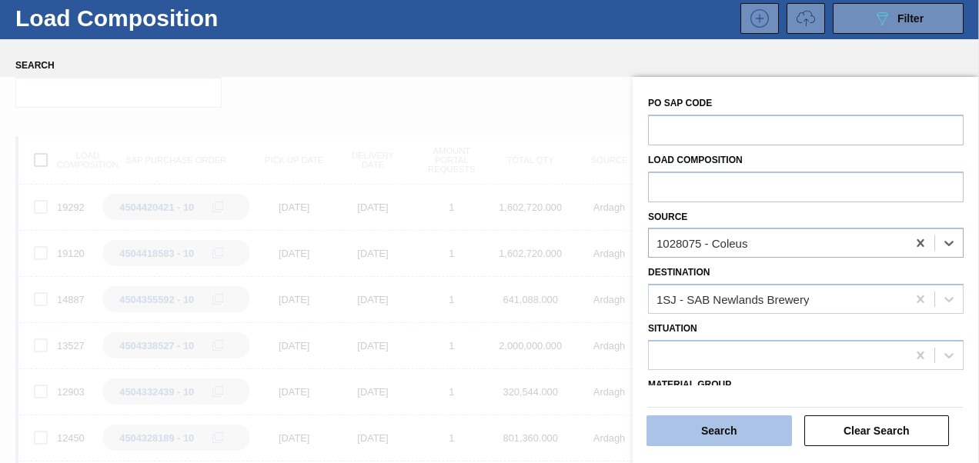
click at [721, 437] on button "Search" at bounding box center [720, 431] width 146 height 31
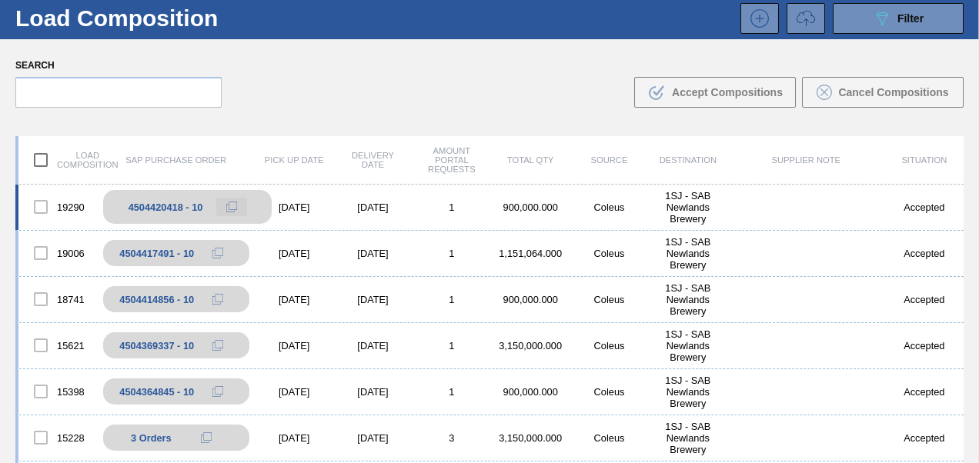
click at [232, 209] on icon at bounding box center [231, 207] width 11 height 11
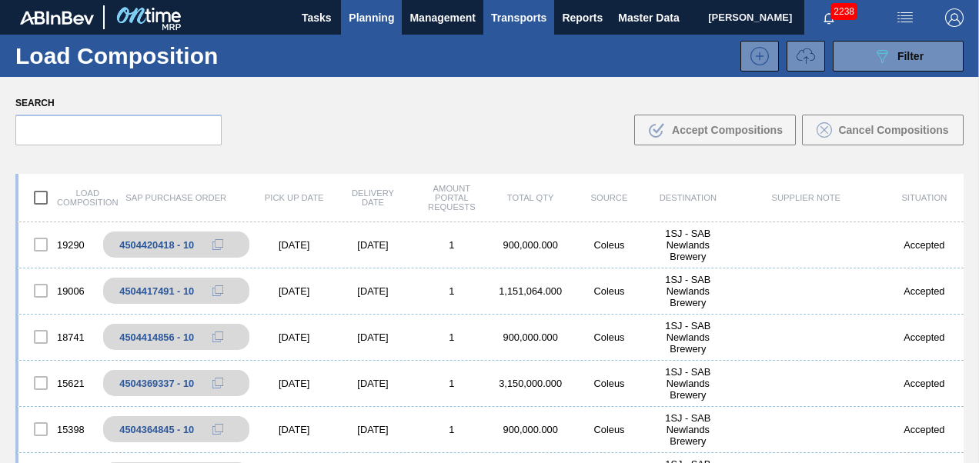
click at [361, 5] on button "Planning" at bounding box center [371, 17] width 61 height 35
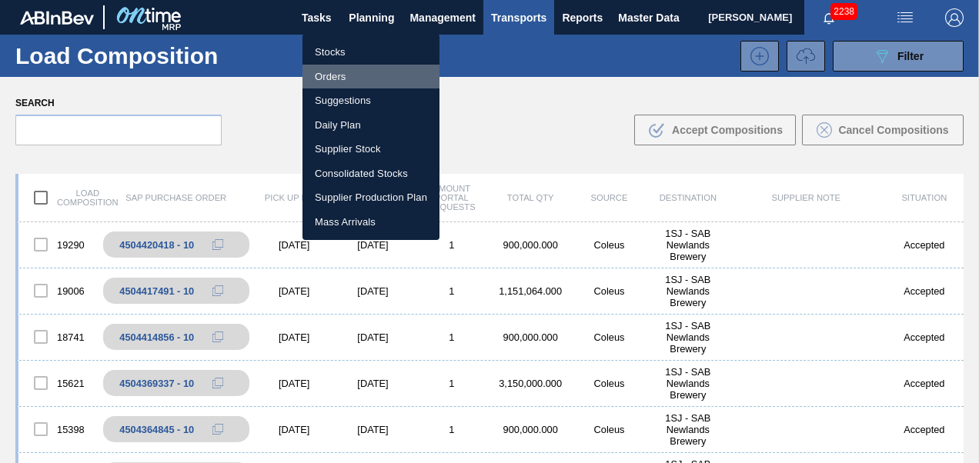
click at [323, 69] on li "Orders" at bounding box center [371, 77] width 137 height 25
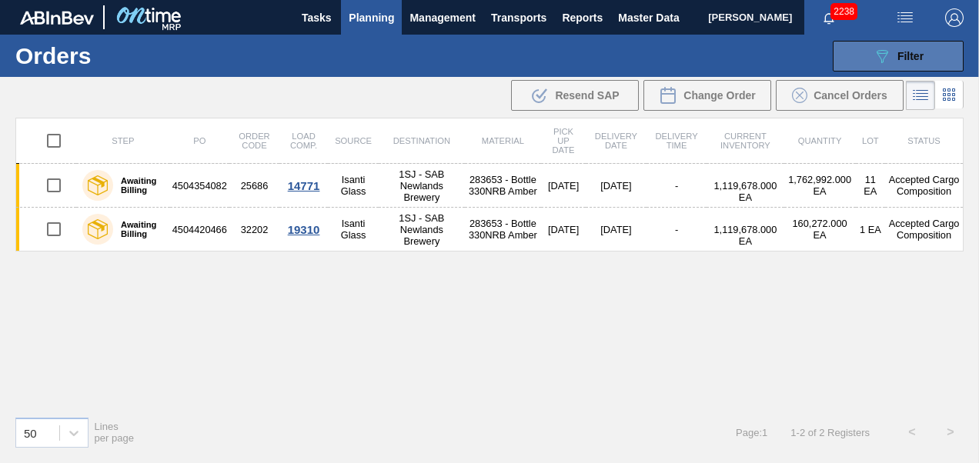
click at [871, 58] on button "089F7B8B-B2A5-4AFE-B5C0-19BA573D28AC Filter" at bounding box center [898, 56] width 131 height 31
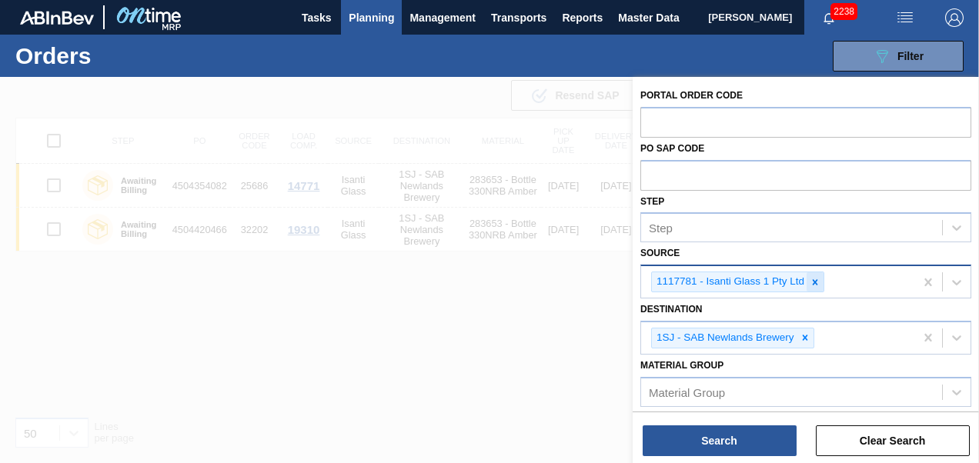
click at [818, 283] on icon at bounding box center [815, 282] width 11 height 11
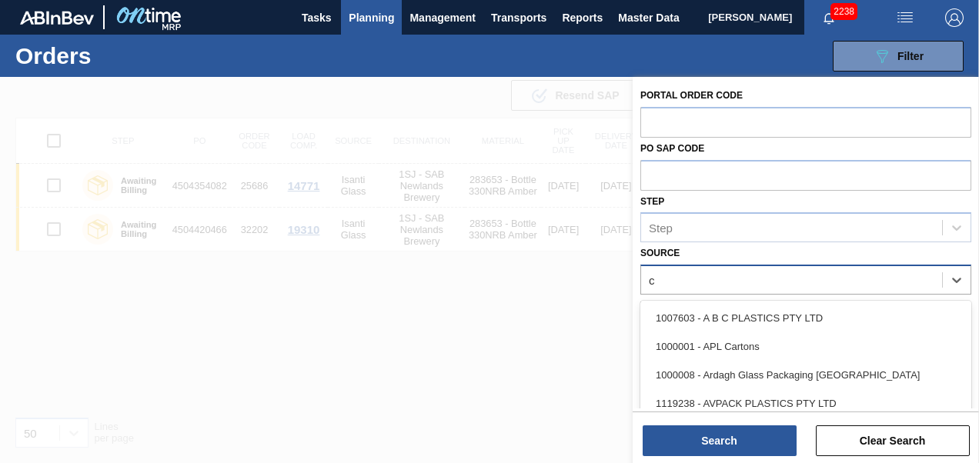
type input "co"
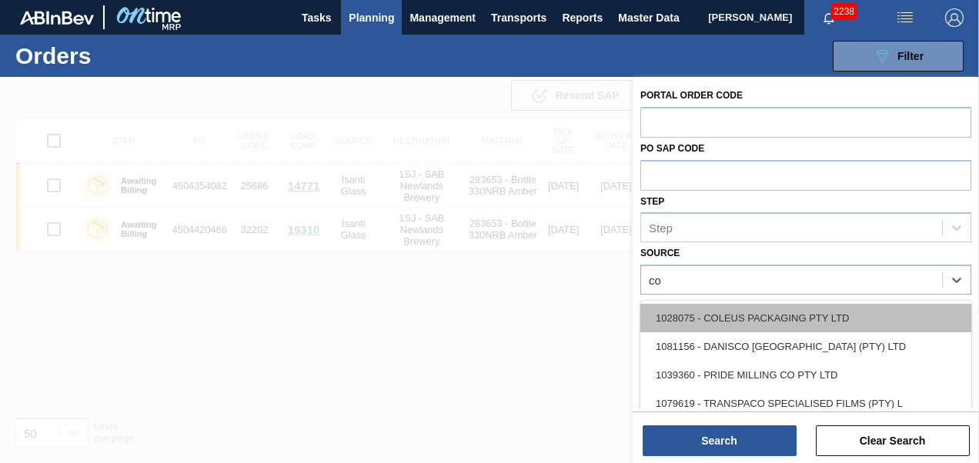
click at [774, 315] on div "1028075 - COLEUS PACKAGING PTY LTD" at bounding box center [806, 318] width 331 height 28
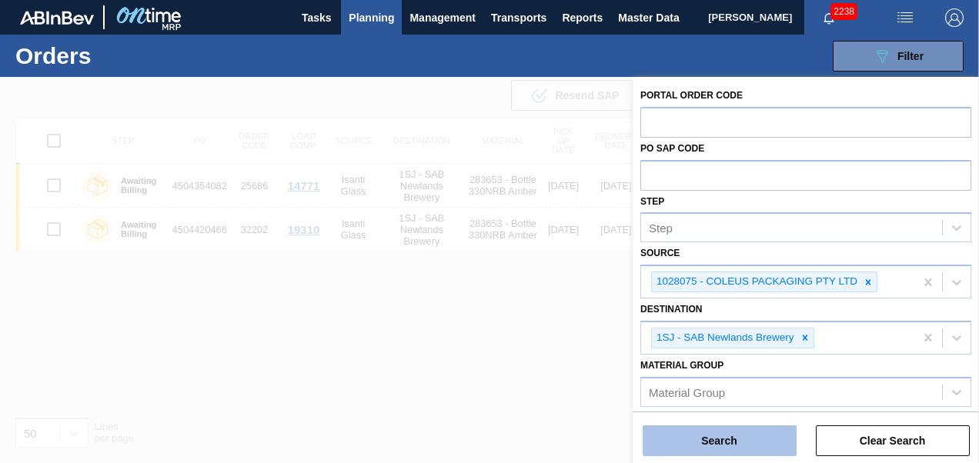
click at [725, 435] on button "Search" at bounding box center [720, 441] width 154 height 31
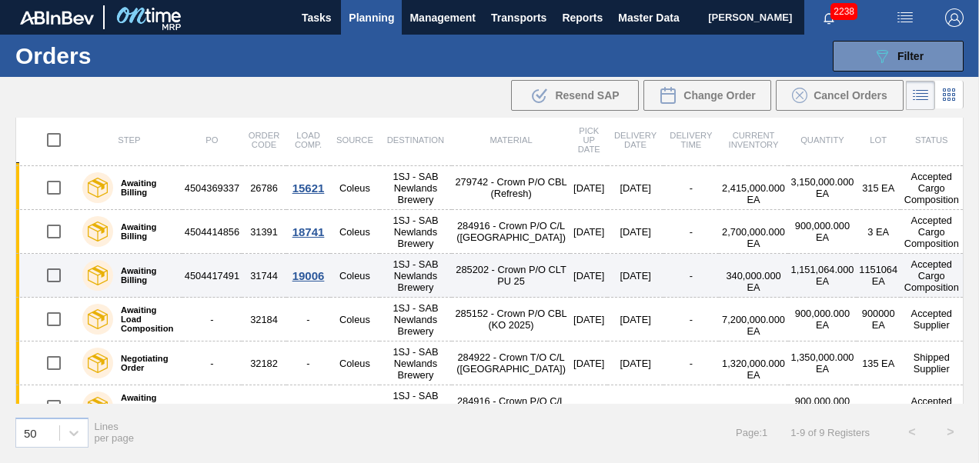
scroll to position [179, 0]
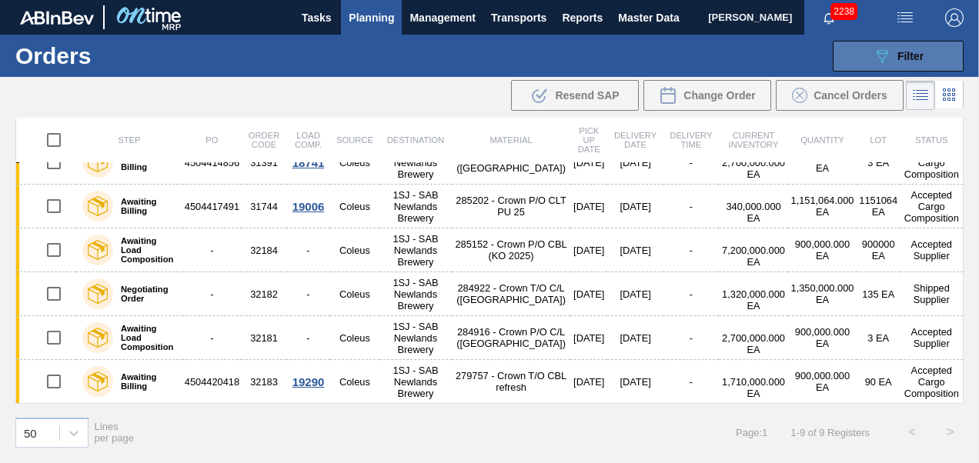
click at [864, 49] on button "089F7B8B-B2A5-4AFE-B5C0-19BA573D28AC Filter" at bounding box center [898, 56] width 131 height 31
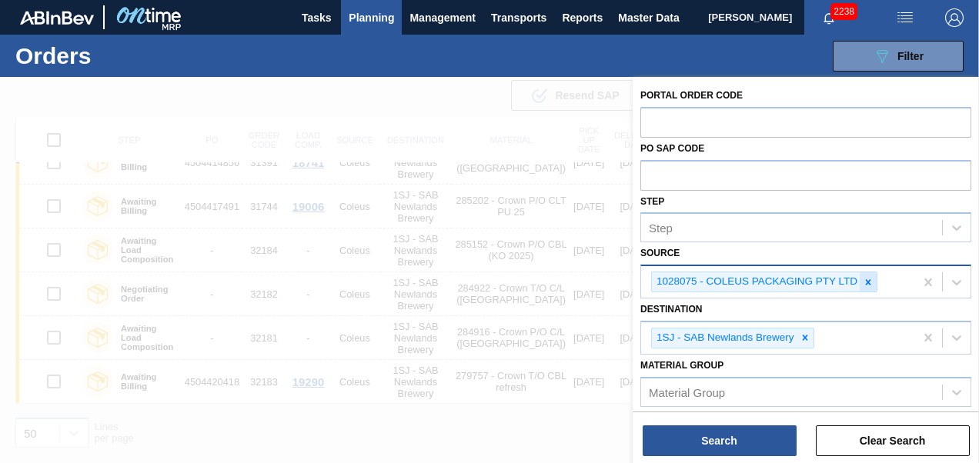
click at [875, 280] on div at bounding box center [868, 282] width 17 height 19
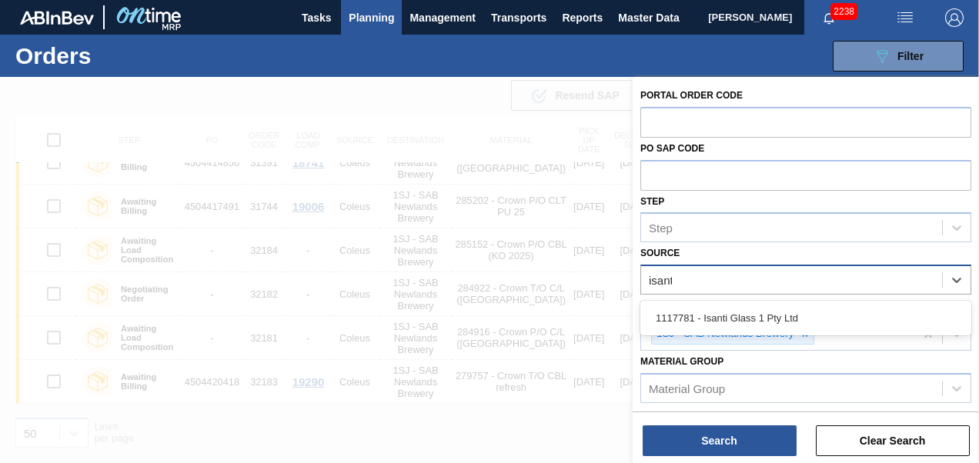
type input "isanti"
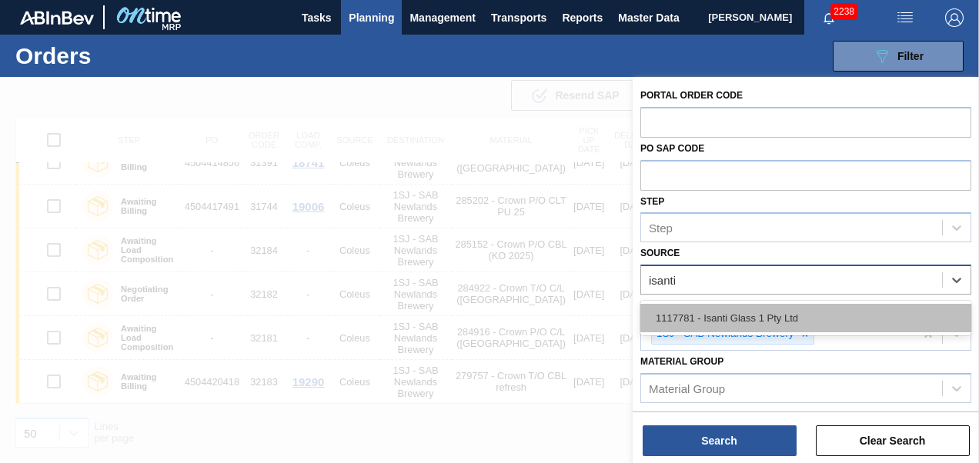
click at [843, 320] on div "1117781 - Isanti Glass 1 Pty Ltd" at bounding box center [806, 318] width 331 height 28
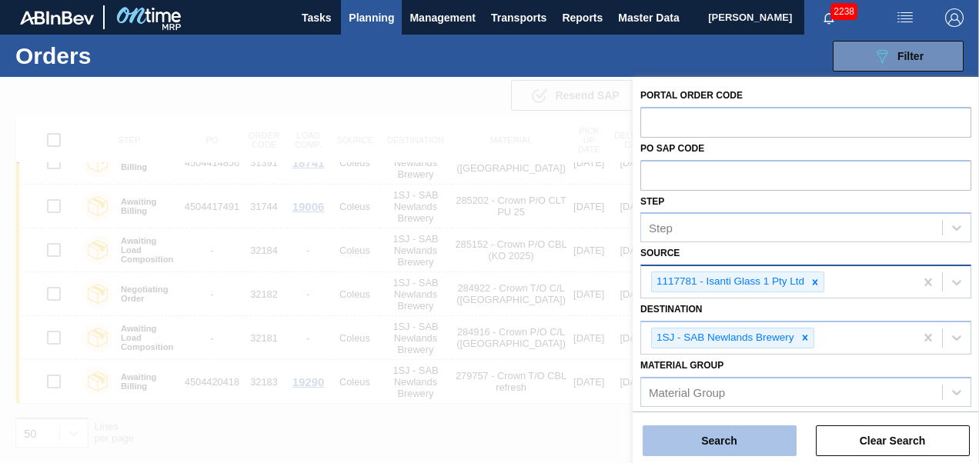
click at [708, 444] on button "Search" at bounding box center [720, 441] width 154 height 31
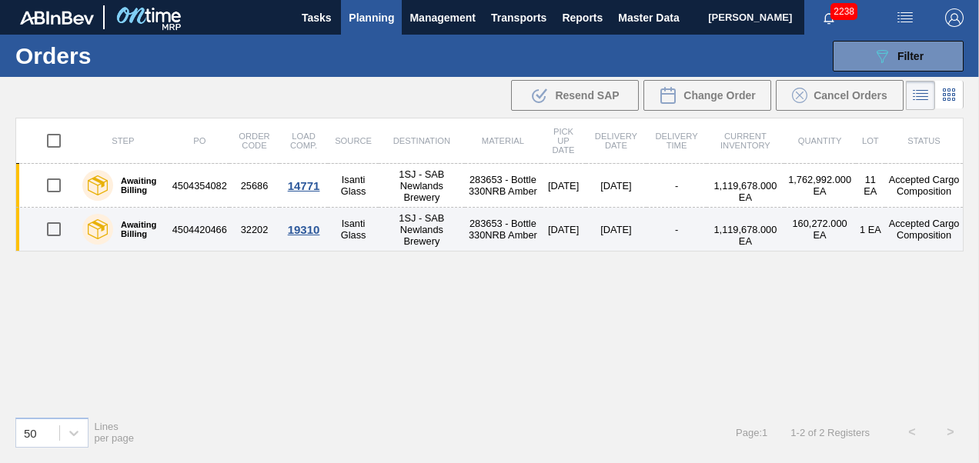
scroll to position [0, 0]
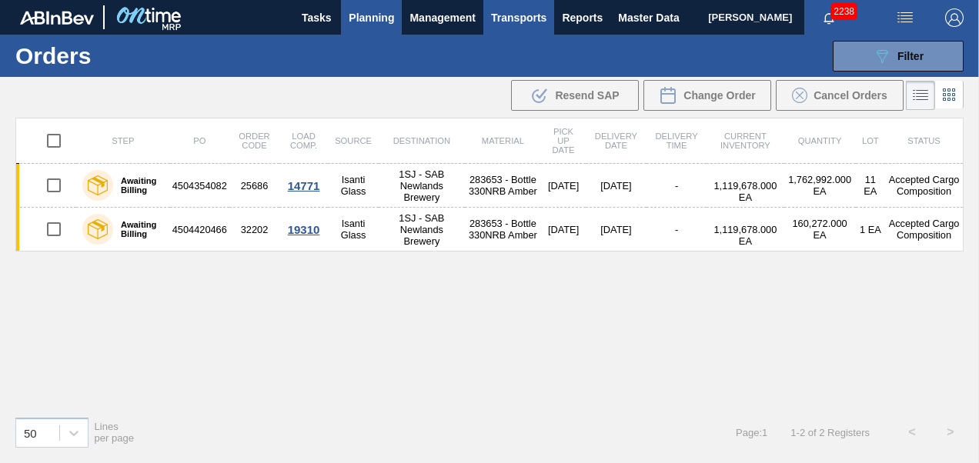
click at [539, 16] on span "Transports" at bounding box center [518, 17] width 55 height 18
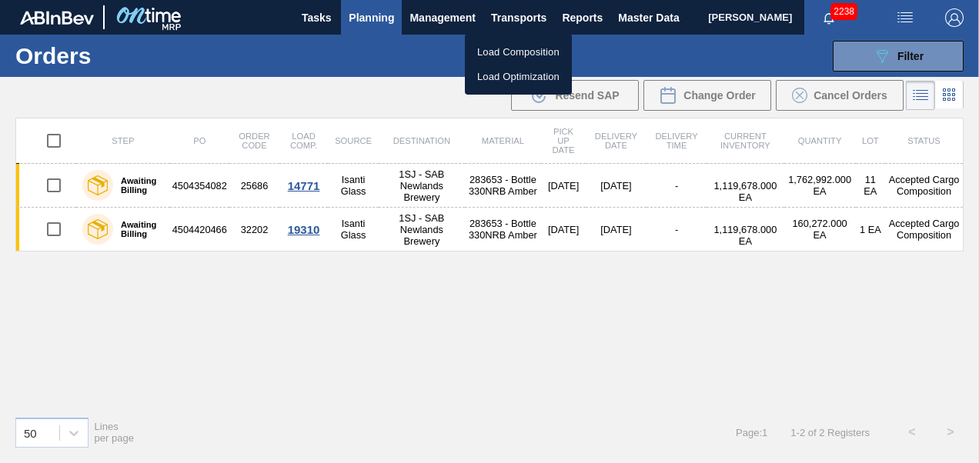
click at [507, 48] on li "Load Composition" at bounding box center [518, 52] width 107 height 25
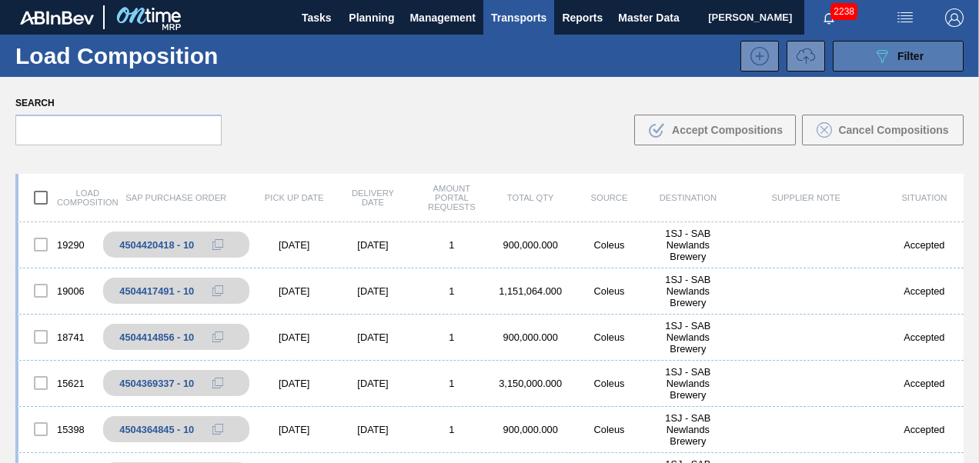
click at [851, 58] on button "089F7B8B-B2A5-4AFE-B5C0-19BA573D28AC Filter" at bounding box center [898, 56] width 131 height 31
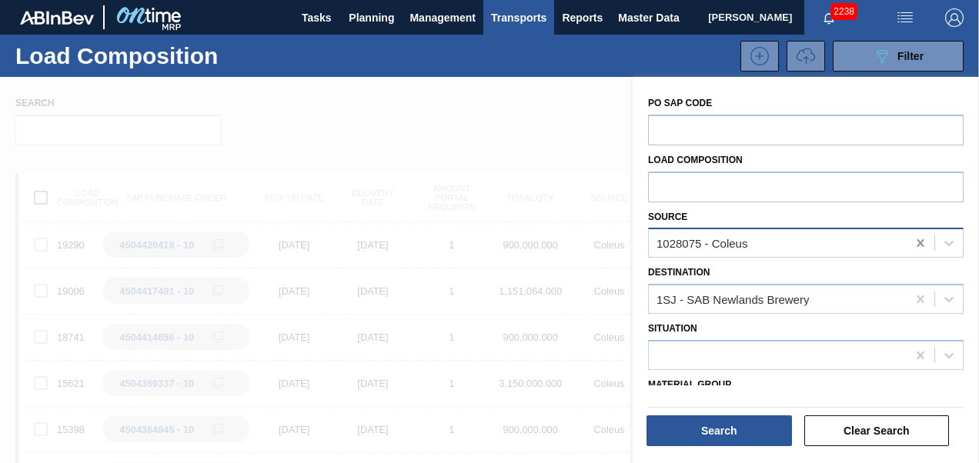
click at [915, 242] on icon at bounding box center [920, 243] width 15 height 15
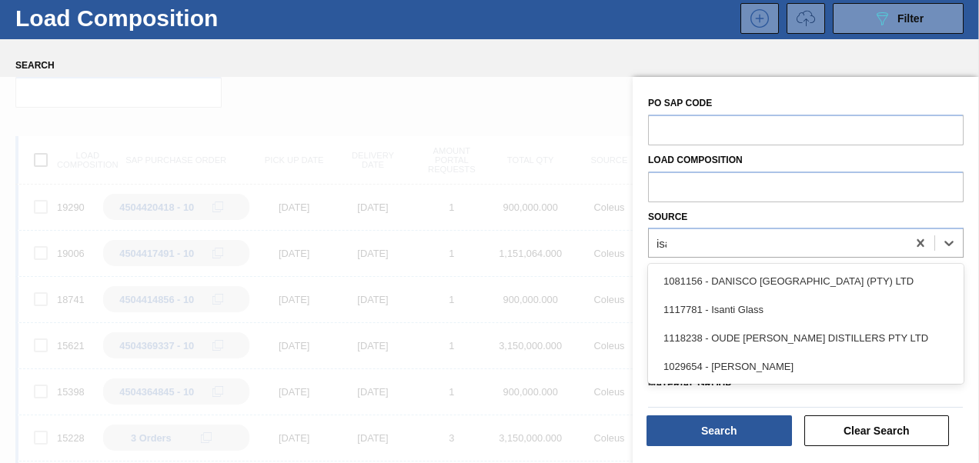
scroll to position [38, 0]
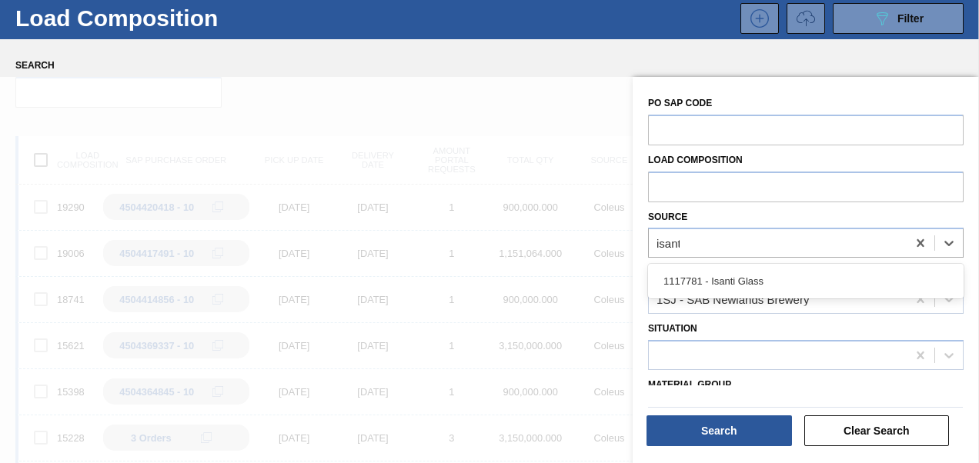
type input "isanti"
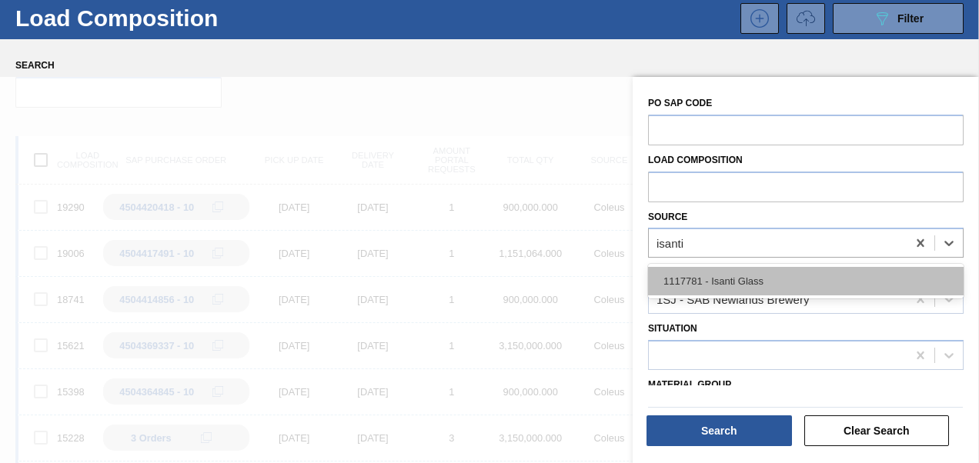
click at [829, 278] on div "1117781 - Isanti Glass" at bounding box center [806, 281] width 316 height 28
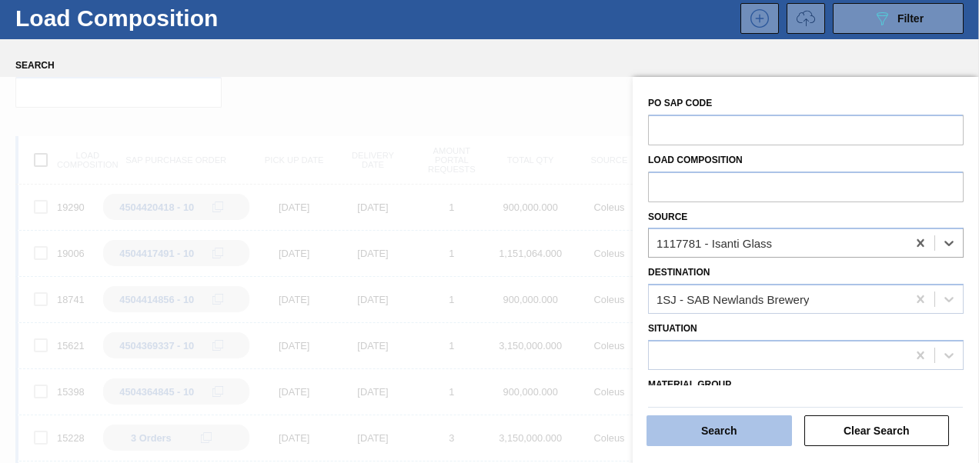
click at [716, 430] on button "Search" at bounding box center [720, 431] width 146 height 31
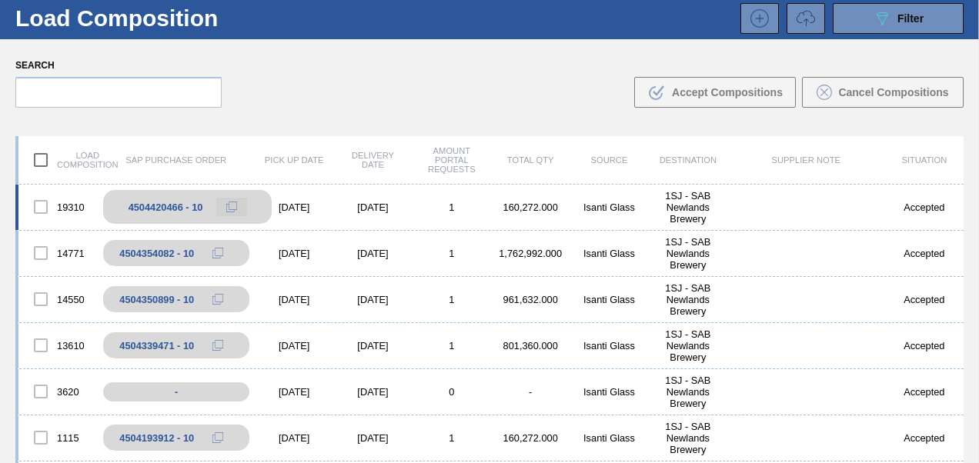
click at [228, 203] on icon at bounding box center [231, 207] width 11 height 11
click at [227, 205] on icon at bounding box center [231, 207] width 11 height 11
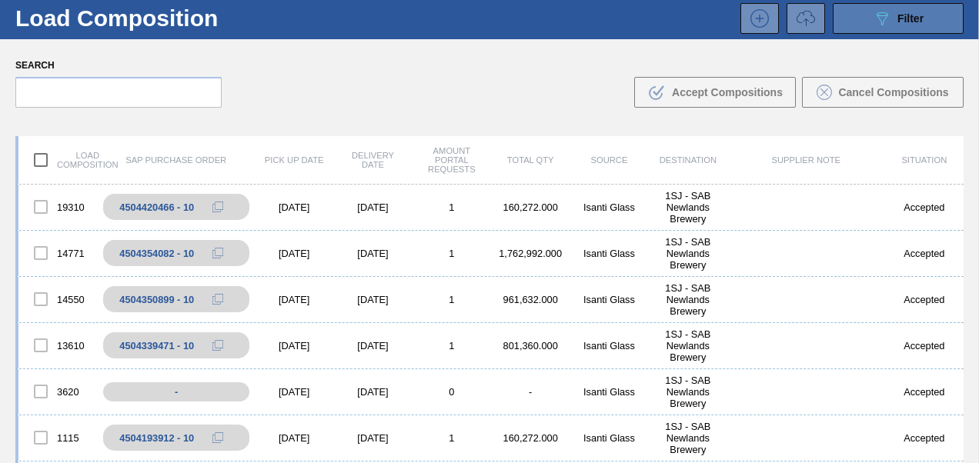
click at [912, 8] on button "089F7B8B-B2A5-4AFE-B5C0-19BA573D28AC Filter" at bounding box center [898, 18] width 131 height 31
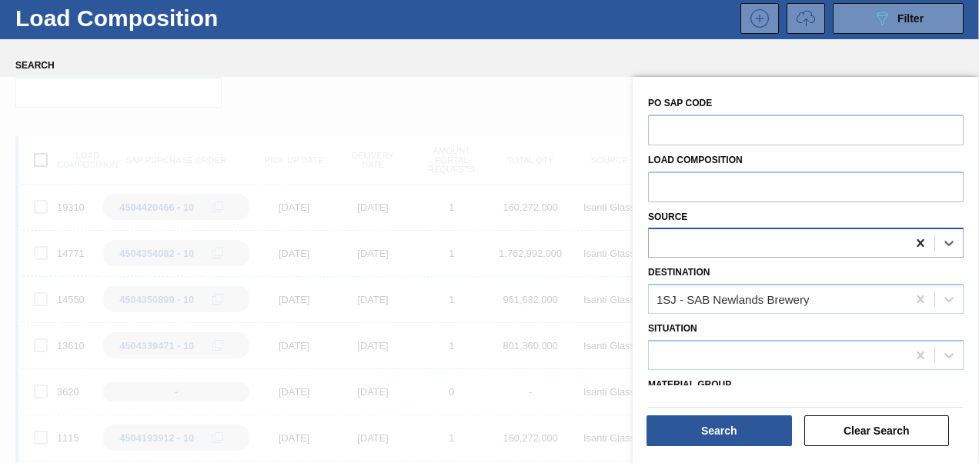
click at [918, 239] on icon at bounding box center [920, 243] width 15 height 15
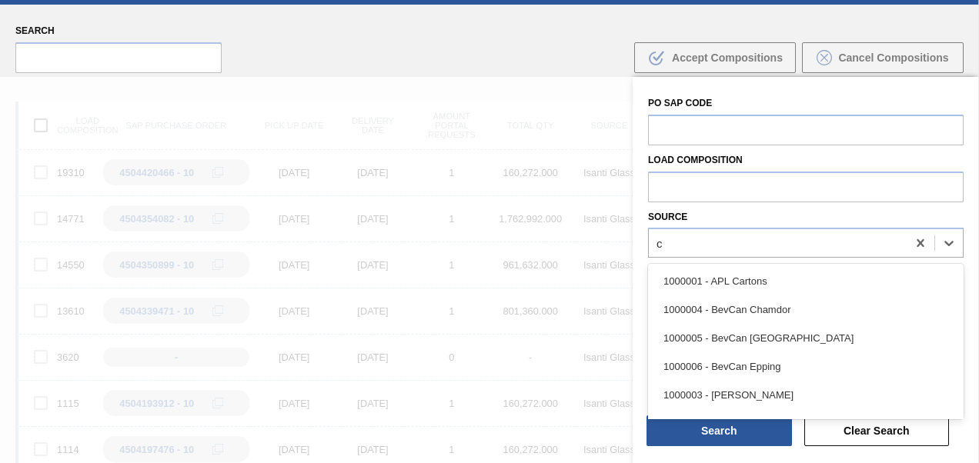
scroll to position [75, 0]
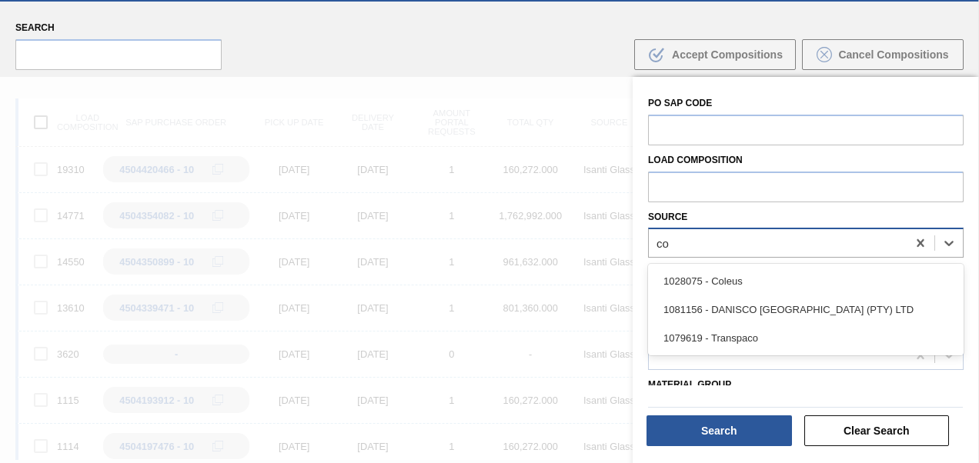
type input "col"
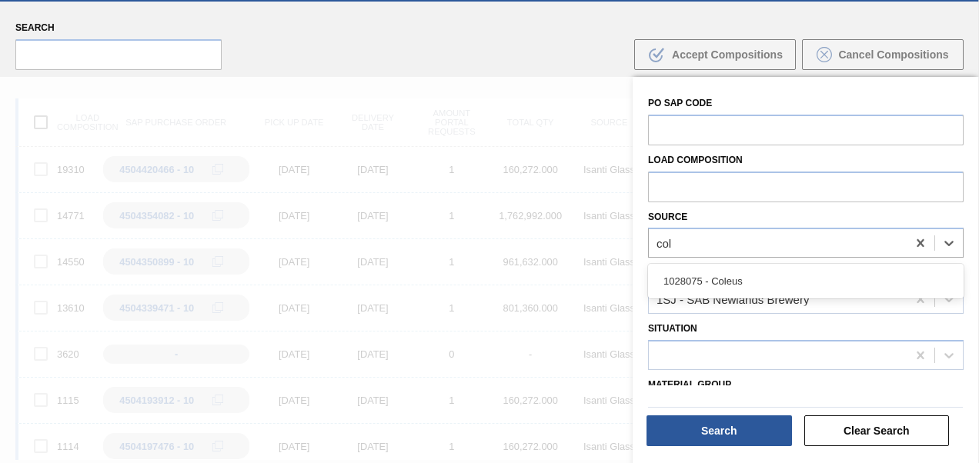
click at [785, 274] on div "1028075 - Coleus" at bounding box center [806, 281] width 316 height 28
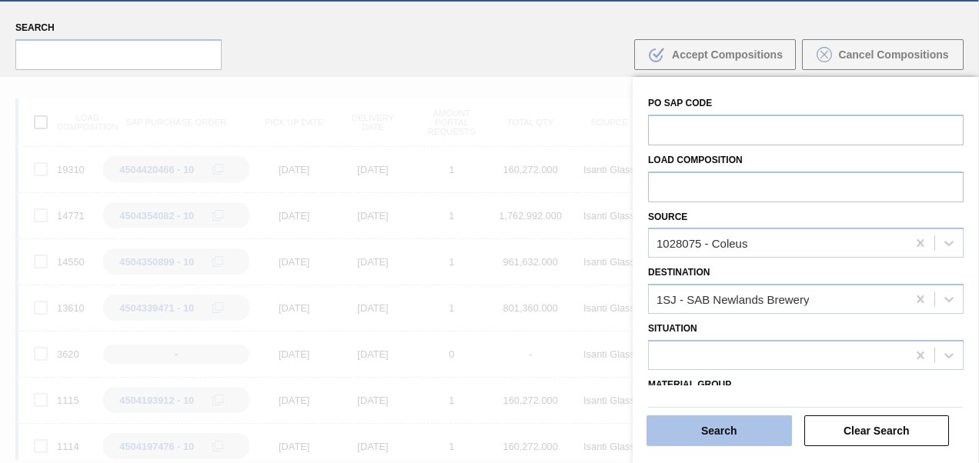
click at [713, 437] on button "Search" at bounding box center [720, 431] width 146 height 31
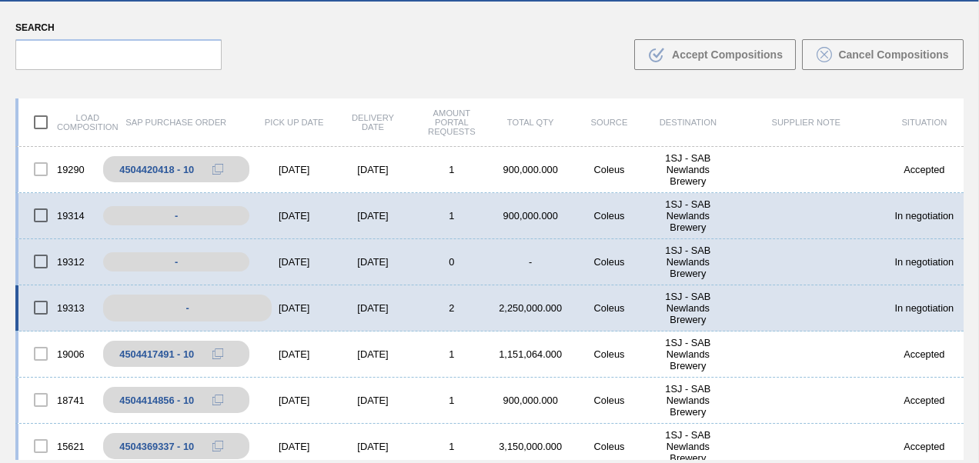
click at [171, 299] on div "-" at bounding box center [187, 308] width 169 height 27
click at [198, 308] on div "-" at bounding box center [187, 308] width 169 height 27
click at [186, 309] on div "-" at bounding box center [187, 308] width 169 height 27
click at [271, 303] on div "[DATE]" at bounding box center [294, 309] width 79 height 12
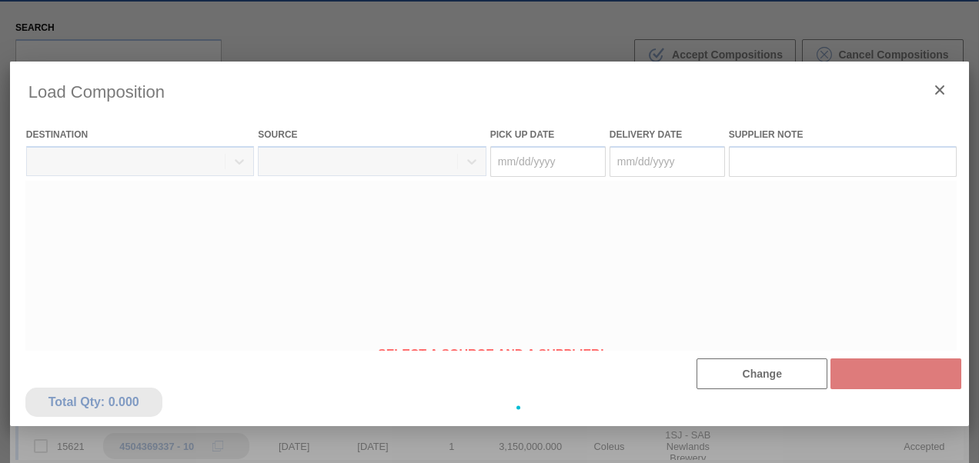
type Date "[DATE]"
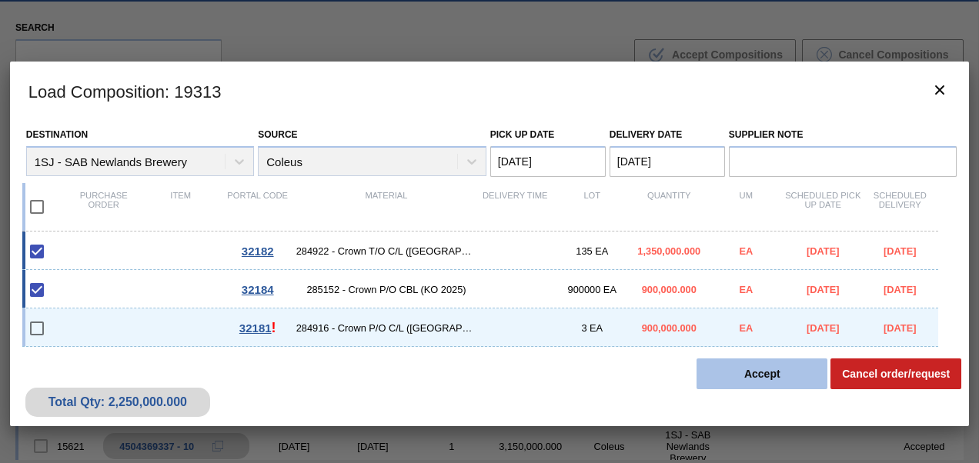
click at [725, 388] on button "Accept" at bounding box center [762, 374] width 131 height 31
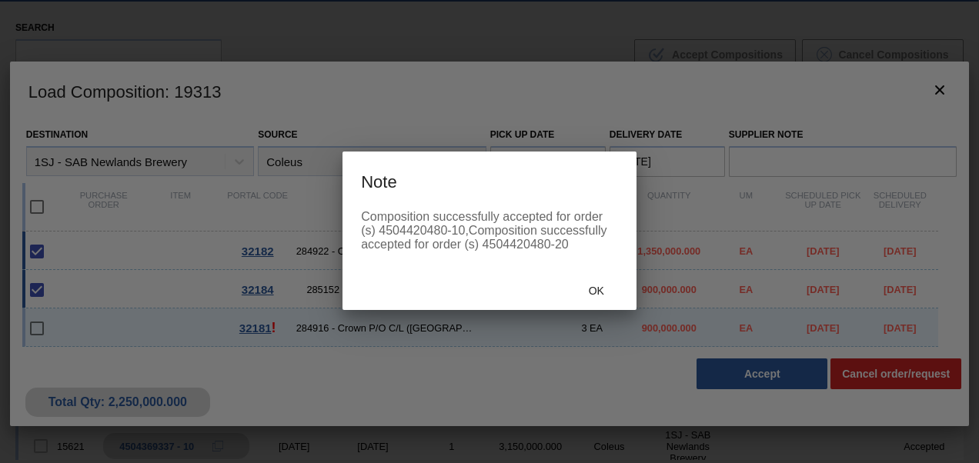
click at [498, 253] on div "Composition successfully accepted for order (s) 4504420480-10,Composition succe…" at bounding box center [490, 240] width 294 height 60
drag, startPoint x: 485, startPoint y: 246, endPoint x: 548, endPoint y: 246, distance: 63.1
click at [548, 246] on div "Composition successfully accepted for order (s) 4504420480-10,Composition succe…" at bounding box center [489, 231] width 257 height 42
copy div "4504420480"
click at [602, 285] on div "Ok" at bounding box center [597, 290] width 68 height 28
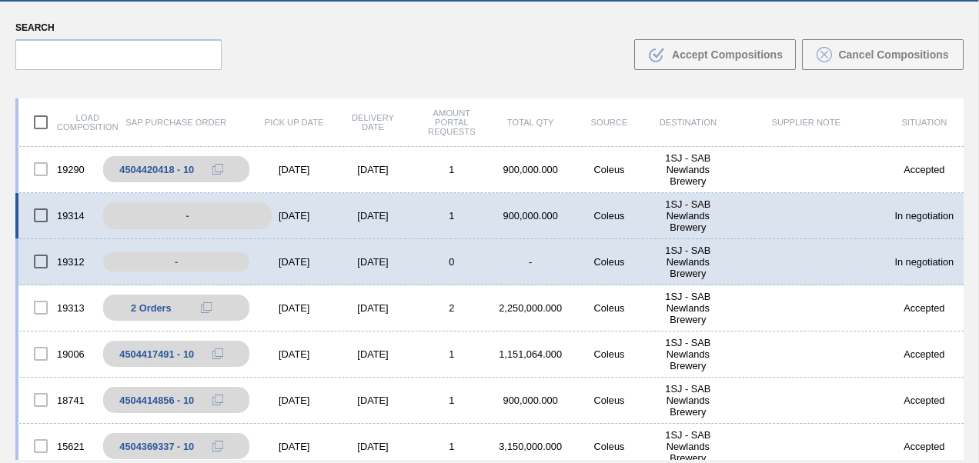
click at [197, 212] on div "-" at bounding box center [187, 215] width 169 height 27
click at [289, 210] on div "[DATE]" at bounding box center [294, 216] width 79 height 12
click at [316, 219] on div "[DATE]" at bounding box center [294, 216] width 79 height 12
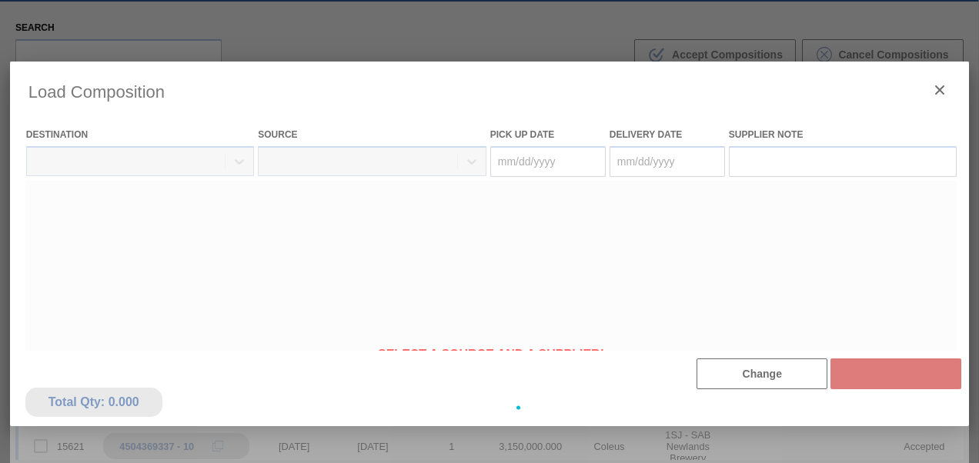
type Date "[DATE]"
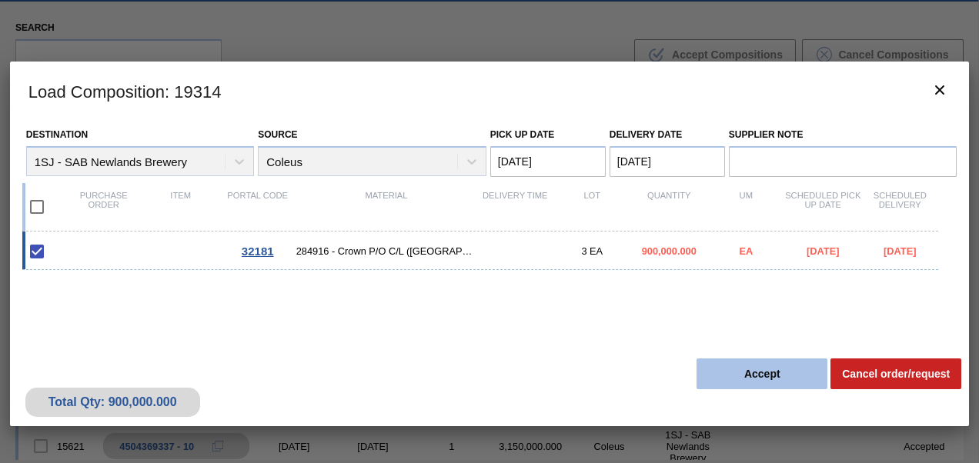
click at [724, 371] on button "Accept" at bounding box center [762, 374] width 131 height 31
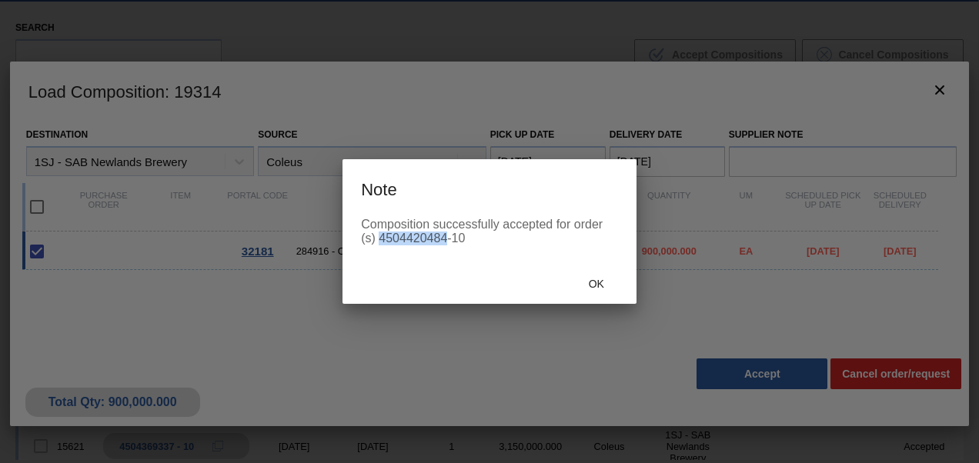
drag, startPoint x: 379, startPoint y: 240, endPoint x: 445, endPoint y: 248, distance: 66.7
click at [445, 248] on div "Composition successfully accepted for order (s) 4504420484-10" at bounding box center [490, 241] width 294 height 46
copy div "4504420484"
click at [610, 289] on span "Ok" at bounding box center [597, 284] width 40 height 12
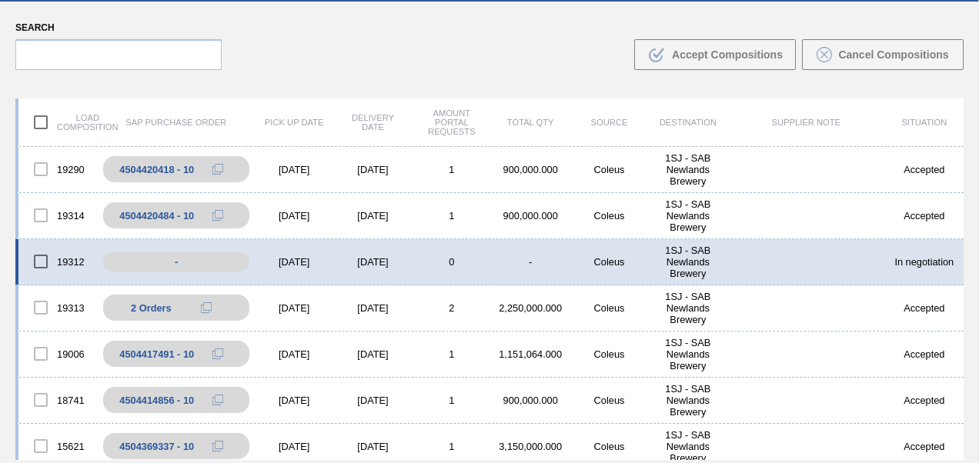
click at [326, 257] on div "[DATE]" at bounding box center [294, 262] width 79 height 12
click at [256, 265] on div "[DATE]" at bounding box center [294, 262] width 79 height 12
click at [279, 265] on div "[DATE]" at bounding box center [294, 262] width 79 height 12
click at [360, 262] on div "[DATE]" at bounding box center [372, 262] width 79 height 12
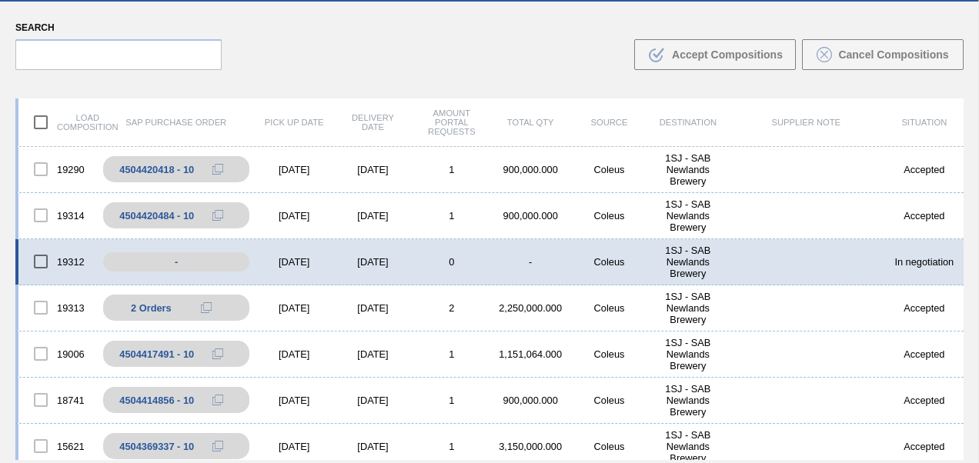
click at [373, 266] on div "[DATE]" at bounding box center [372, 262] width 79 height 12
click at [194, 263] on div "-" at bounding box center [187, 262] width 169 height 27
click at [135, 268] on div "-" at bounding box center [187, 262] width 169 height 27
drag, startPoint x: 135, startPoint y: 268, endPoint x: 229, endPoint y: 263, distance: 94.0
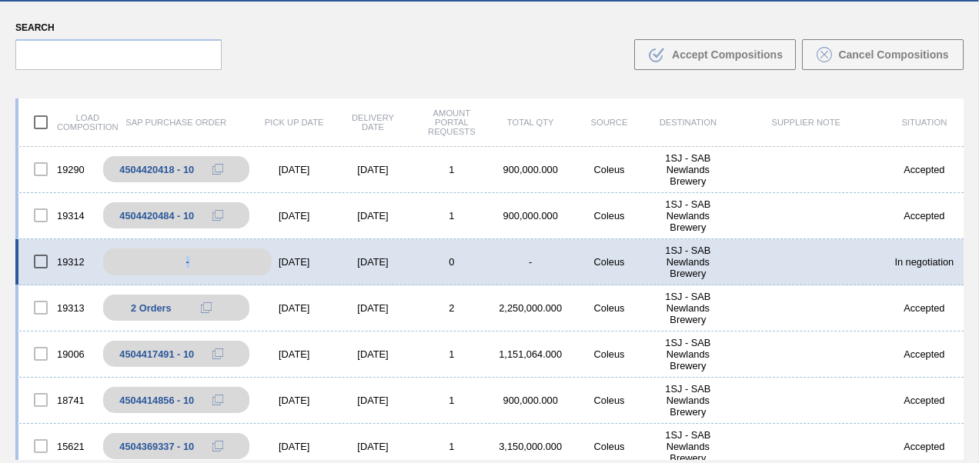
click at [229, 263] on div "-" at bounding box center [187, 262] width 169 height 27
click at [328, 273] on div "19312 - [DATE] [DATE] 0 - Coleus 1SJ - SAB Newlands Brewery In negotiation" at bounding box center [489, 262] width 948 height 46
click at [359, 259] on div "[DATE]" at bounding box center [372, 262] width 79 height 12
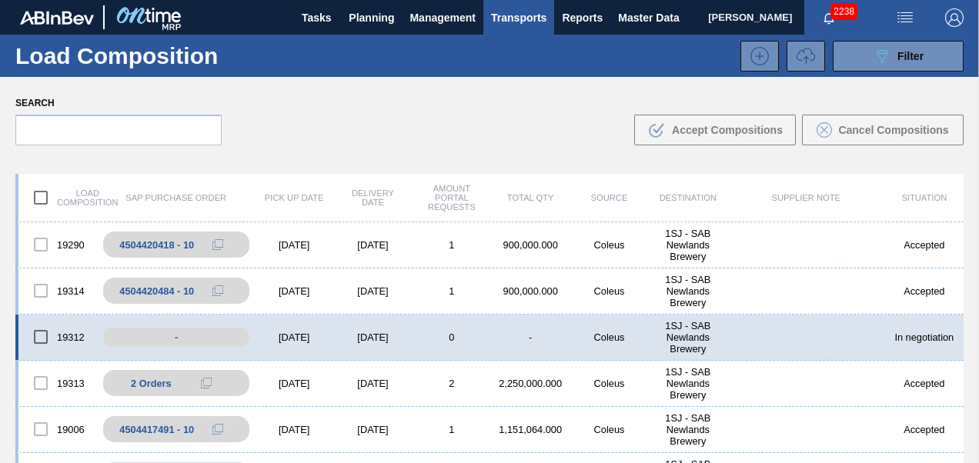
click at [353, 339] on div "[DATE]" at bounding box center [372, 338] width 79 height 12
click at [293, 339] on div "[DATE]" at bounding box center [294, 338] width 79 height 12
drag, startPoint x: 293, startPoint y: 339, endPoint x: 360, endPoint y: 15, distance: 330.2
click at [360, 15] on span "Planning" at bounding box center [371, 17] width 45 height 18
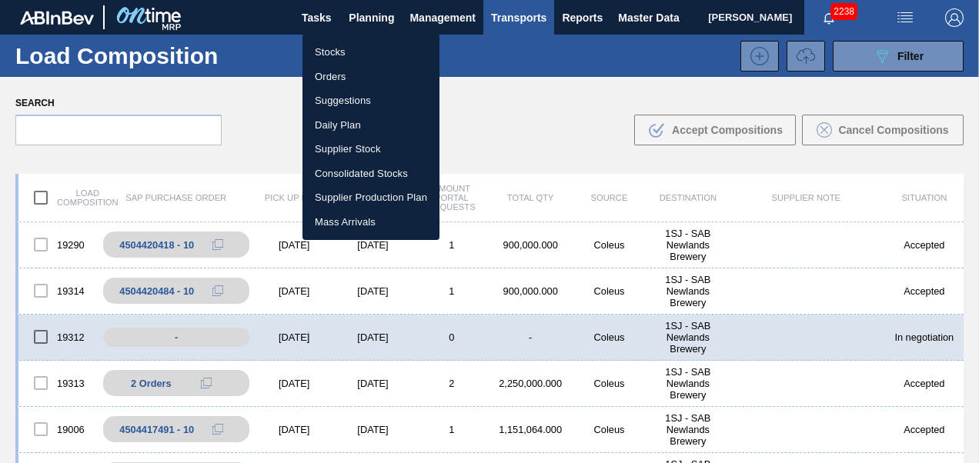
drag, startPoint x: 356, startPoint y: 49, endPoint x: 360, endPoint y: 102, distance: 53.3
click at [356, 49] on li "Stocks" at bounding box center [371, 52] width 137 height 25
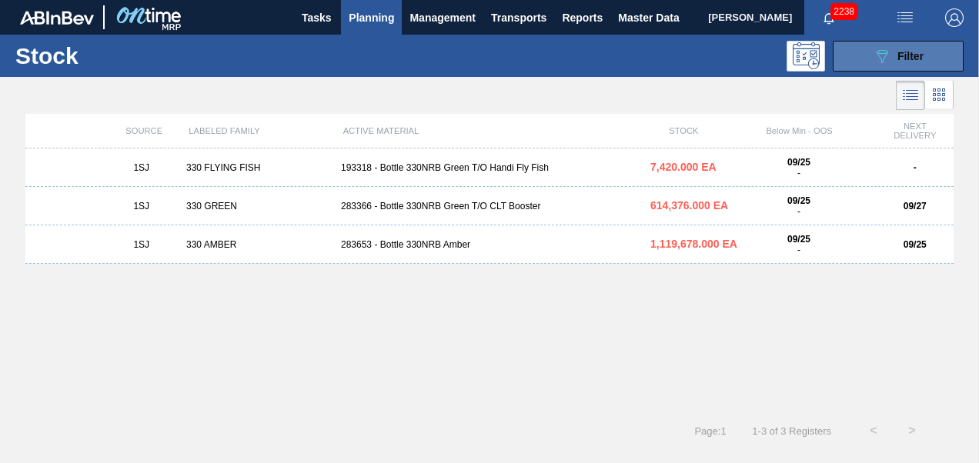
click at [879, 55] on icon "089F7B8B-B2A5-4AFE-B5C0-19BA573D28AC" at bounding box center [882, 56] width 18 height 18
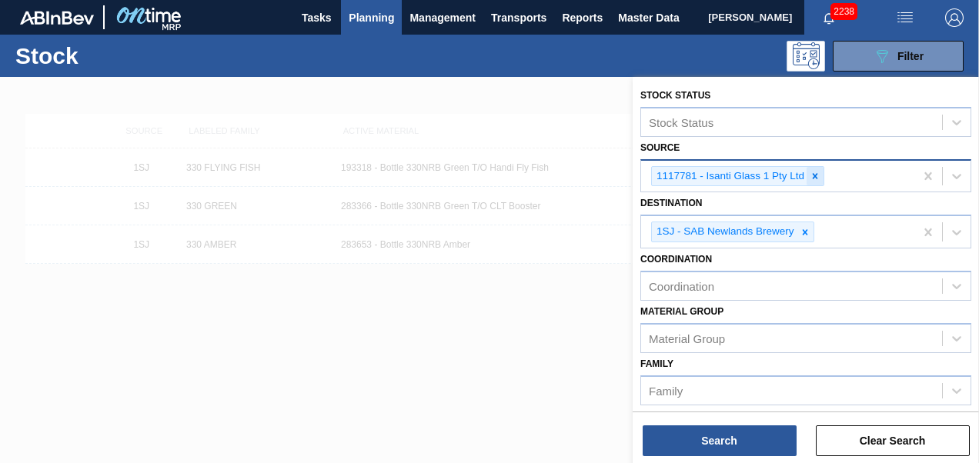
click at [810, 172] on icon at bounding box center [815, 176] width 11 height 11
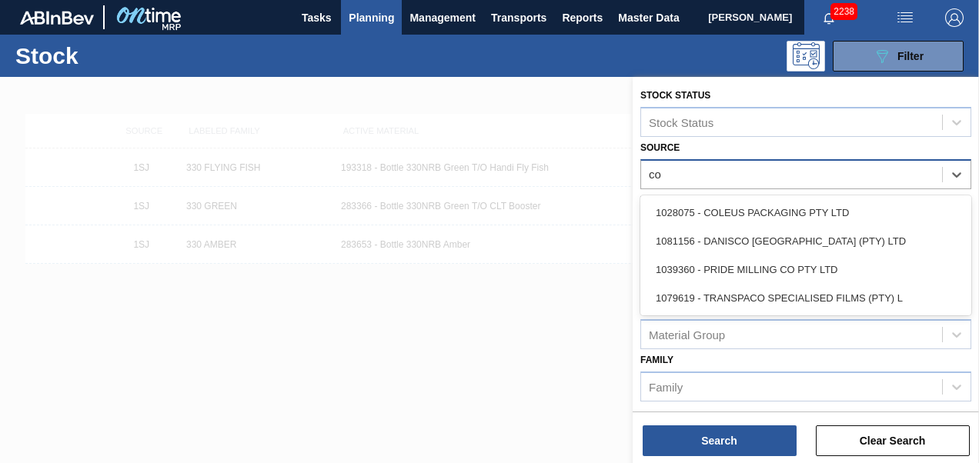
type input "col"
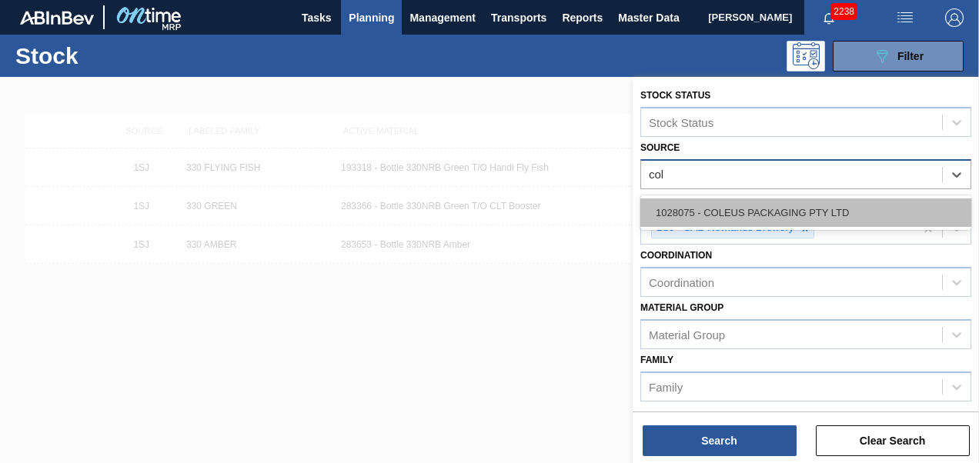
click at [791, 205] on div "1028075 - COLEUS PACKAGING PTY LTD" at bounding box center [806, 213] width 331 height 28
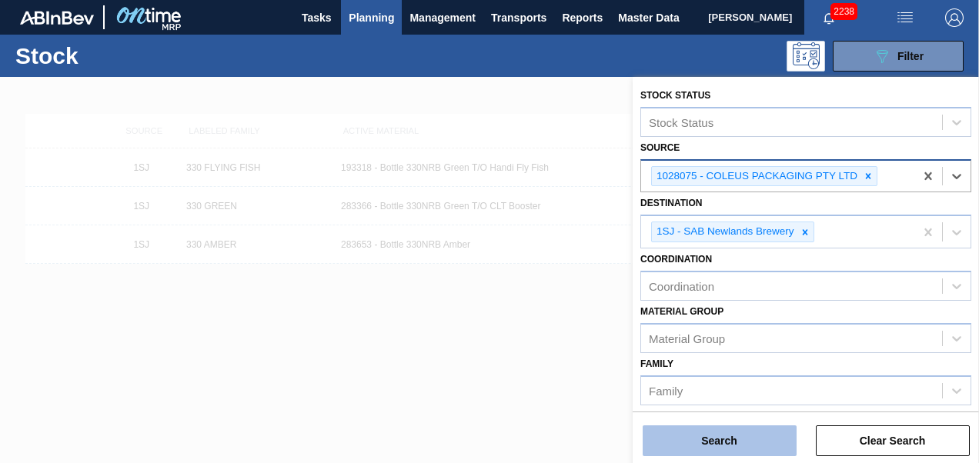
click at [750, 437] on button "Search" at bounding box center [720, 441] width 154 height 31
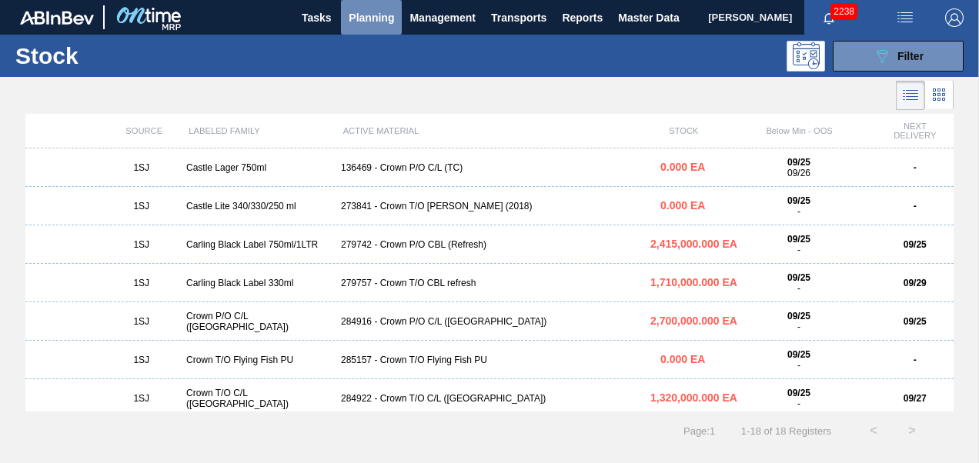
click at [366, 26] on span "Planning" at bounding box center [371, 17] width 45 height 18
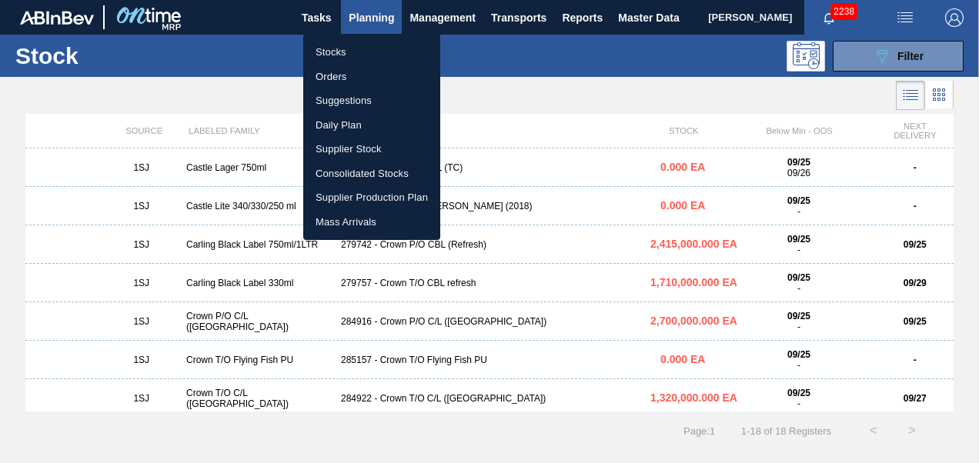
click at [347, 77] on li "Orders" at bounding box center [371, 77] width 137 height 25
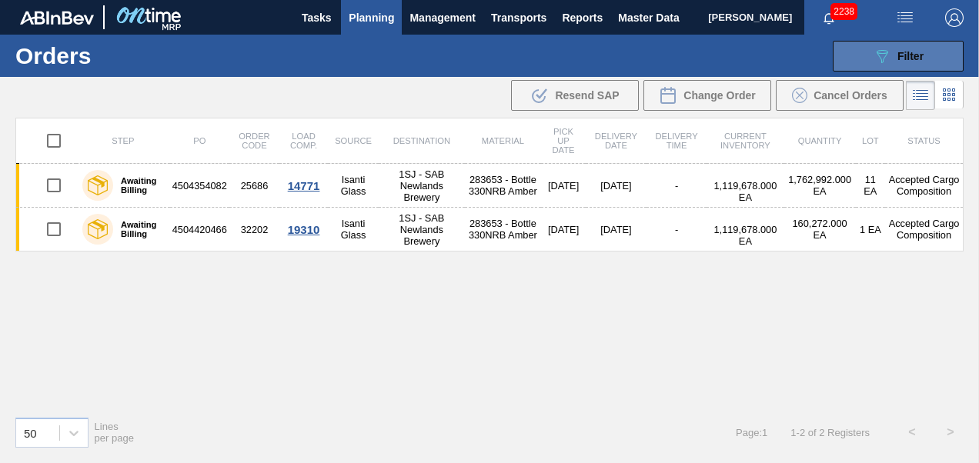
click at [873, 55] on icon "089F7B8B-B2A5-4AFE-B5C0-19BA573D28AC" at bounding box center [882, 56] width 18 height 18
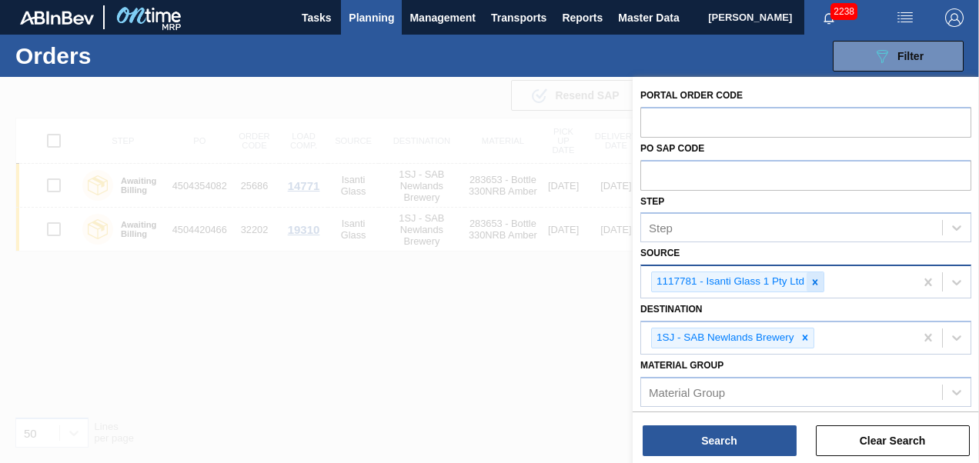
click at [811, 276] on div at bounding box center [815, 282] width 17 height 19
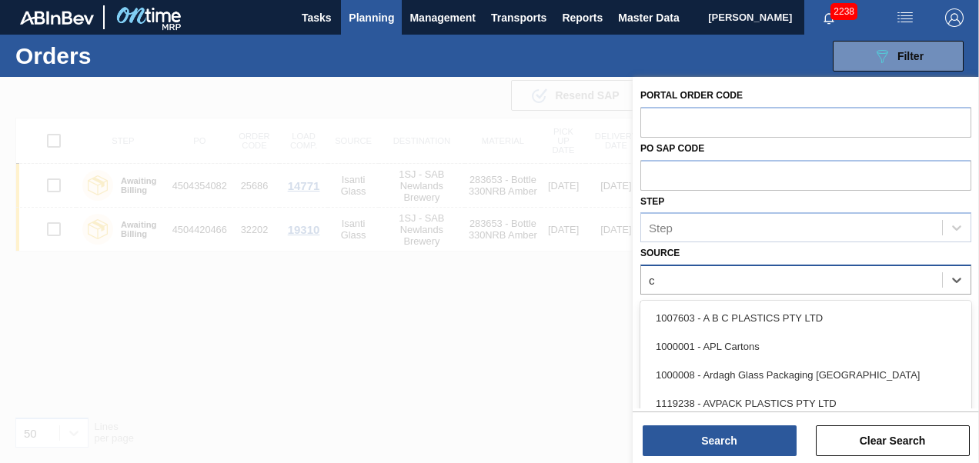
type input "co"
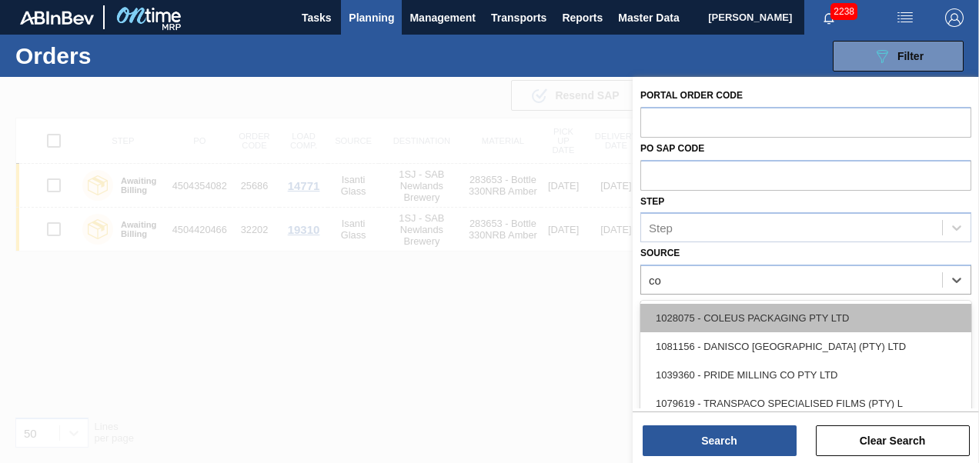
click at [798, 314] on div "1028075 - COLEUS PACKAGING PTY LTD" at bounding box center [806, 318] width 331 height 28
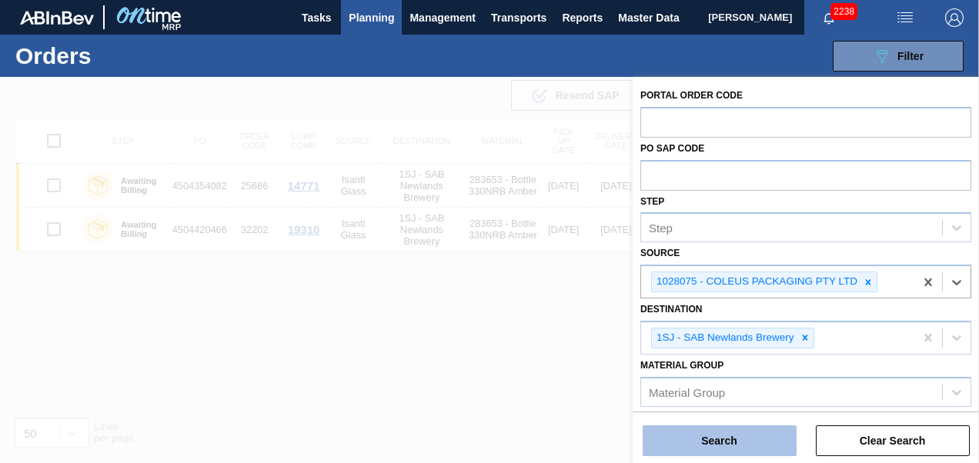
click at [727, 434] on button "Search" at bounding box center [720, 441] width 154 height 31
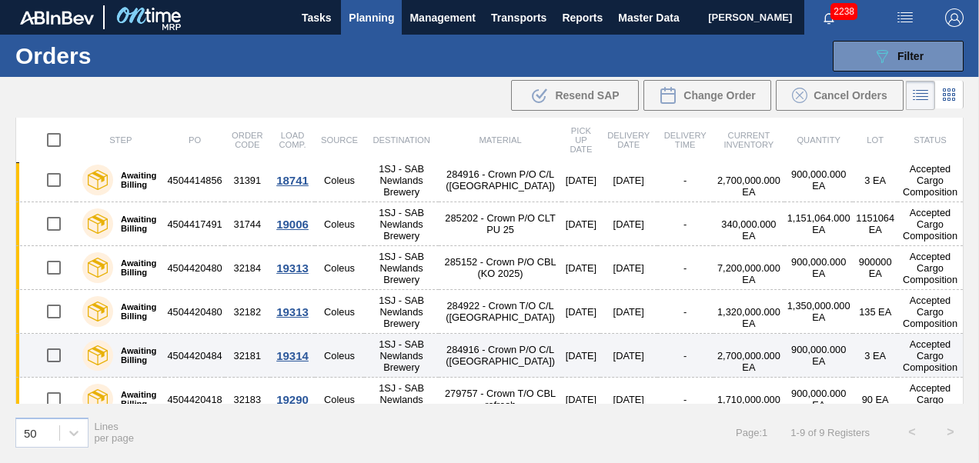
scroll to position [152, 0]
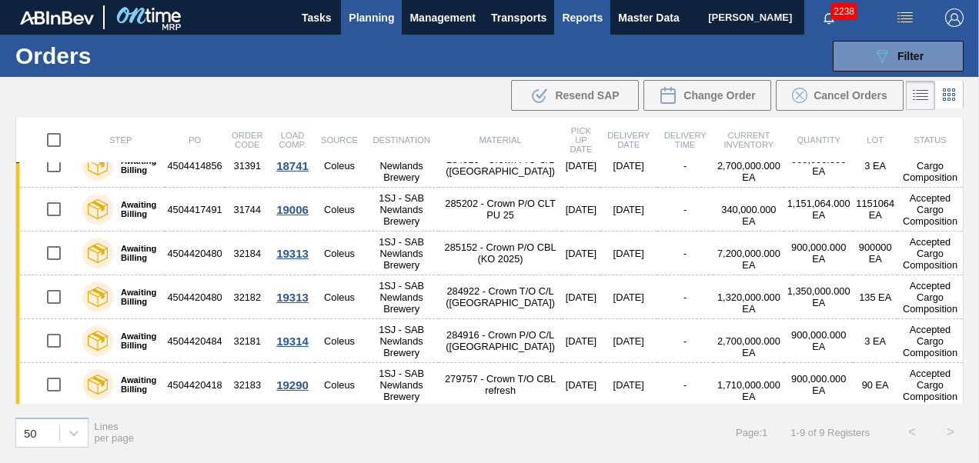
click at [580, 11] on span "Reports" at bounding box center [582, 17] width 41 height 18
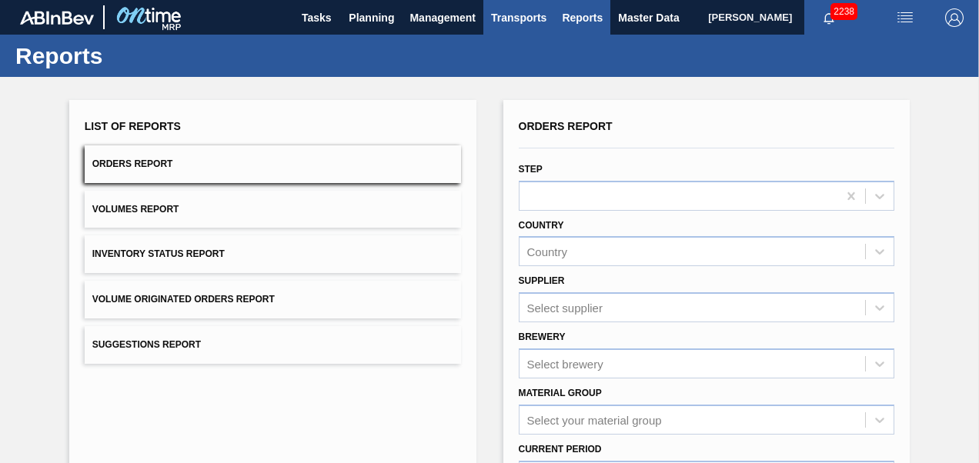
click at [510, 21] on span "Transports" at bounding box center [518, 17] width 55 height 18
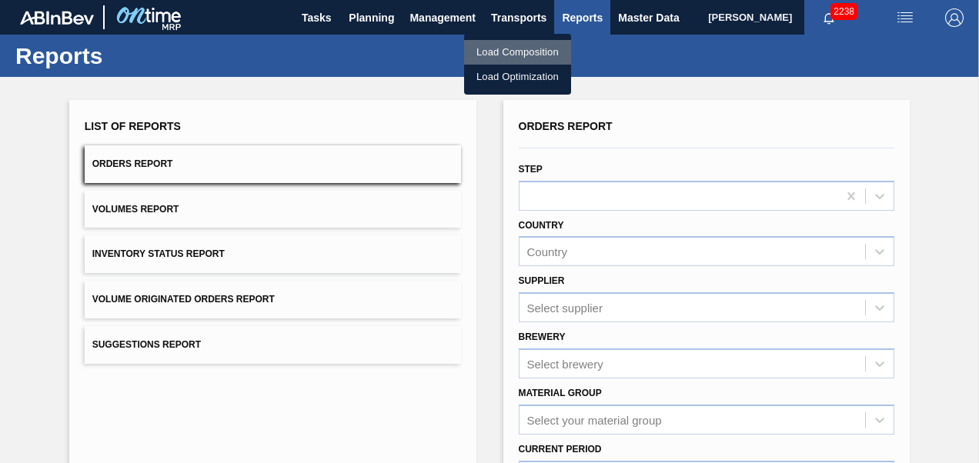
click at [508, 57] on li "Load Composition" at bounding box center [517, 52] width 107 height 25
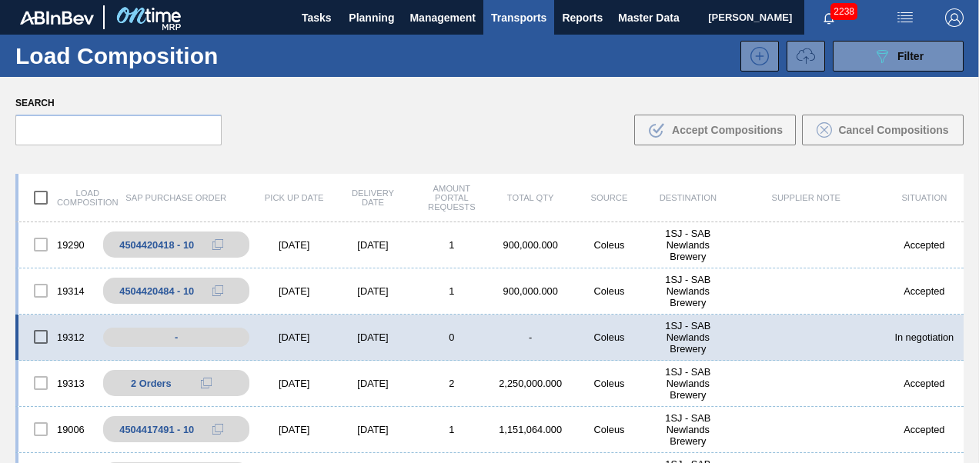
click at [309, 332] on div "[DATE]" at bounding box center [294, 338] width 79 height 12
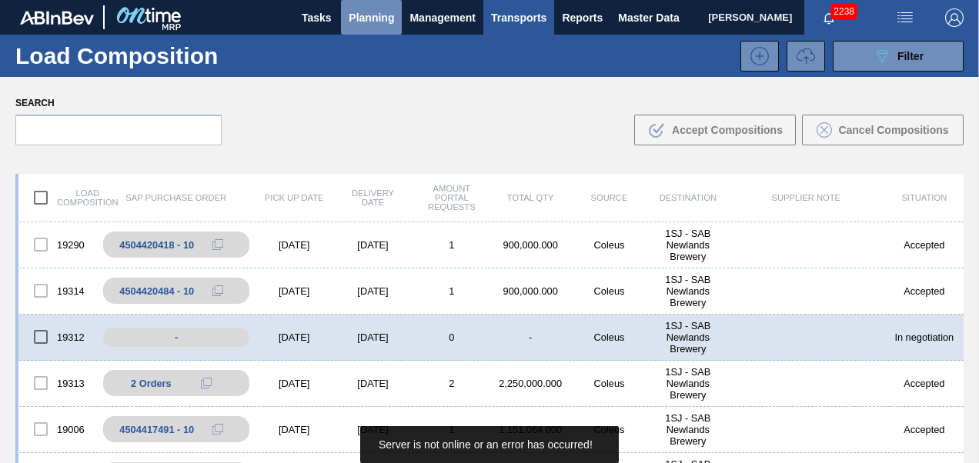
click at [370, 21] on span "Planning" at bounding box center [371, 17] width 45 height 18
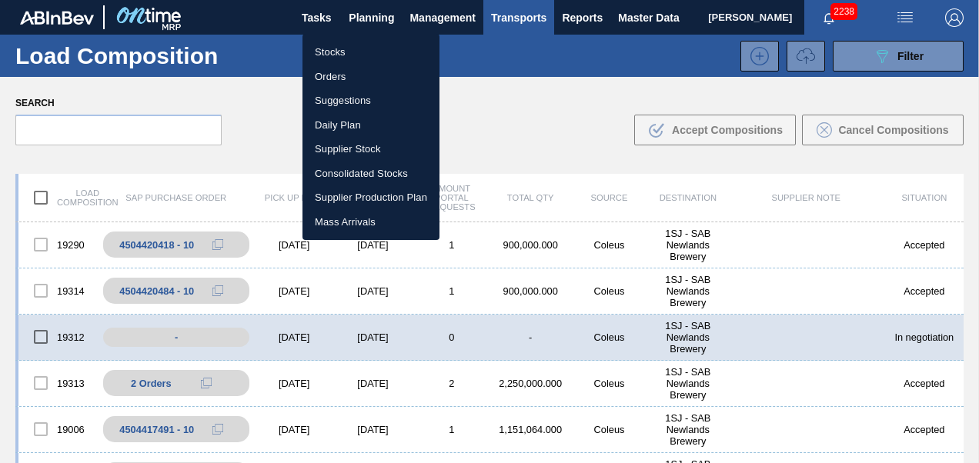
click at [346, 82] on li "Orders" at bounding box center [371, 77] width 137 height 25
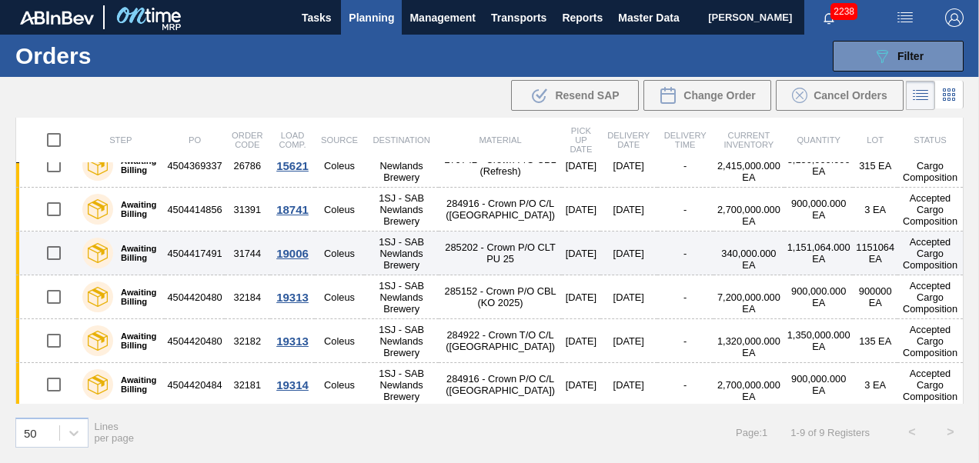
scroll to position [152, 0]
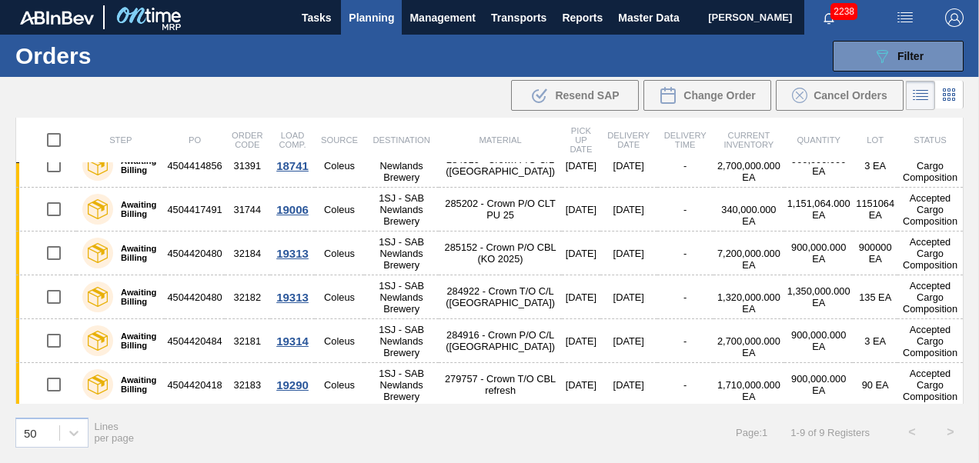
click at [383, 12] on span "Planning" at bounding box center [371, 17] width 45 height 18
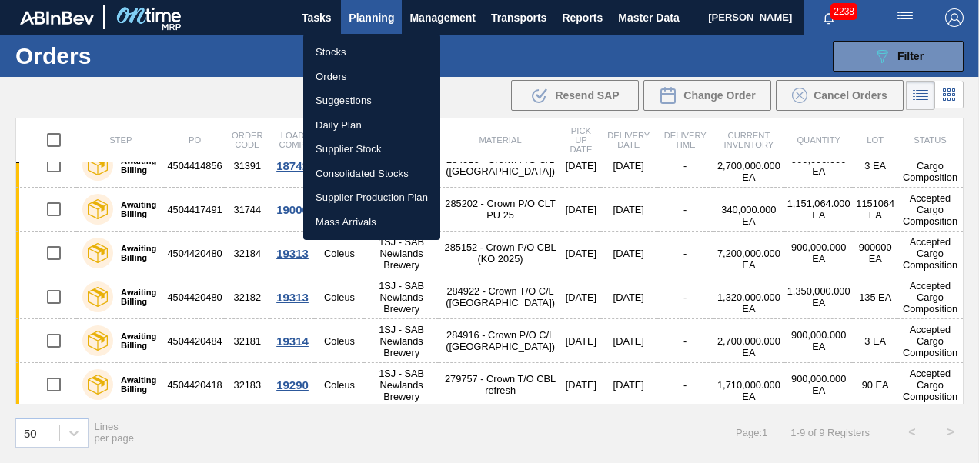
click at [326, 77] on li "Orders" at bounding box center [371, 77] width 137 height 25
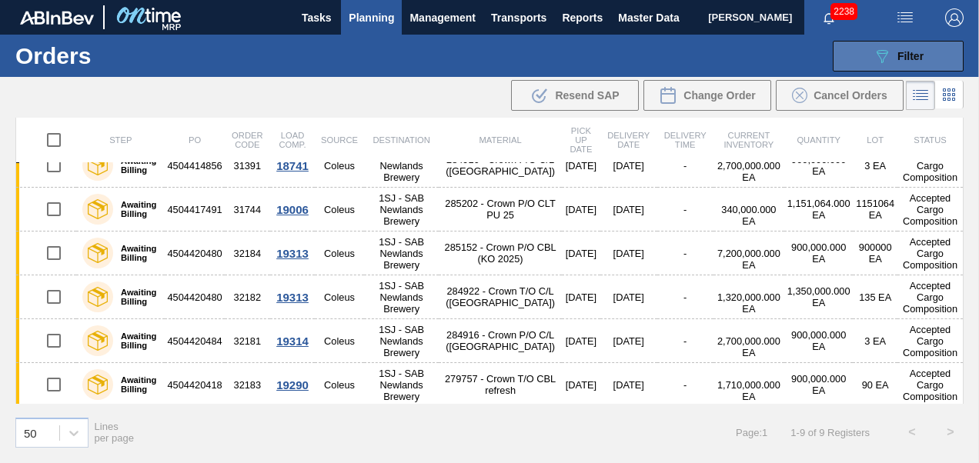
click at [879, 49] on icon "089F7B8B-B2A5-4AFE-B5C0-19BA573D28AC" at bounding box center [882, 56] width 18 height 18
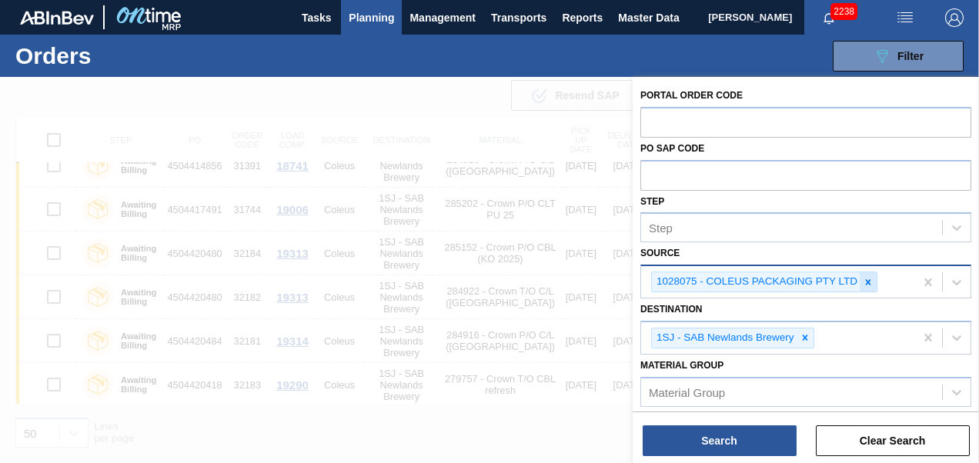
click at [870, 277] on icon at bounding box center [868, 282] width 11 height 11
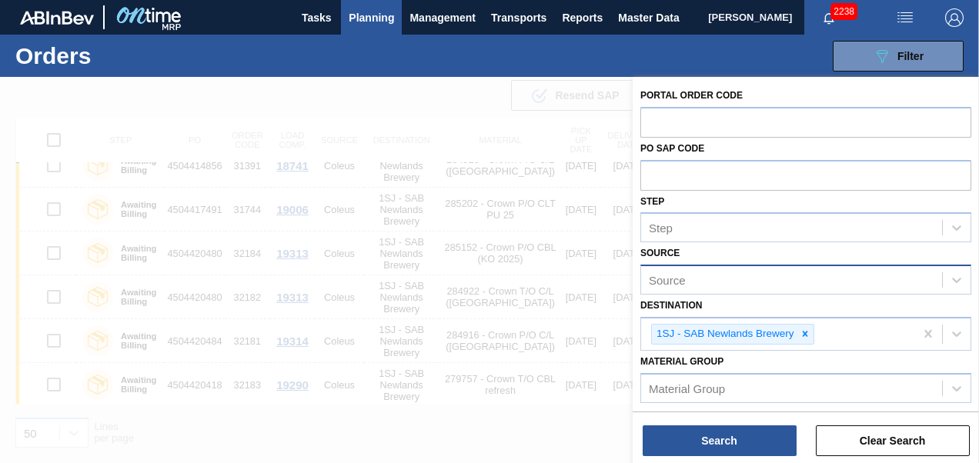
click at [694, 272] on div "Source" at bounding box center [791, 280] width 301 height 22
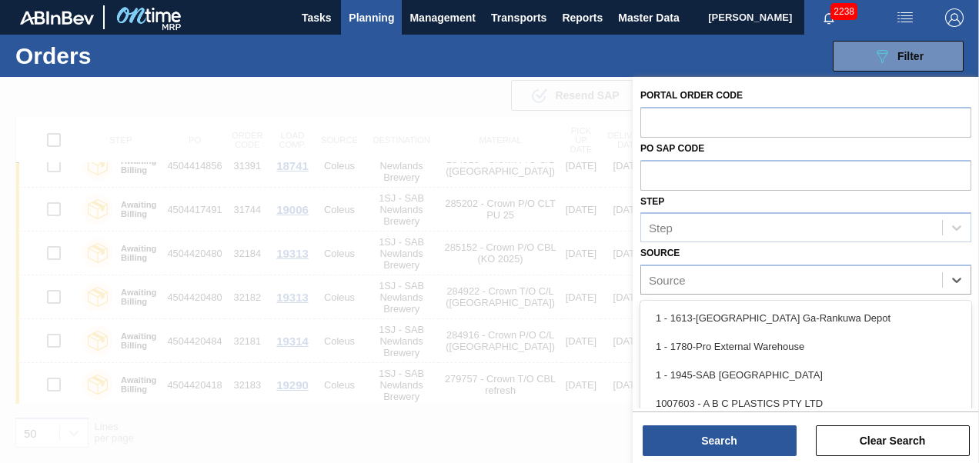
click at [364, 220] on div at bounding box center [489, 308] width 979 height 463
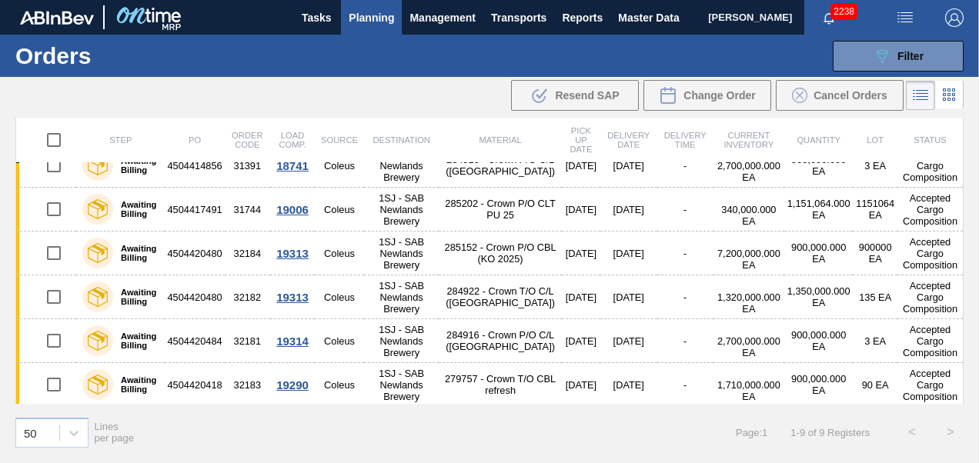
click at [371, 12] on span "Planning" at bounding box center [371, 17] width 45 height 18
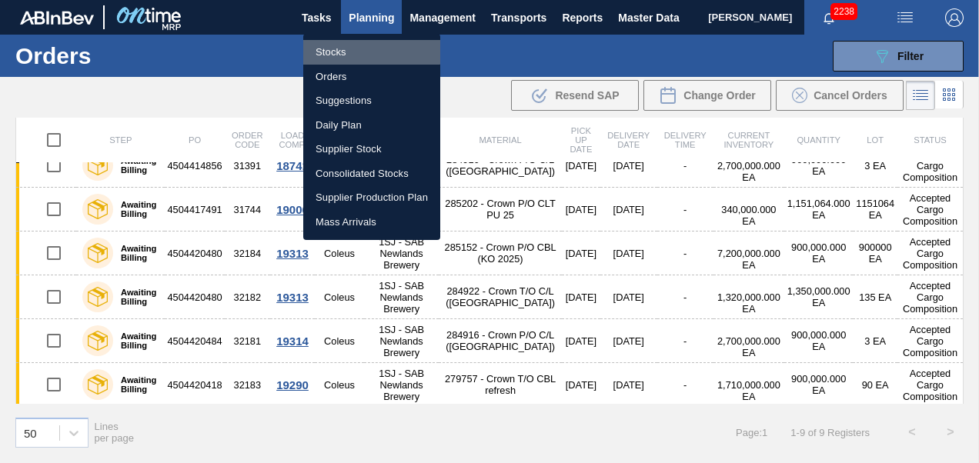
click at [328, 50] on li "Stocks" at bounding box center [371, 52] width 137 height 25
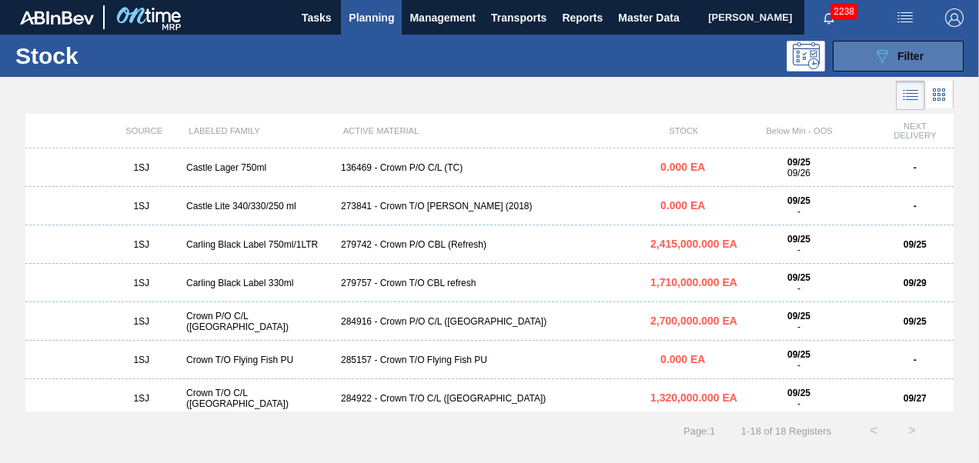
click at [905, 63] on div "089F7B8B-B2A5-4AFE-B5C0-19BA573D28AC Filter" at bounding box center [898, 56] width 51 height 18
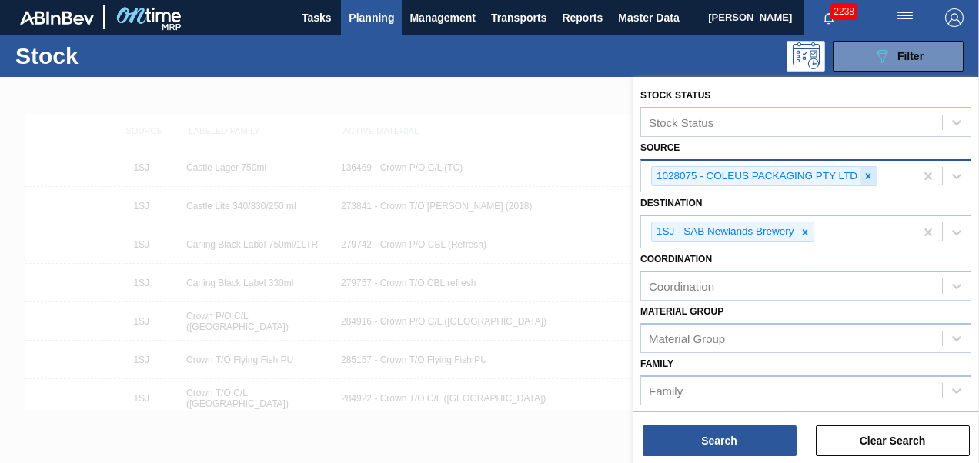
click at [871, 178] on icon at bounding box center [868, 176] width 11 height 11
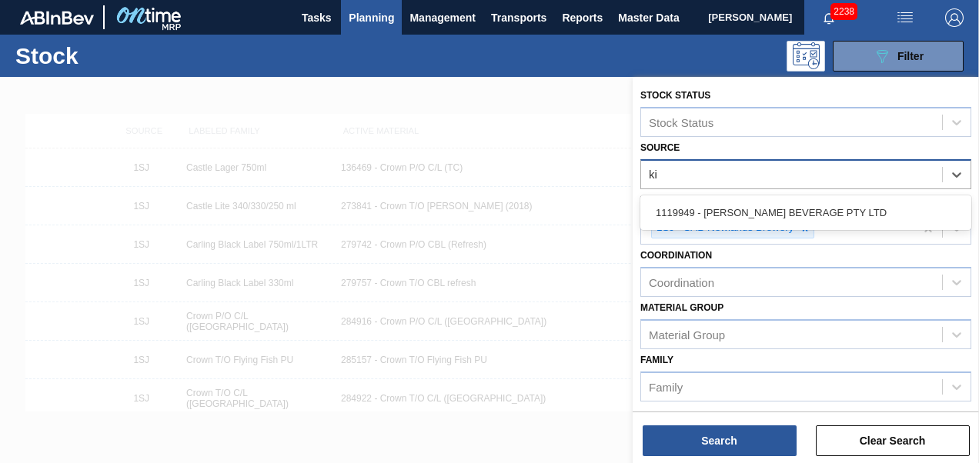
type input "kin"
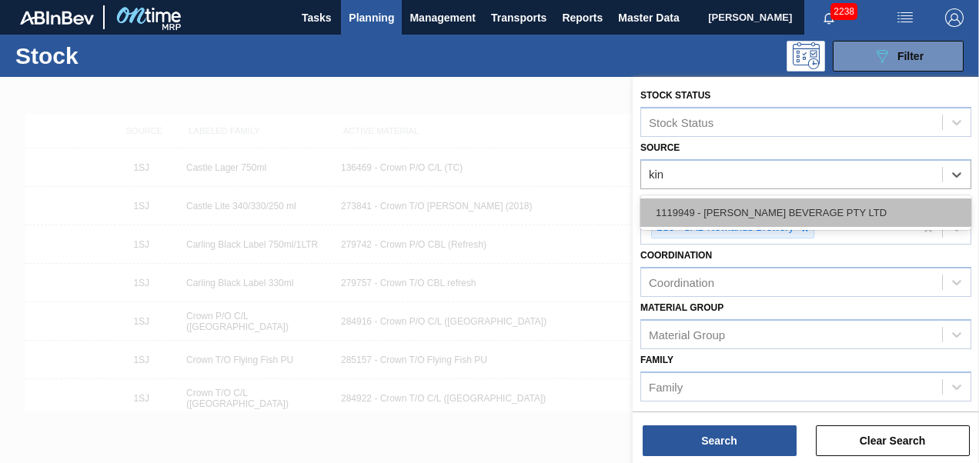
click at [798, 203] on div "1119949 - [PERSON_NAME] BEVERAGE PTY LTD" at bounding box center [806, 213] width 331 height 28
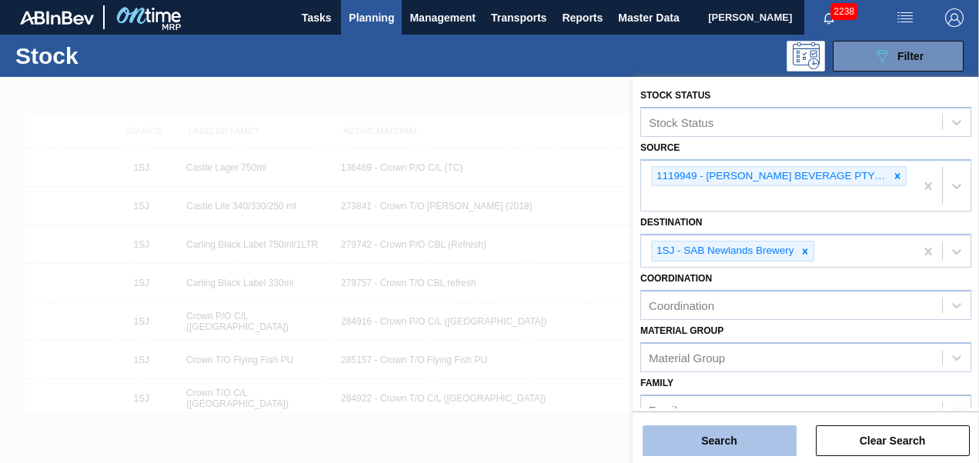
click at [676, 443] on button "Search" at bounding box center [720, 441] width 154 height 31
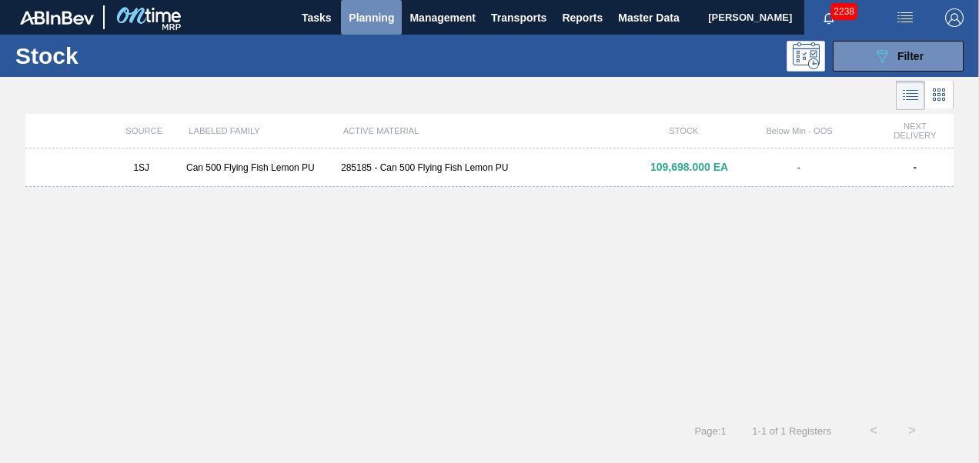
click at [363, 11] on span "Planning" at bounding box center [371, 17] width 45 height 18
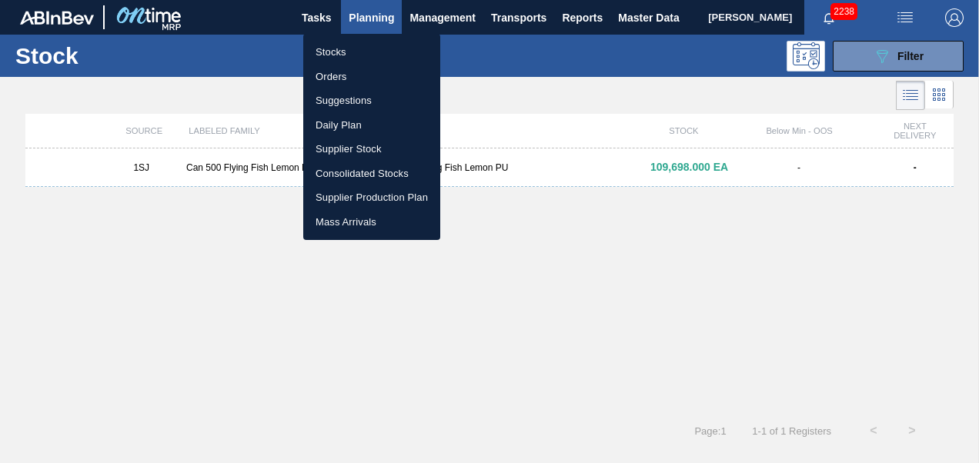
click at [326, 55] on li "Stocks" at bounding box center [371, 52] width 137 height 25
